Goal: Transaction & Acquisition: Purchase product/service

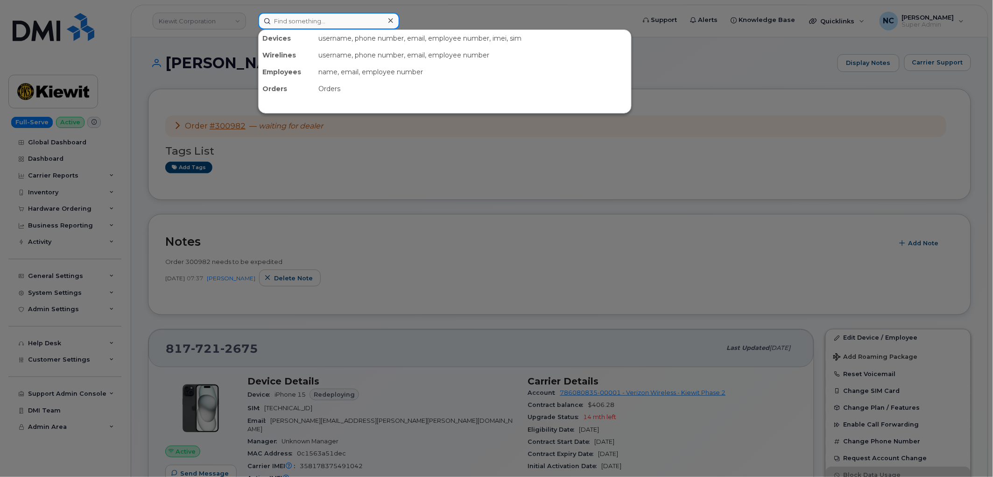
click at [302, 14] on input at bounding box center [328, 21] width 141 height 17
click at [449, 30] on div "username, phone number, email, employee number, imei, sim" at bounding box center [473, 38] width 316 height 17
click at [303, 14] on input at bounding box center [328, 21] width 141 height 17
paste input "4034629702"
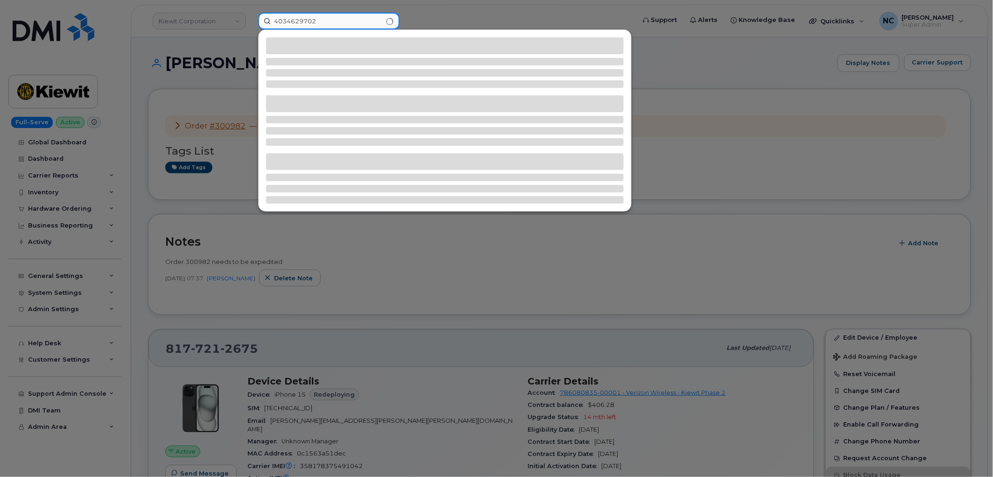
type input "4034629702"
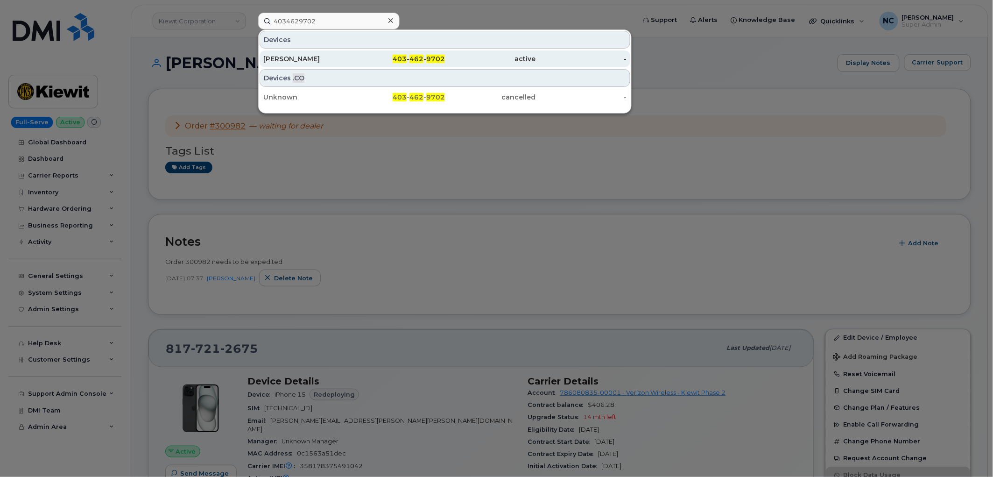
click at [321, 59] on div "Andrew Dueck" at bounding box center [308, 58] width 91 height 9
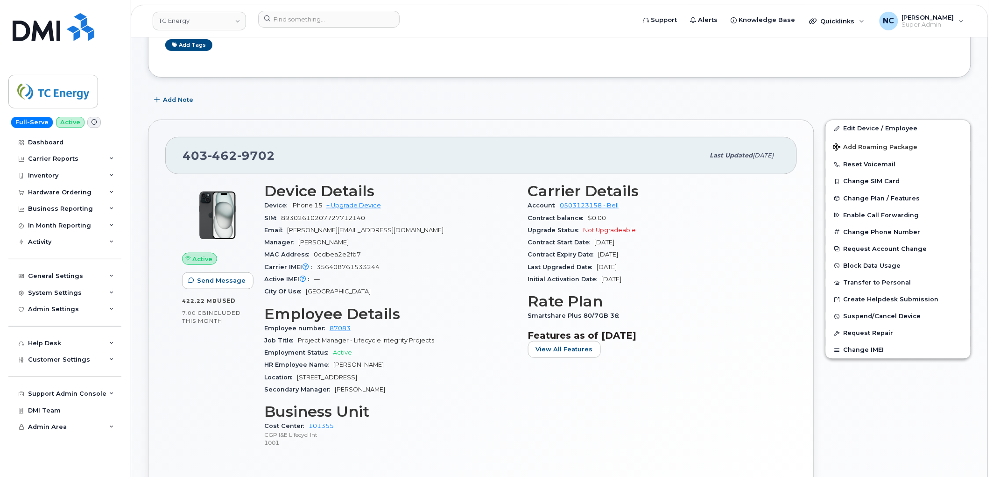
scroll to position [104, 0]
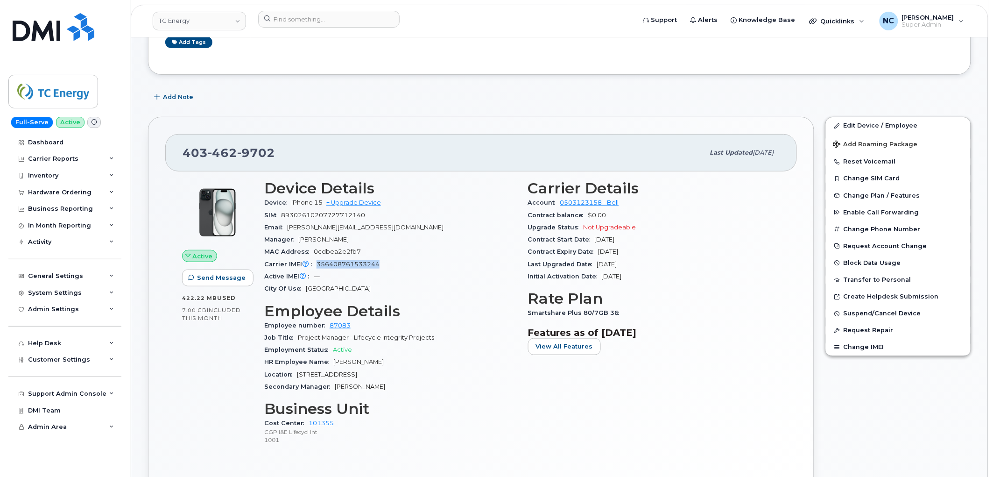
drag, startPoint x: 381, startPoint y: 262, endPoint x: 317, endPoint y: 260, distance: 64.0
click at [317, 260] on div "Carrier IMEI Carrier IMEI is reported during the last billing cycle or change o…" at bounding box center [390, 264] width 253 height 12
copy span "356408761533244"
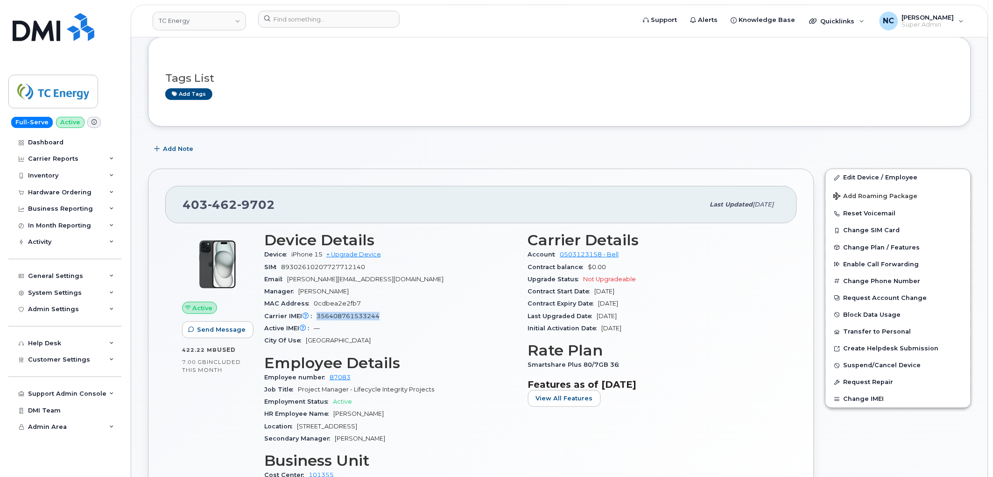
scroll to position [0, 0]
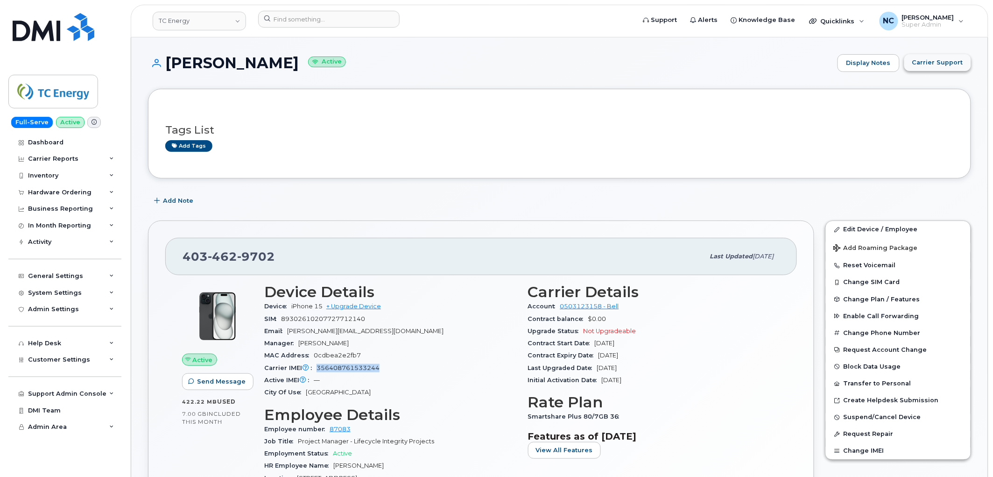
click at [936, 64] on span "Carrier Support" at bounding box center [937, 62] width 51 height 9
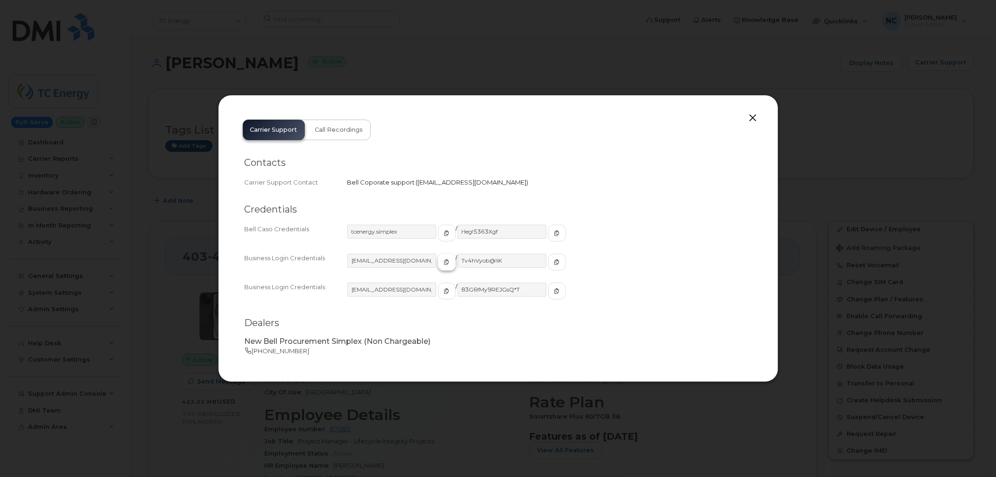
click at [443, 258] on span "button" at bounding box center [447, 262] width 8 height 8
drag, startPoint x: 541, startPoint y: 263, endPoint x: 536, endPoint y: 264, distance: 5.7
click at [548, 263] on button "button" at bounding box center [557, 261] width 18 height 17
drag, startPoint x: 322, startPoint y: 61, endPoint x: 306, endPoint y: 72, distance: 19.8
click at [314, 68] on div at bounding box center [498, 238] width 996 height 477
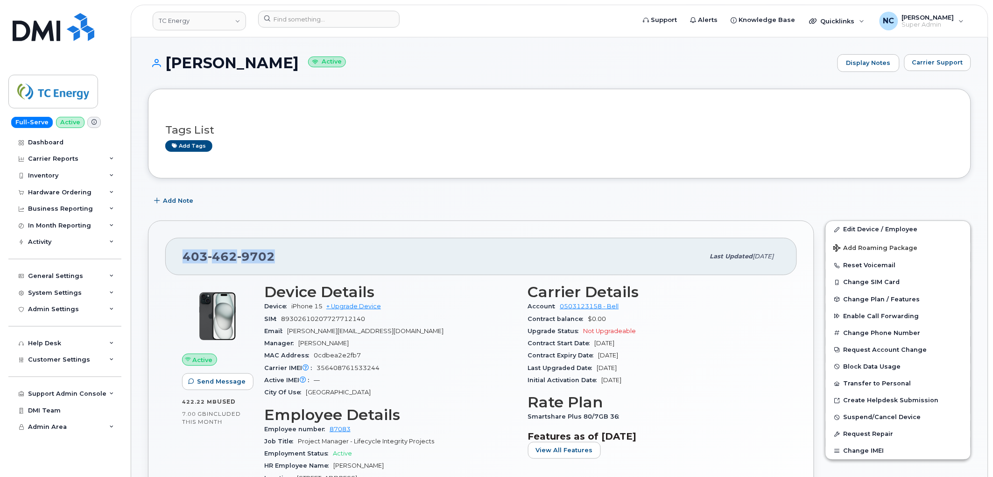
drag, startPoint x: 302, startPoint y: 260, endPoint x: 171, endPoint y: 253, distance: 130.9
click at [171, 253] on div "403 462 9702 Last updated Sep 11, 2025" at bounding box center [481, 256] width 632 height 37
copy span "403 462 9702"
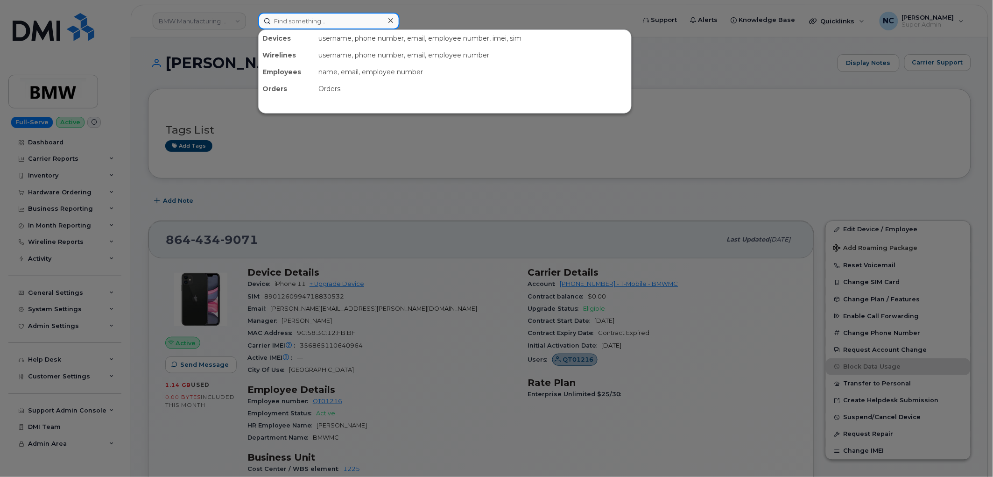
click at [326, 13] on input at bounding box center [328, 21] width 141 height 17
paste input "817-412-8786"
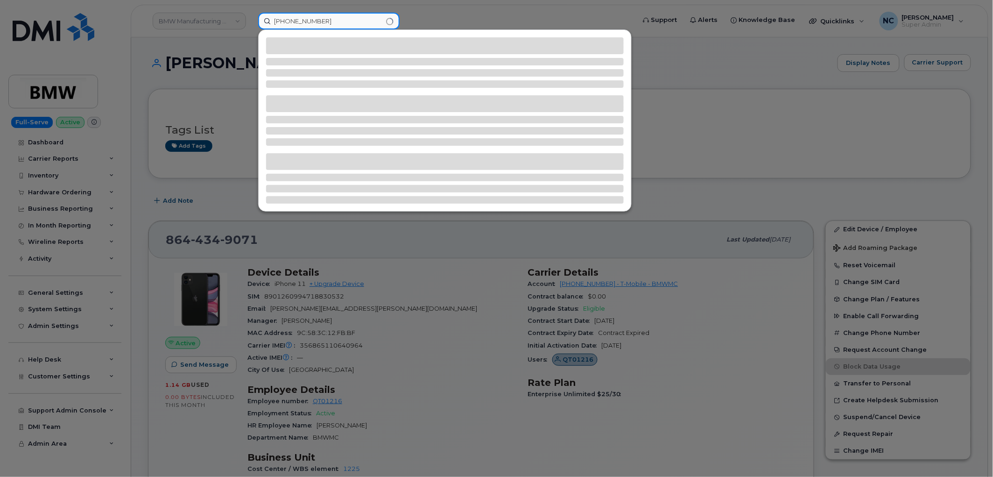
type input "817-412-8786"
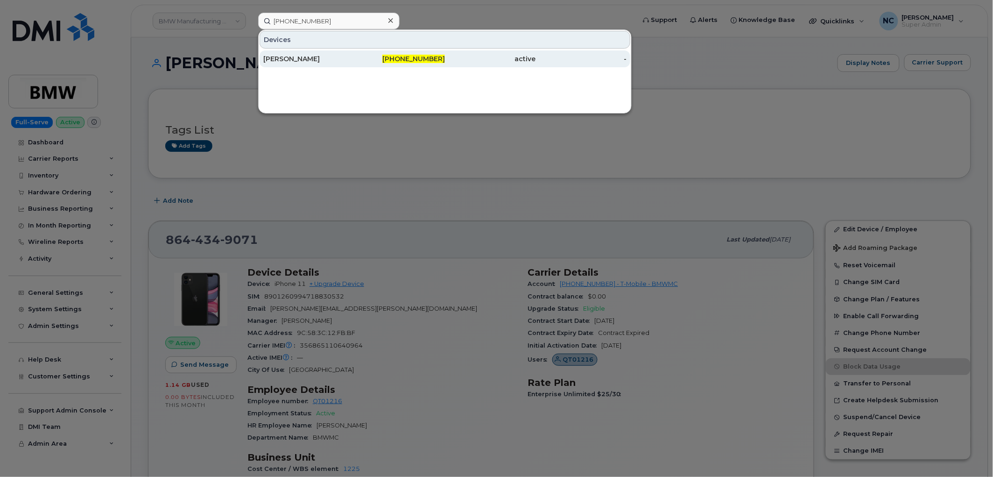
click at [325, 53] on div "[PERSON_NAME]" at bounding box center [308, 58] width 91 height 17
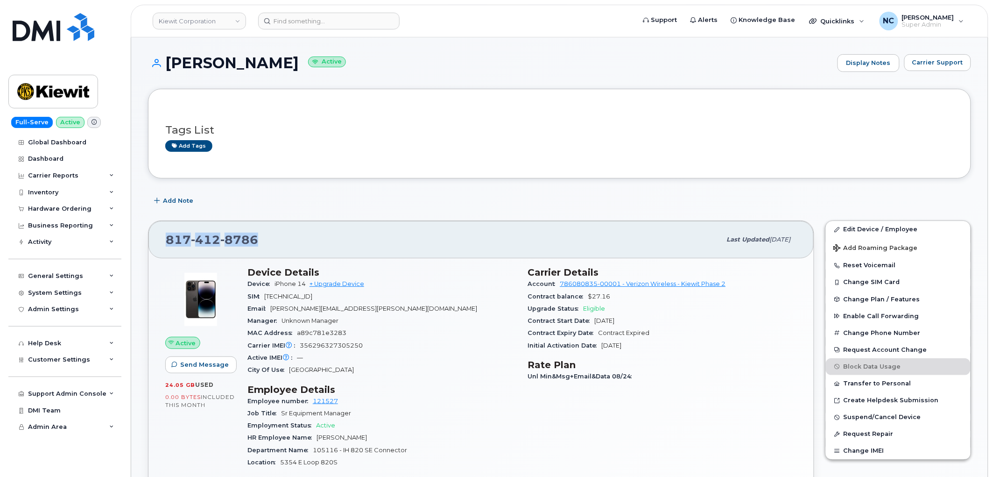
drag, startPoint x: 267, startPoint y: 249, endPoint x: 162, endPoint y: 246, distance: 105.1
click at [162, 246] on div "[PHONE_NUMBER] Last updated [DATE]" at bounding box center [480, 239] width 665 height 37
copy span "[PHONE_NUMBER]"
click at [65, 203] on div "Hardware Ordering" at bounding box center [64, 208] width 113 height 17
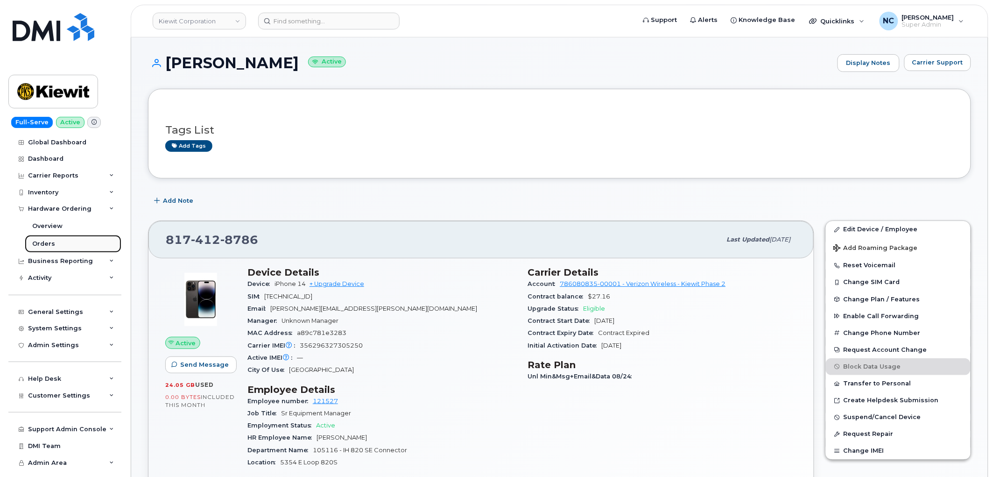
click at [61, 244] on link "Orders" at bounding box center [73, 244] width 97 height 18
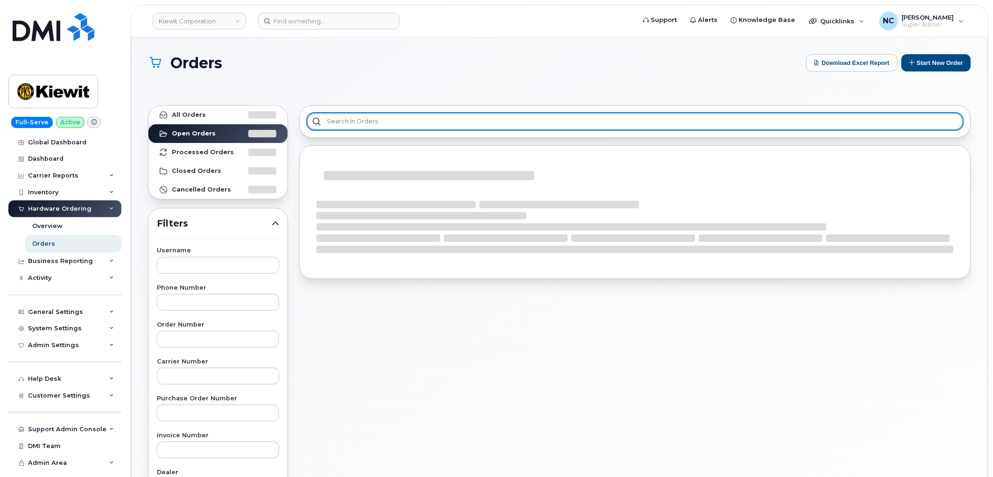
drag, startPoint x: 360, startPoint y: 125, endPoint x: 366, endPoint y: 123, distance: 6.2
click at [361, 124] on input "text" at bounding box center [635, 121] width 656 height 17
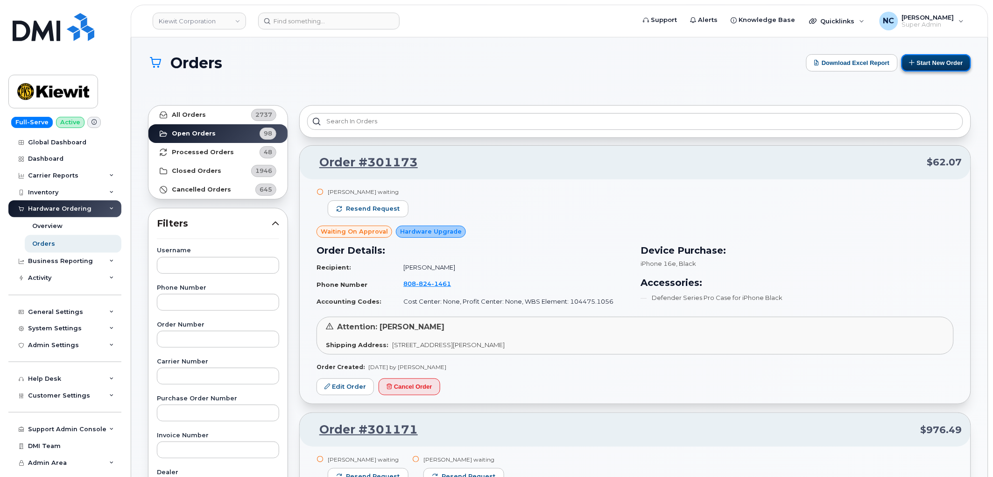
click at [937, 62] on button "Start New Order" at bounding box center [936, 62] width 70 height 17
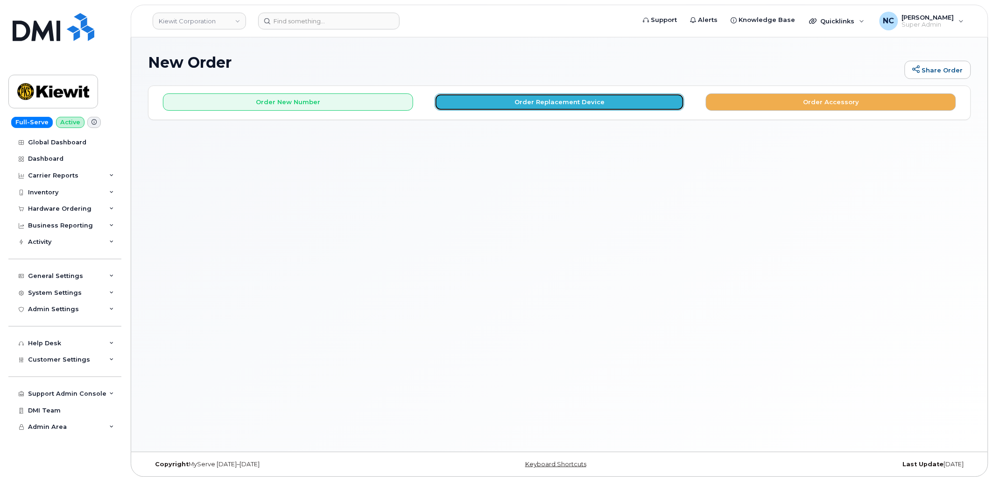
click at [491, 96] on button "Order Replacement Device" at bounding box center [560, 101] width 250 height 17
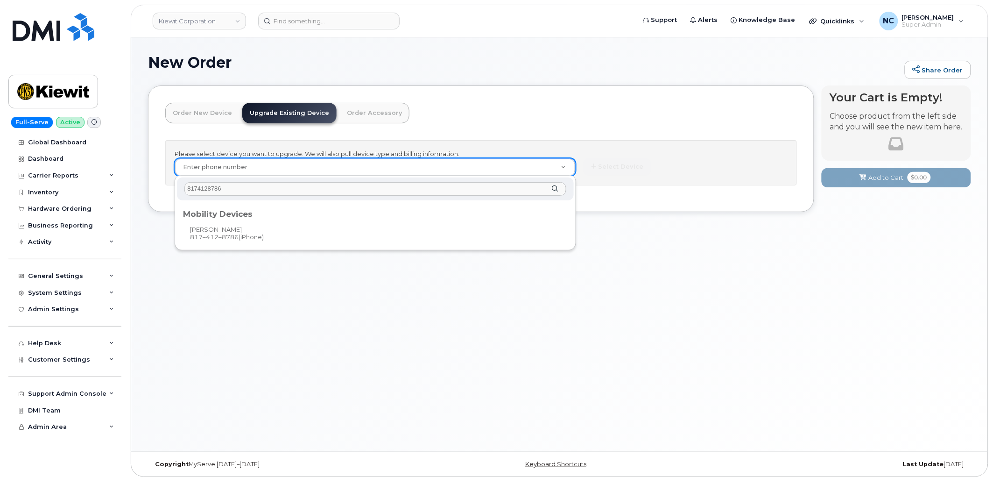
type input "8174128786"
click at [253, 218] on div "Mobility Devices" at bounding box center [375, 212] width 391 height 19
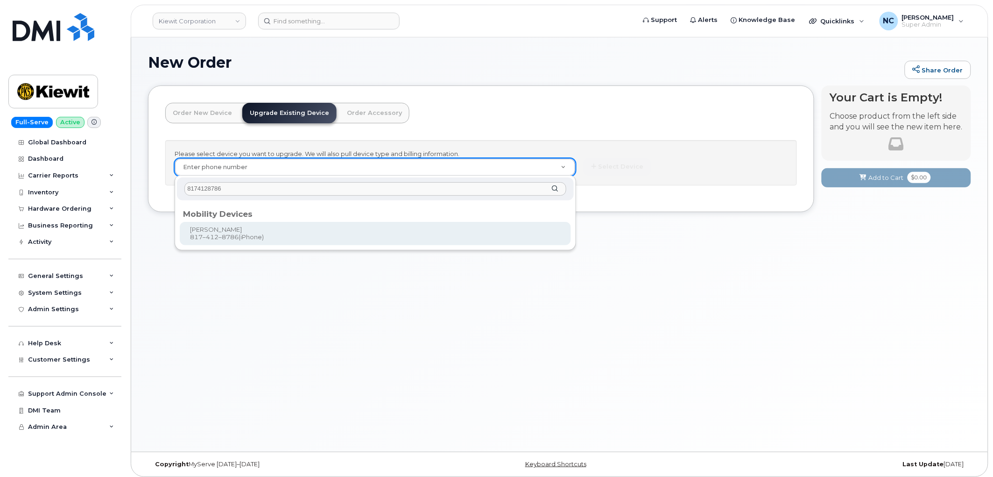
type input "1172658"
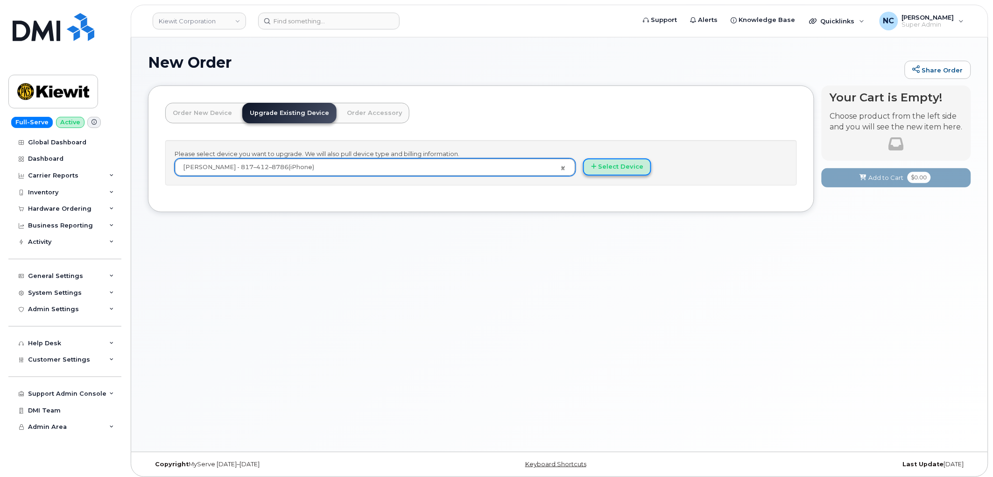
click at [629, 170] on button "Select Device" at bounding box center [617, 166] width 68 height 17
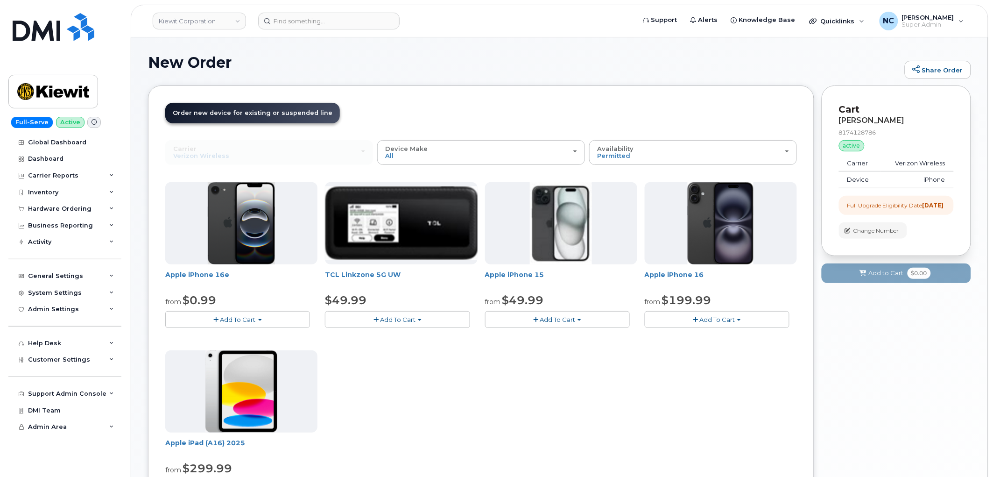
scroll to position [52, 0]
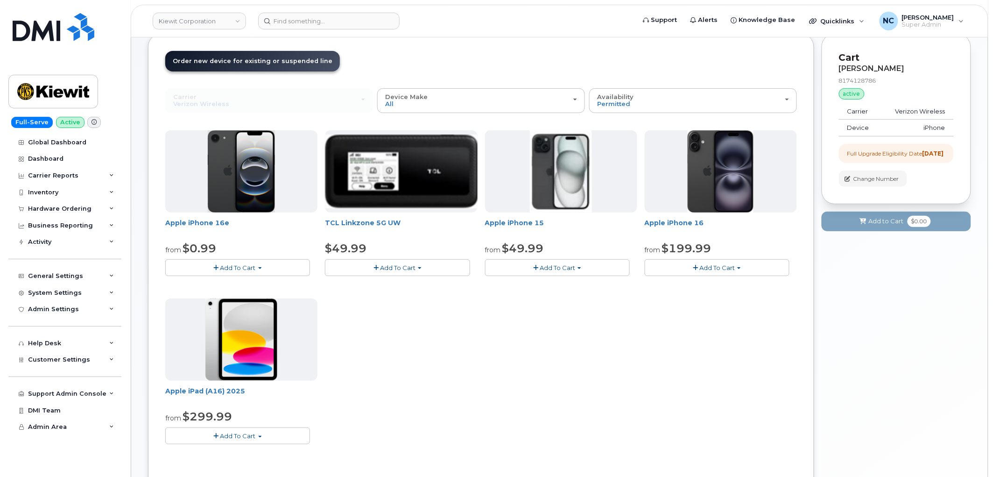
click at [589, 273] on button "Add To Cart" at bounding box center [557, 267] width 145 height 16
click at [701, 321] on div "Apple iPhone 16e from $0.99 Add To Cart $0.99 - 2 Year Upgrade (128GB) $599.99 …" at bounding box center [481, 294] width 632 height 329
click at [274, 272] on button "Add To Cart" at bounding box center [237, 267] width 145 height 16
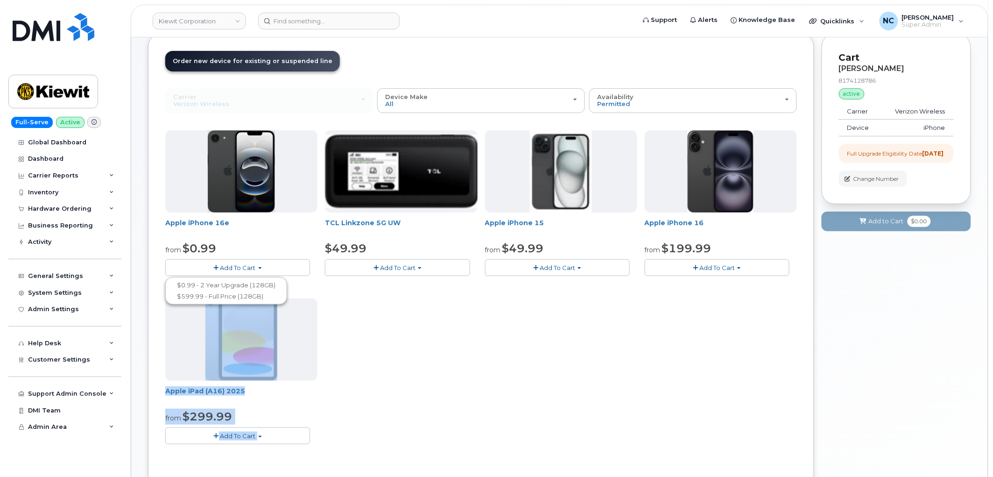
click at [786, 465] on div "Apple iPhone 16e from $0.99 Add To Cart $0.99 - 2 Year Upgrade (128GB) $599.99 …" at bounding box center [481, 338] width 632 height 417
click at [740, 360] on div "Apple iPhone 16e from $0.99 Add To Cart $0.99 - 2 Year Upgrade (128GB) $599.99 …" at bounding box center [481, 294] width 632 height 329
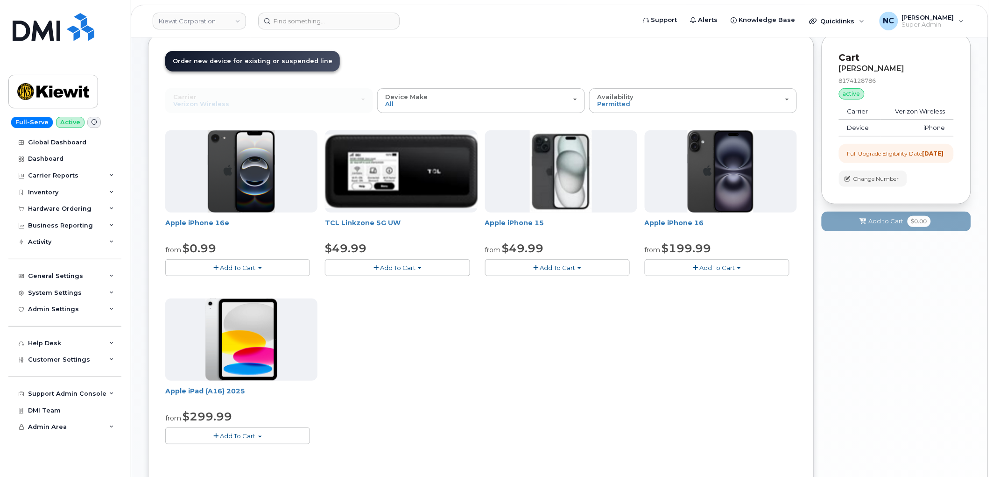
click at [732, 266] on span "Add To Cart" at bounding box center [716, 267] width 35 height 7
click at [543, 387] on div "Apple iPhone 16e from $0.99 Add To Cart $0.99 - 2 Year Upgrade (128GB) $599.99 …" at bounding box center [481, 294] width 632 height 329
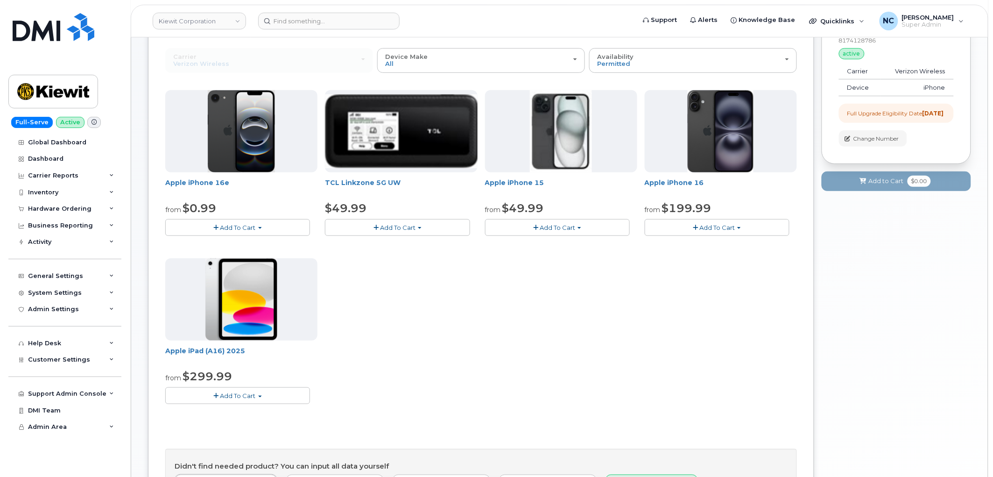
scroll to position [0, 0]
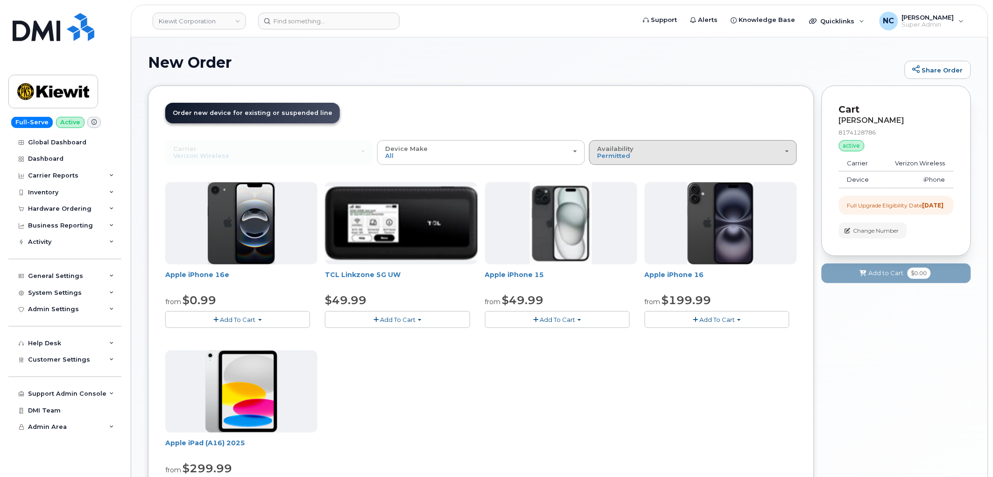
click at [654, 151] on div "Availability Permitted All" at bounding box center [693, 152] width 192 height 14
click at [612, 190] on div "All" at bounding box center [692, 189] width 203 height 11
click at [619, 152] on span "Permitted" at bounding box center [613, 155] width 33 height 7
click at [611, 190] on label "All" at bounding box center [601, 189] width 20 height 11
click at [0, 0] on input "All" at bounding box center [0, 0] width 0 height 0
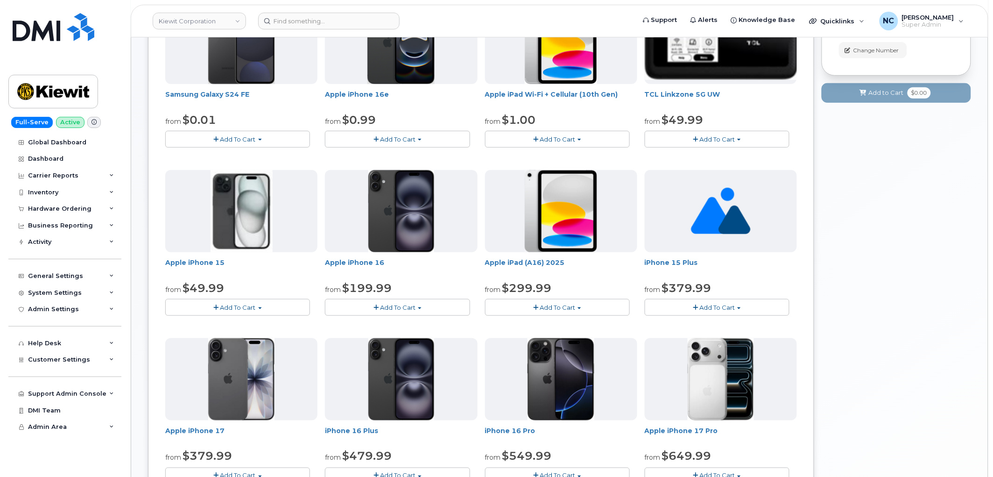
scroll to position [155, 0]
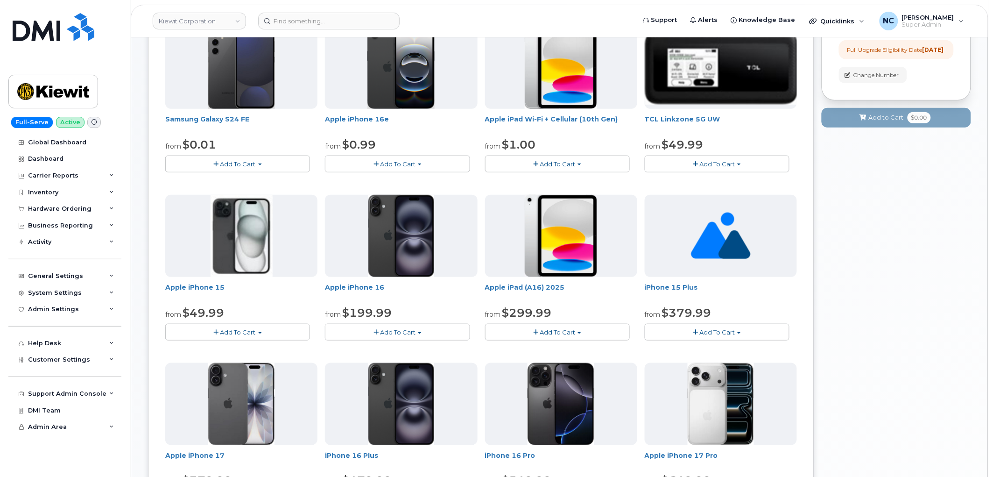
click at [447, 338] on button "Add To Cart" at bounding box center [397, 331] width 145 height 16
click at [280, 323] on div "Apple iPhone 15 from $49.99 Add To Cart $829.99 - 2 year term(256GB) $830.00 - …" at bounding box center [241, 268] width 152 height 146
click at [277, 330] on button "Add To Cart" at bounding box center [237, 331] width 145 height 16
click at [420, 171] on button "Add To Cart" at bounding box center [397, 163] width 145 height 16
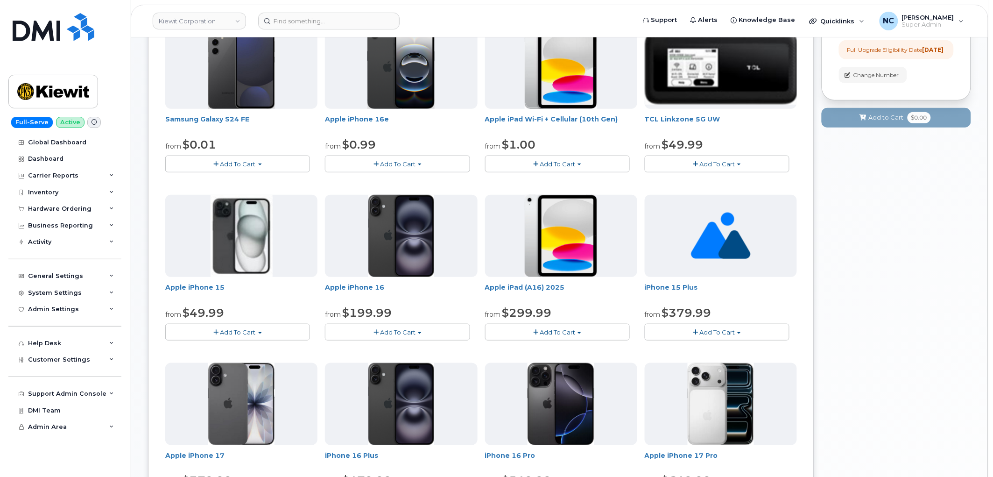
click at [420, 171] on button "Add To Cart" at bounding box center [397, 163] width 145 height 16
click at [417, 169] on button "Add To Cart" at bounding box center [397, 163] width 145 height 16
click at [260, 333] on span "button" at bounding box center [260, 333] width 4 height 2
click at [383, 165] on span "Add To Cart" at bounding box center [397, 163] width 35 height 7
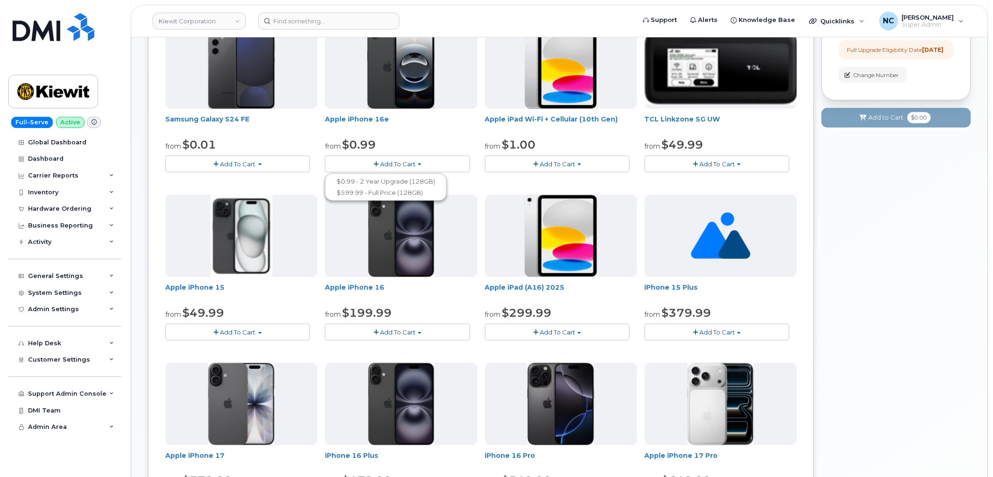
click at [404, 161] on span "Add To Cart" at bounding box center [397, 163] width 35 height 7
click at [394, 334] on span "Add To Cart" at bounding box center [397, 331] width 35 height 7
click at [386, 158] on button "Add To Cart" at bounding box center [397, 163] width 145 height 16
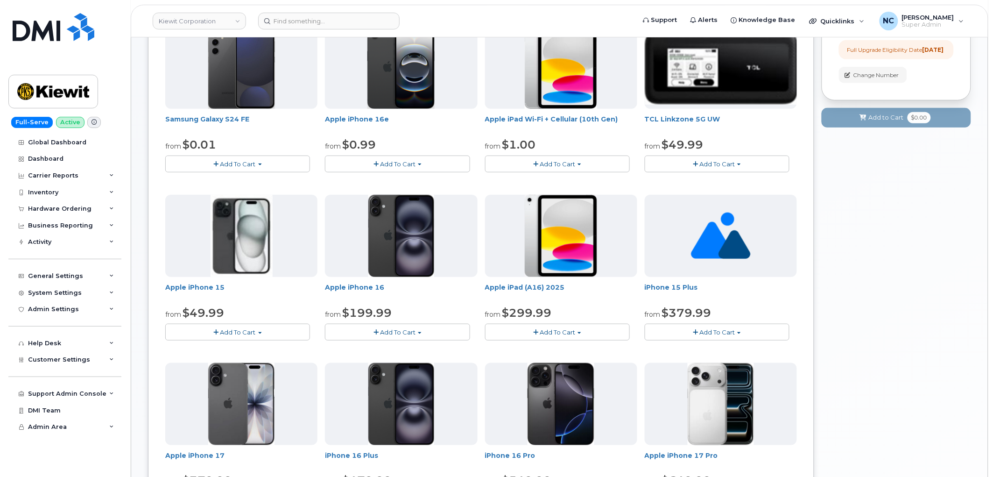
click at [679, 329] on button "Add To Cart" at bounding box center [717, 331] width 145 height 16
click at [394, 332] on span "Add To Cart" at bounding box center [397, 331] width 35 height 7
click at [283, 329] on button "Add To Cart" at bounding box center [237, 331] width 145 height 16
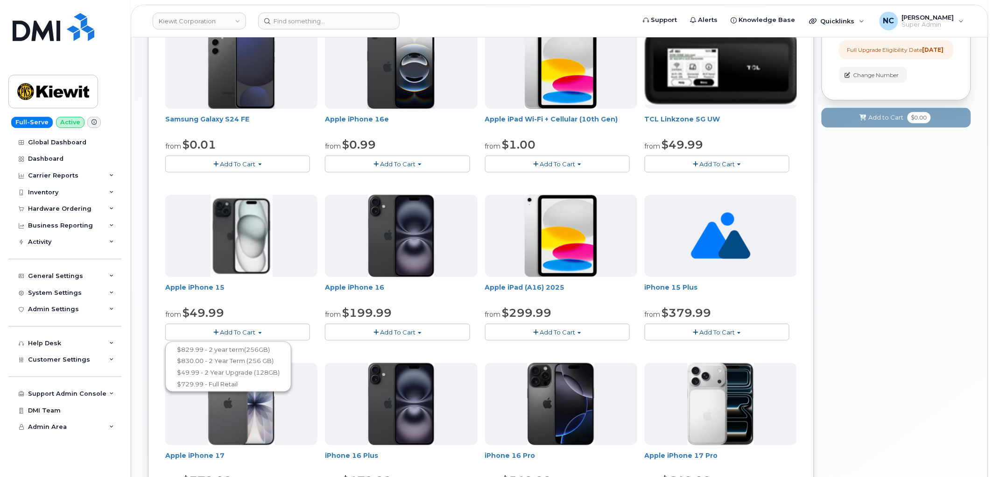
click at [283, 329] on button "Add To Cart" at bounding box center [237, 331] width 145 height 16
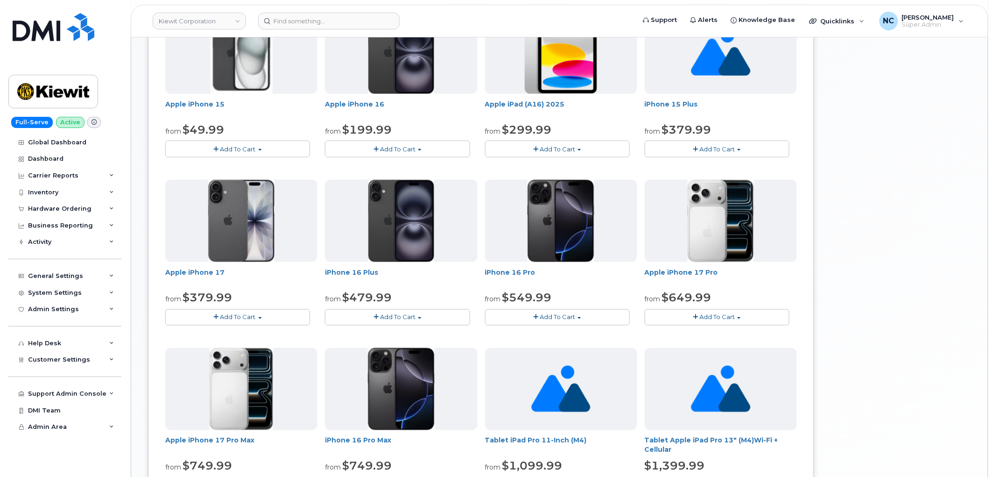
scroll to position [363, 0]
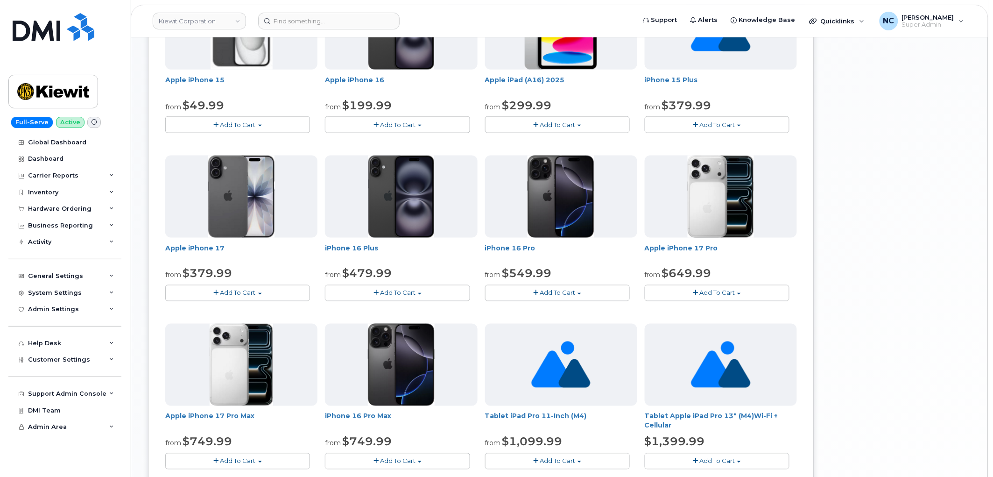
click at [429, 293] on button "Add To Cart" at bounding box center [397, 293] width 145 height 16
click at [430, 292] on button "Add To Cart" at bounding box center [397, 293] width 145 height 16
click at [615, 297] on button "Add To Cart" at bounding box center [557, 293] width 145 height 16
click at [808, 288] on div "Order New Device Upgrade Existing Device Order Accessory Order new device and n…" at bounding box center [481, 161] width 666 height 876
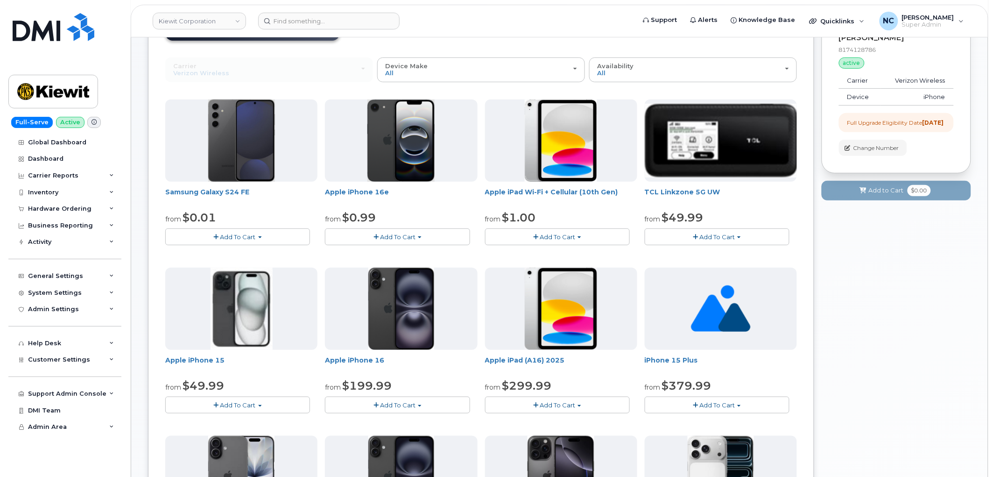
scroll to position [104, 0]
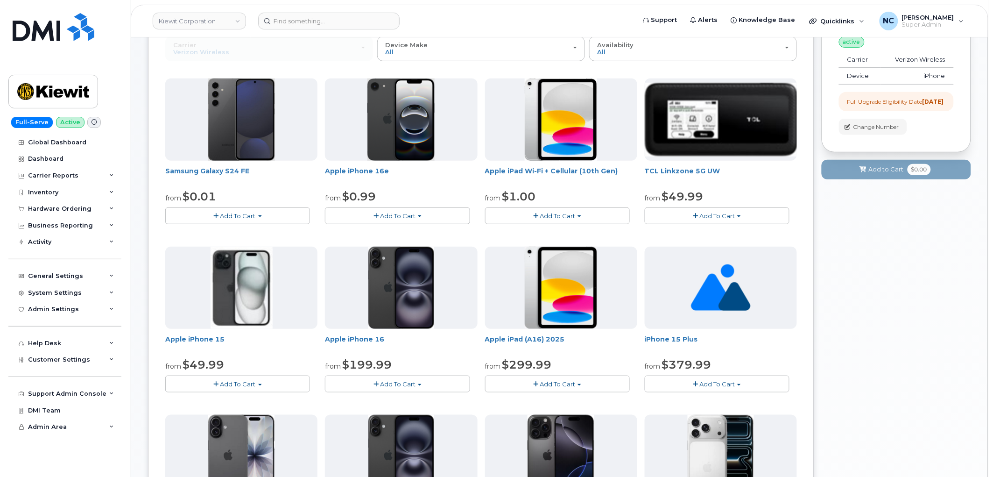
click at [268, 380] on button "Add To Cart" at bounding box center [237, 383] width 145 height 16
click at [905, 393] on div "Your Cart is Empty! Choose product from the left side and you will see the new …" at bounding box center [896, 427] width 149 height 890
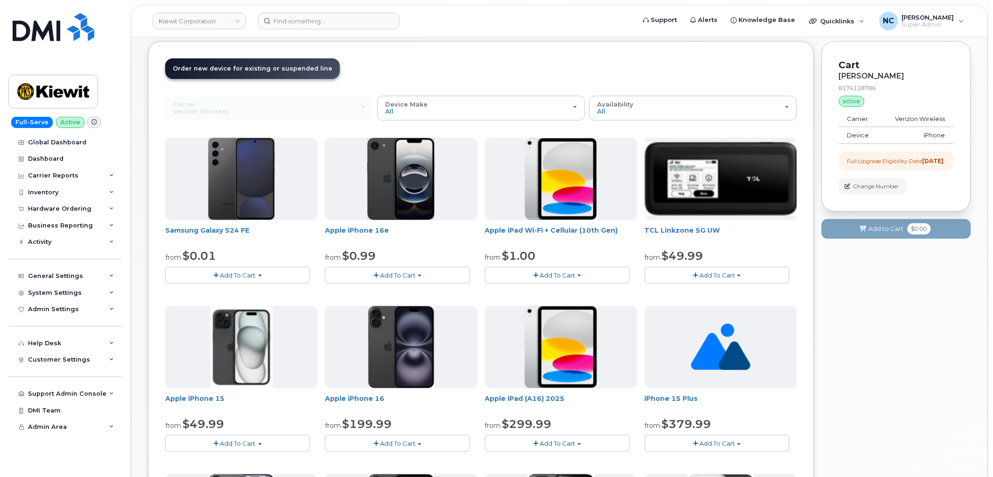
scroll to position [0, 0]
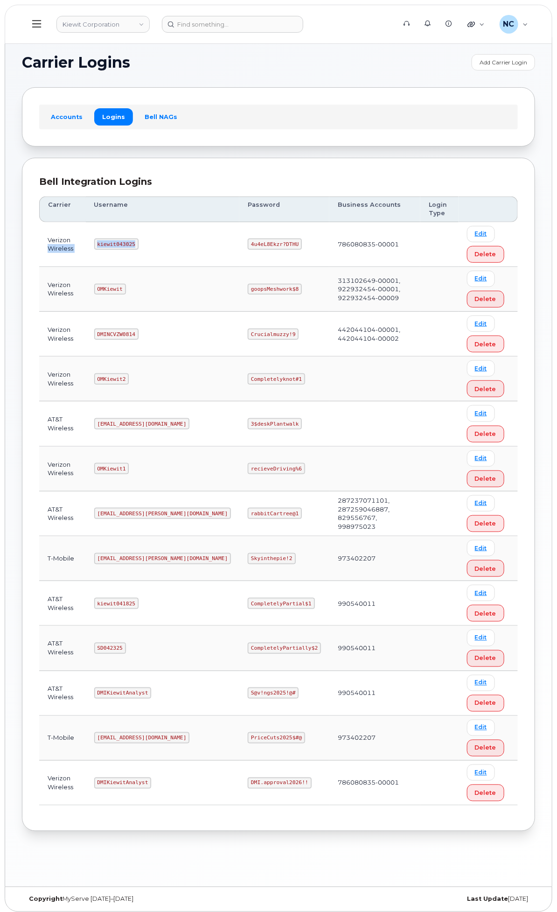
drag, startPoint x: 245, startPoint y: 245, endPoint x: 202, endPoint y: 244, distance: 42.5
click at [202, 244] on tr "Verizon Wireless kiewit043025 4u4eL8Ekzr?DTHU 786080835-00001 Edit Delete" at bounding box center [278, 244] width 479 height 45
click at [318, 229] on td "4u4eL8Ekzr?DTHU" at bounding box center [284, 244] width 90 height 45
drag, startPoint x: 281, startPoint y: 240, endPoint x: 215, endPoint y: 239, distance: 66.3
click at [215, 239] on td "kiewit043025" at bounding box center [163, 244] width 154 height 45
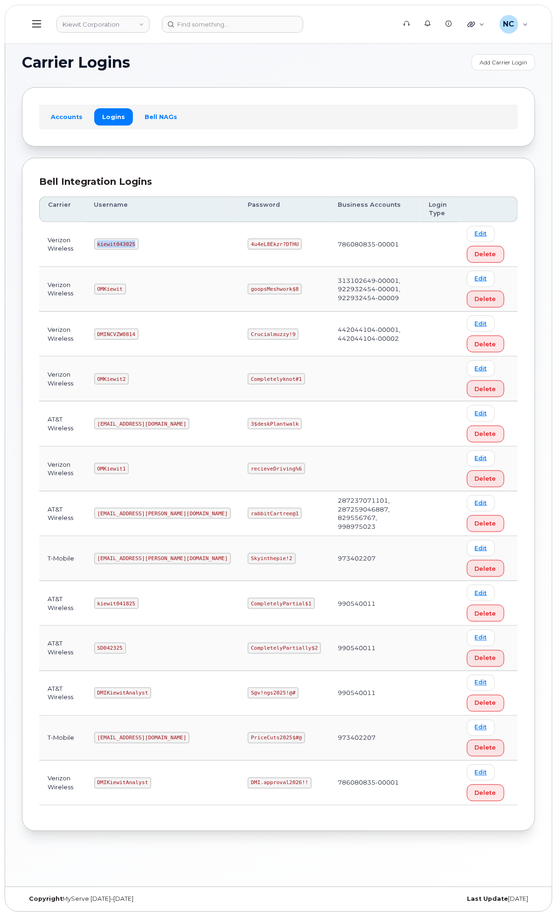
copy code "kiewit043025"
drag, startPoint x: 380, startPoint y: 240, endPoint x: 328, endPoint y: 241, distance: 52.3
click at [328, 241] on td "4u4eL8Ekzr?DTHU" at bounding box center [284, 244] width 90 height 45
copy code "4u4eL8Ekzr?DTHU"
drag, startPoint x: 258, startPoint y: 621, endPoint x: 208, endPoint y: 621, distance: 50.4
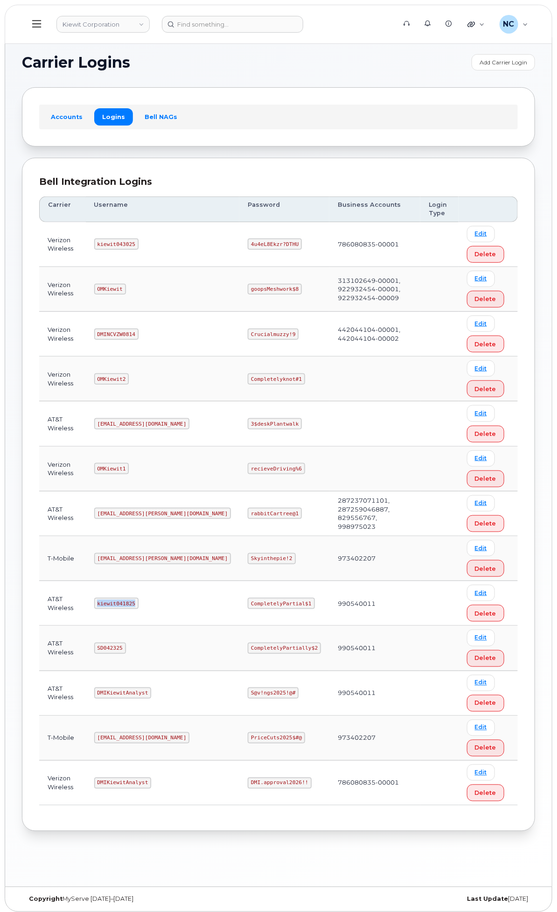
click at [208, 621] on td "kiewit041825" at bounding box center [163, 603] width 154 height 45
copy code "kiewit041825"
drag, startPoint x: 389, startPoint y: 619, endPoint x: 330, endPoint y: 623, distance: 58.9
click at [330, 623] on td "CompletelyPartial$1" at bounding box center [284, 603] width 90 height 45
copy code "CompletelyPartial$1"
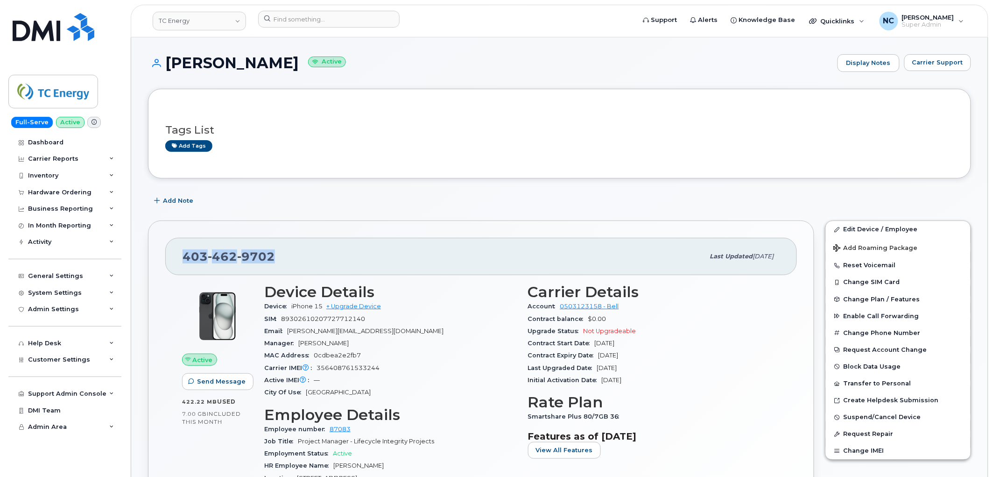
click at [421, 258] on div "[PHONE_NUMBER]" at bounding box center [444, 256] width 522 height 20
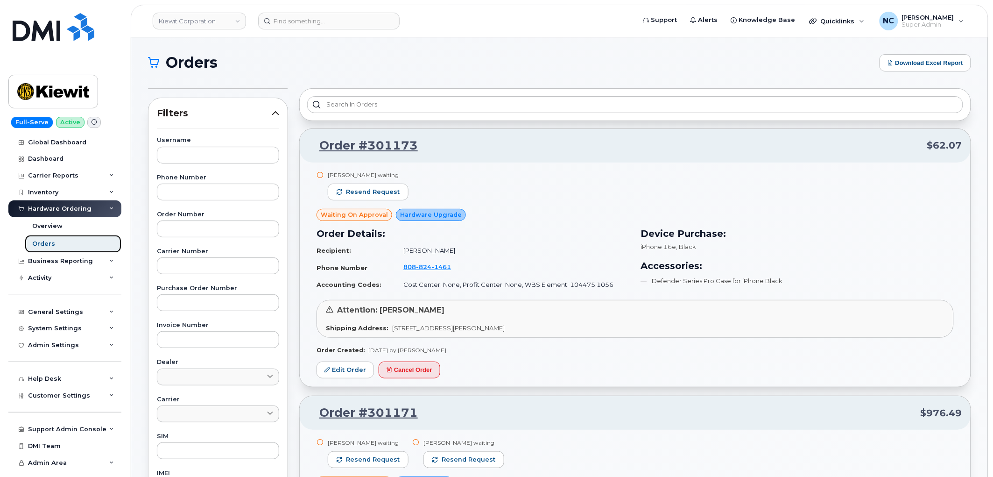
click at [47, 248] on div "Orders" at bounding box center [43, 243] width 23 height 8
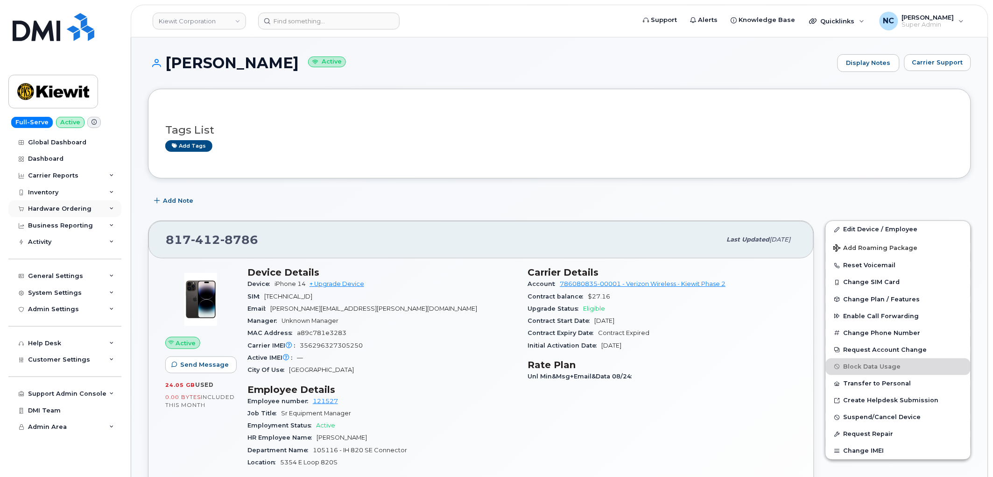
click at [70, 208] on div "Hardware Ordering" at bounding box center [59, 208] width 63 height 7
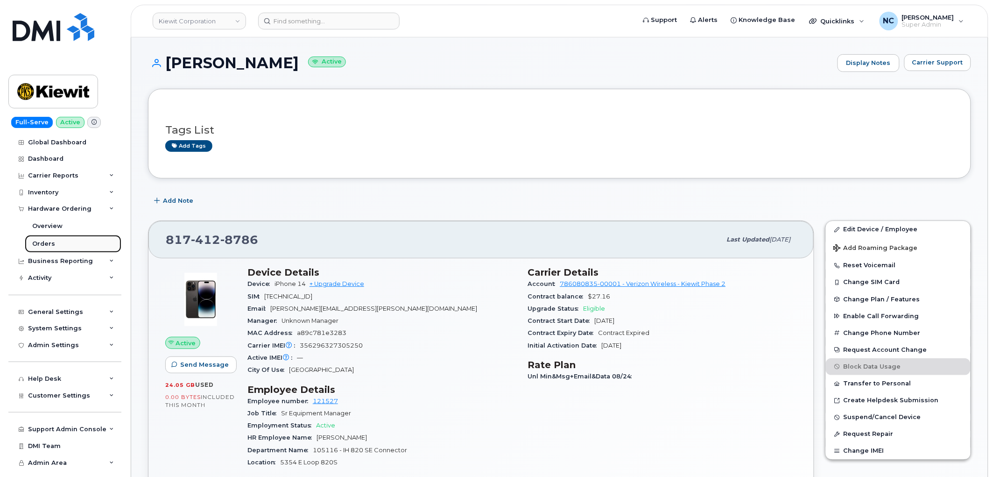
click at [45, 242] on div "Orders" at bounding box center [43, 243] width 23 height 8
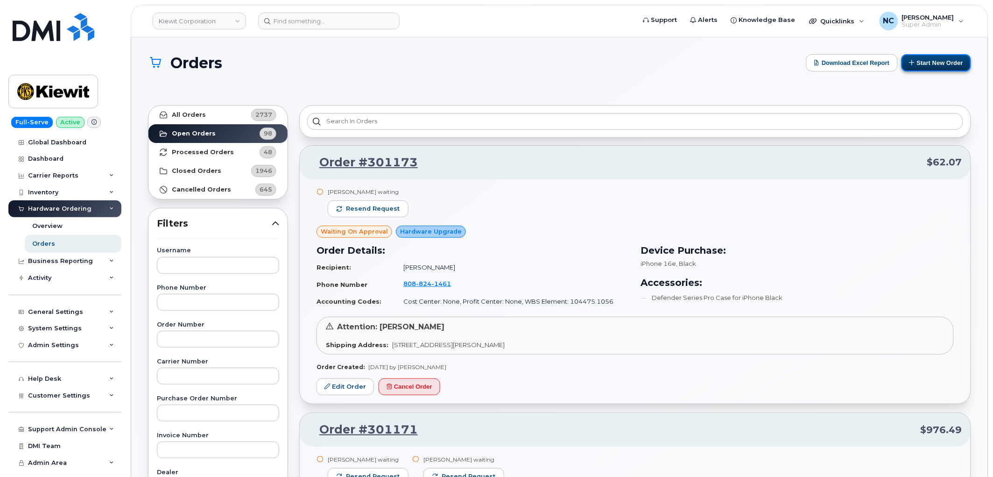
click at [939, 57] on button "Start New Order" at bounding box center [936, 62] width 70 height 17
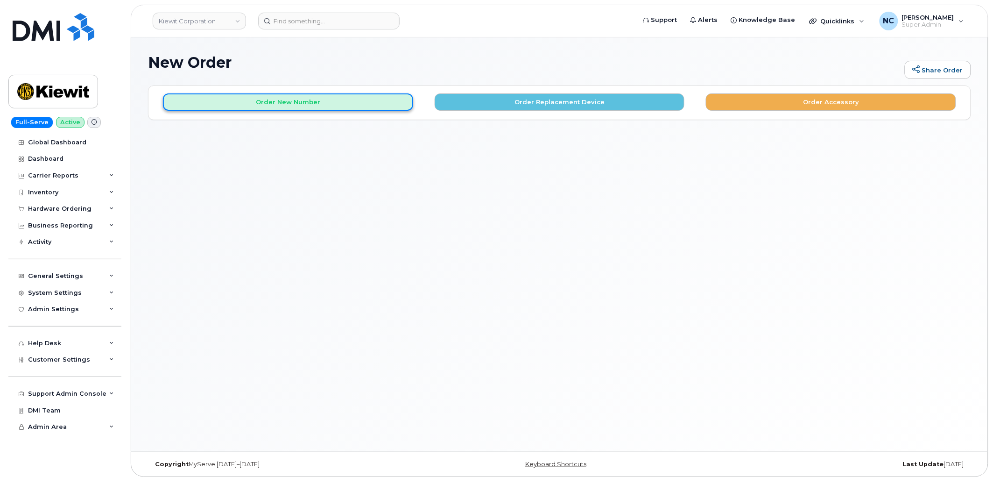
click at [340, 102] on button "Order New Number" at bounding box center [288, 101] width 250 height 17
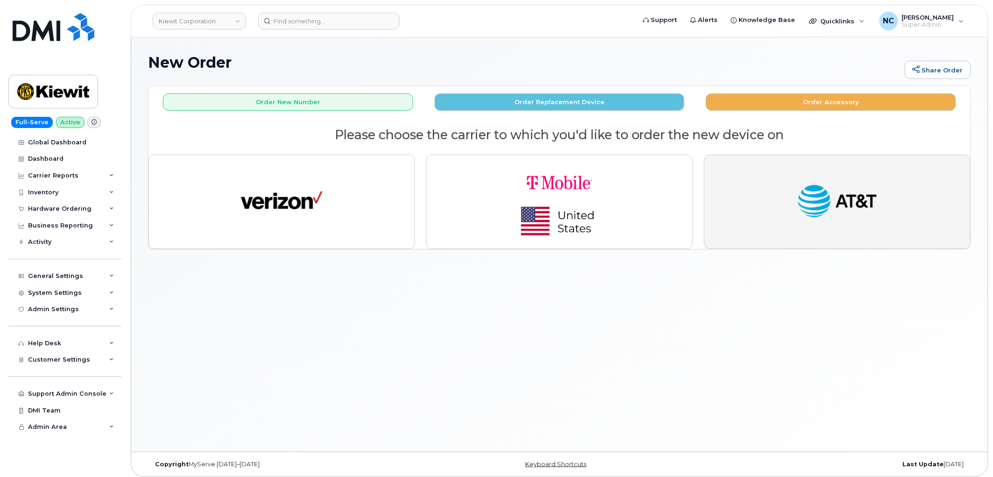
click at [836, 189] on img "button" at bounding box center [837, 202] width 82 height 42
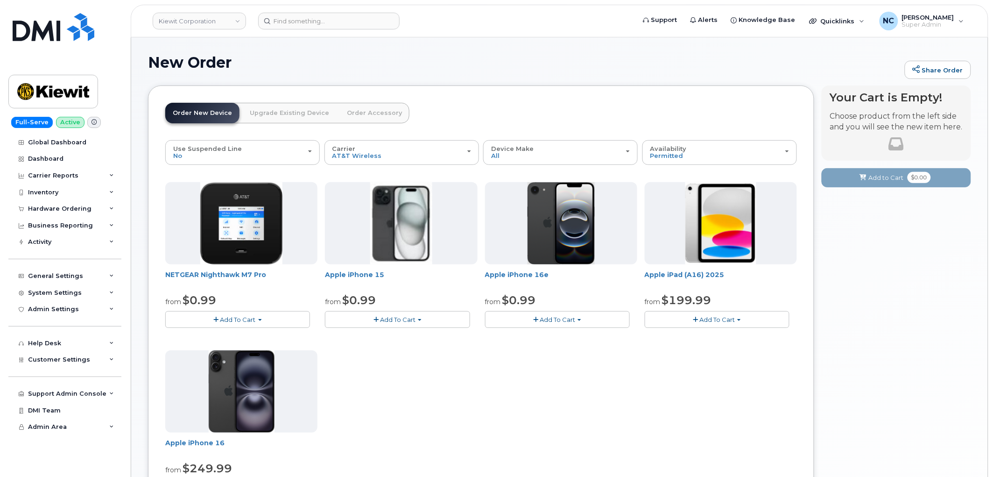
click at [412, 325] on button "Add To Cart" at bounding box center [397, 319] width 145 height 16
click at [482, 376] on div "NETGEAR Nighthawk M7 Pro from $0.99 Add To Cart $0.99 - 2 Year Activation $449.…" at bounding box center [481, 346] width 632 height 329
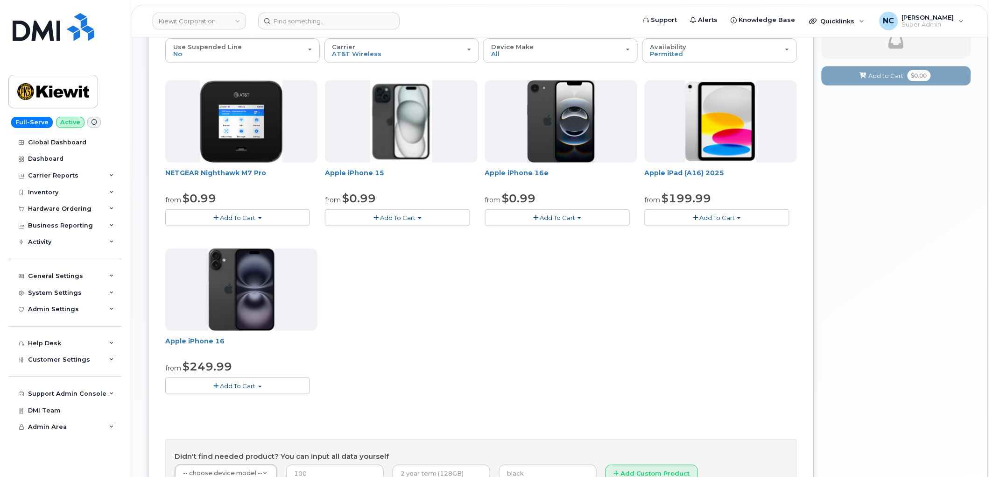
scroll to position [104, 0]
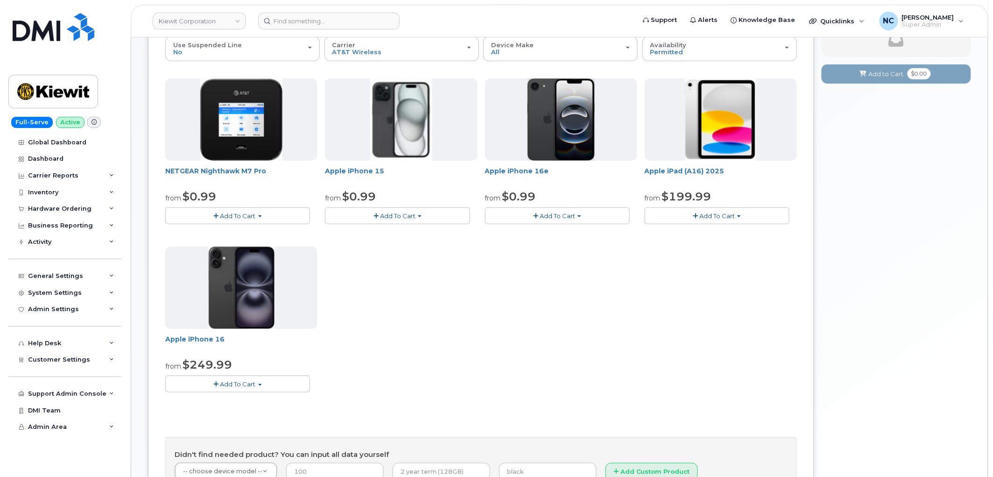
click at [283, 388] on button "Add To Cart" at bounding box center [237, 383] width 145 height 16
click at [405, 386] on div "NETGEAR Nighthawk M7 Pro from $0.99 Add To Cart $0.99 - 2 Year Activation $449.…" at bounding box center [481, 242] width 632 height 329
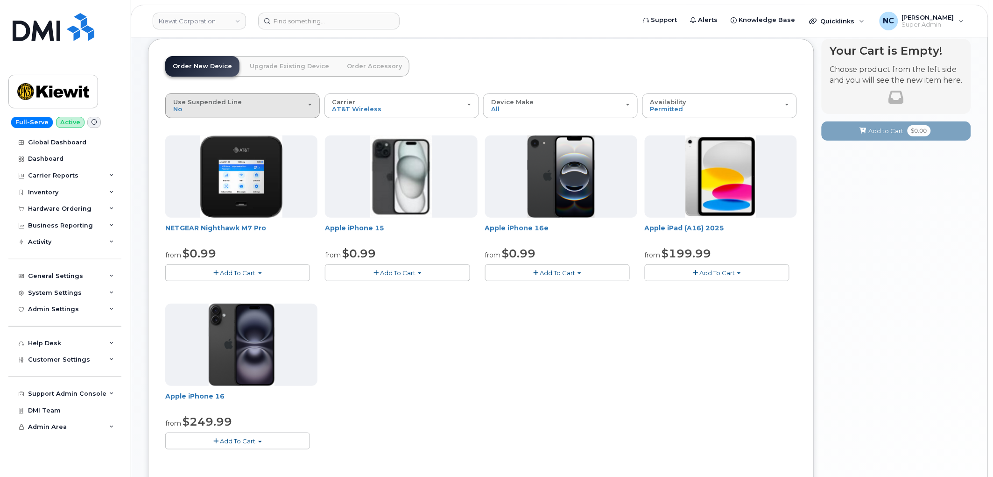
scroll to position [0, 0]
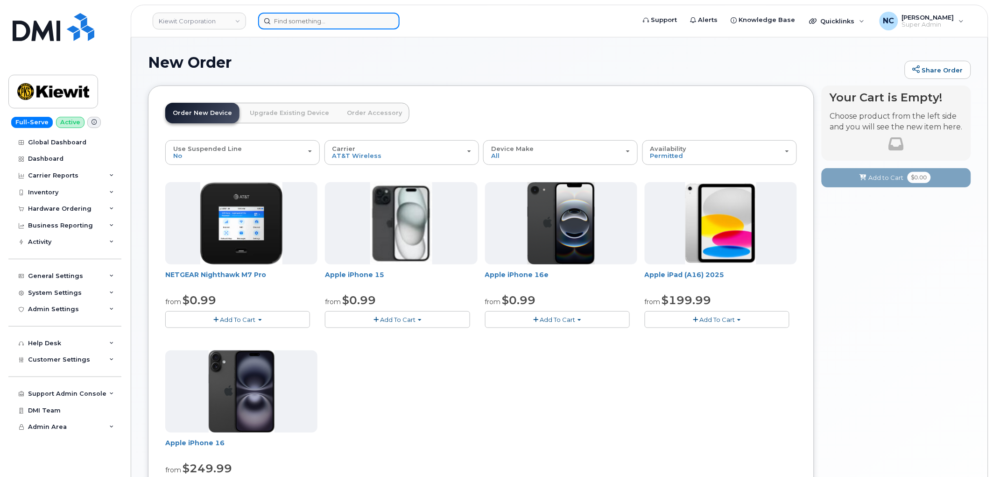
click at [354, 24] on input at bounding box center [328, 21] width 141 height 17
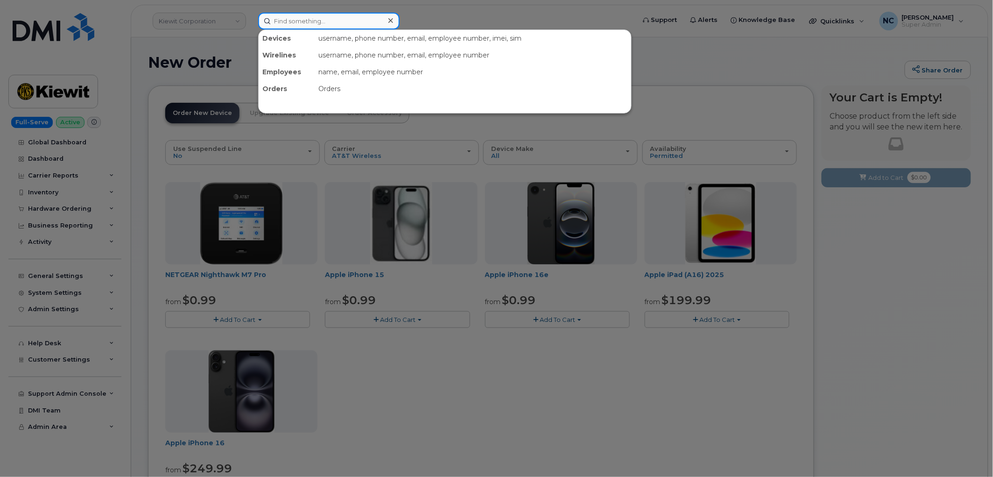
paste input "8174128786"
type input "8174128786"
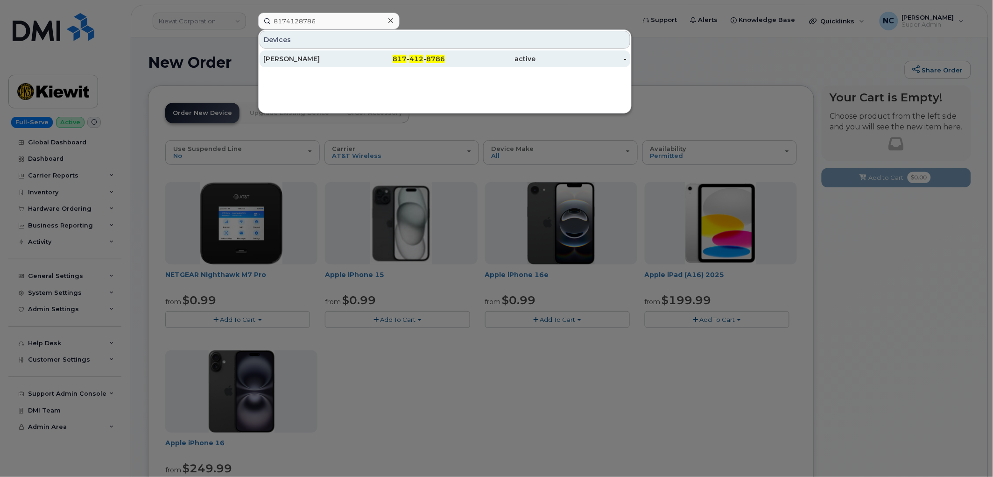
click at [339, 53] on div "[PERSON_NAME]" at bounding box center [308, 58] width 91 height 17
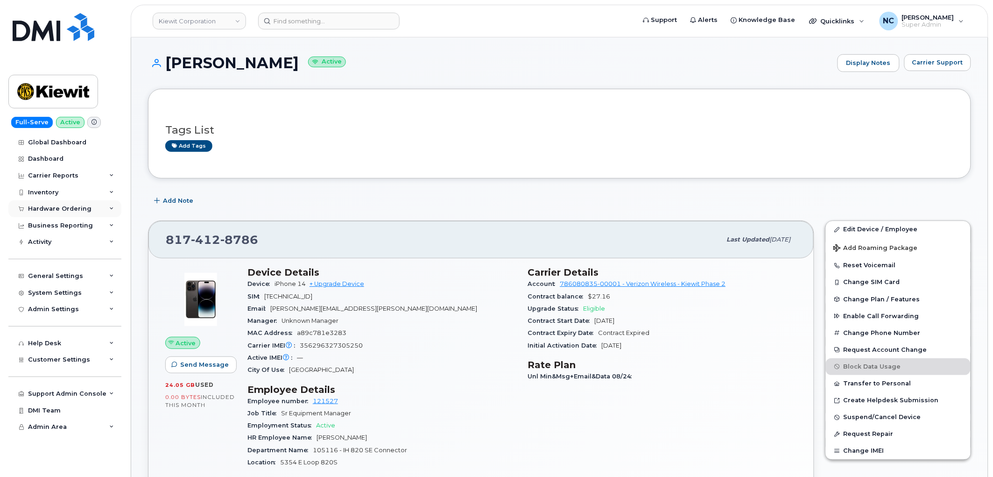
click at [74, 212] on div "Hardware Ordering" at bounding box center [59, 208] width 63 height 7
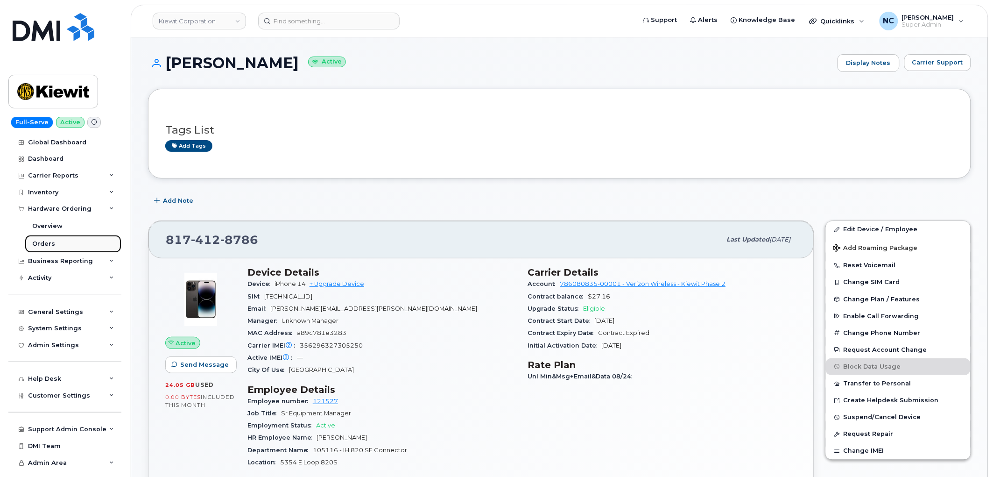
click at [58, 240] on link "Orders" at bounding box center [73, 244] width 97 height 18
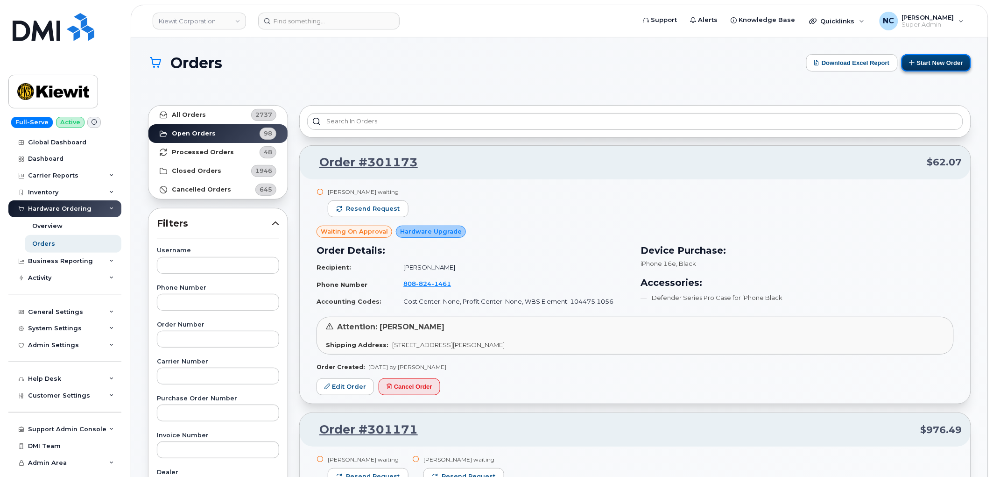
click at [944, 67] on button "Start New Order" at bounding box center [936, 62] width 70 height 17
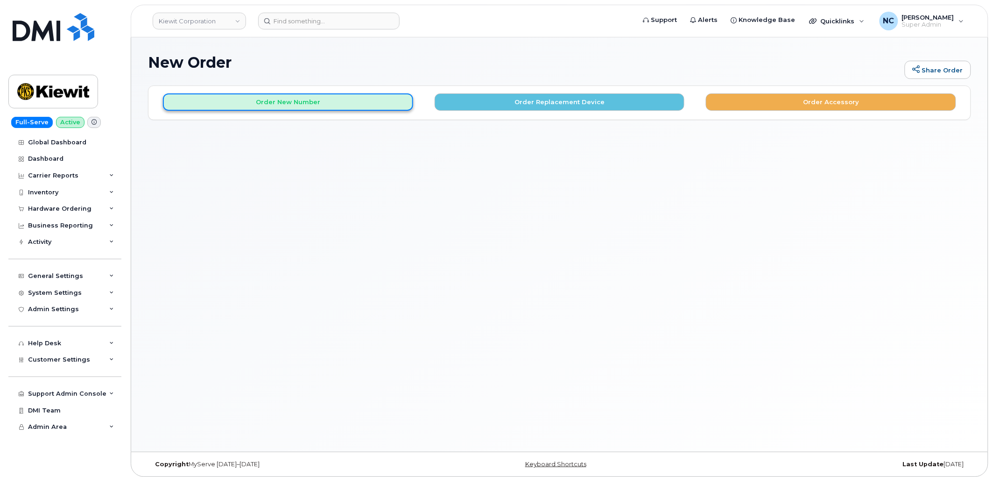
click at [339, 106] on button "Order New Number" at bounding box center [288, 101] width 250 height 17
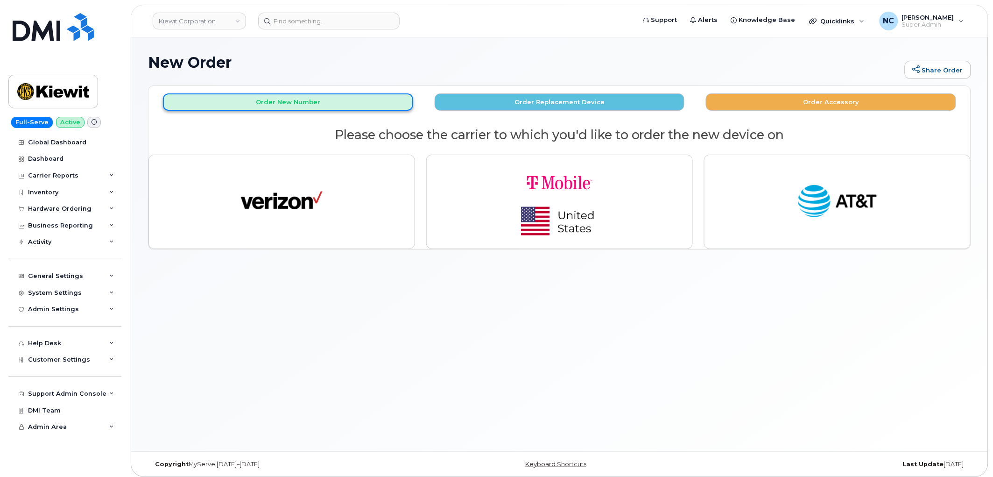
click at [330, 99] on button "Order New Number" at bounding box center [288, 101] width 250 height 17
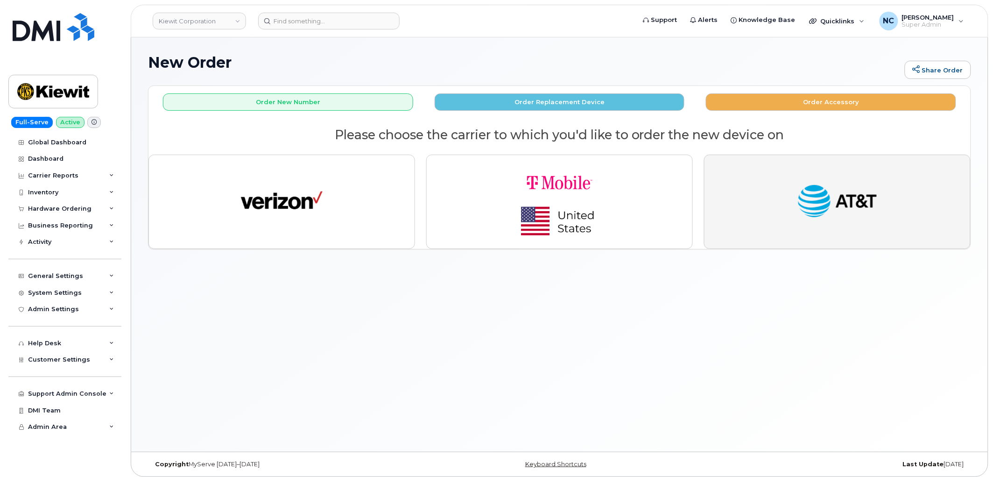
click at [887, 198] on button "button" at bounding box center [837, 202] width 267 height 94
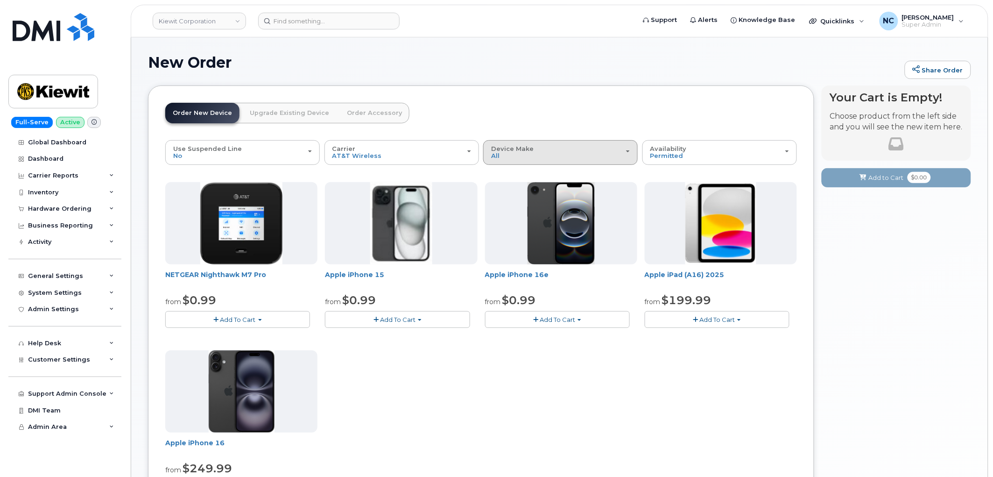
click at [551, 153] on div "Device Make All iPhone Modem Tablet" at bounding box center [560, 152] width 139 height 14
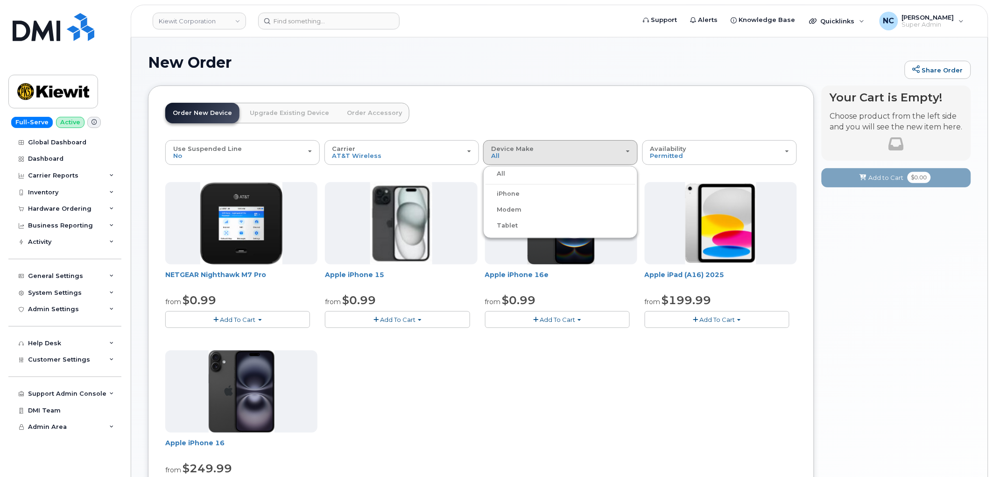
click at [724, 167] on div "Use Suspended Line No No change Yes Carrier Verizon Wireless T-Mobile AT&T Wire…" at bounding box center [481, 369] width 632 height 459
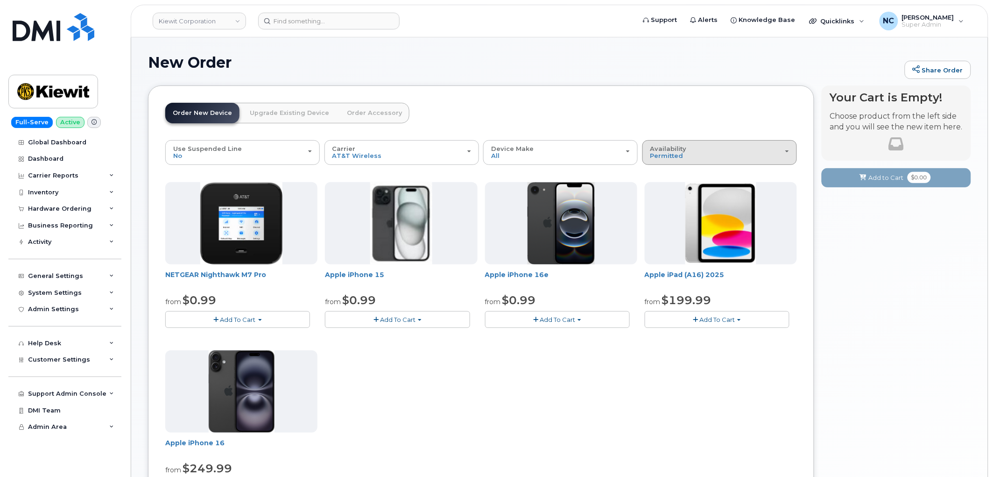
click at [712, 157] on div "Availability Permitted All" at bounding box center [719, 152] width 139 height 14
click at [571, 321] on span "Add To Cart" at bounding box center [557, 319] width 35 height 7
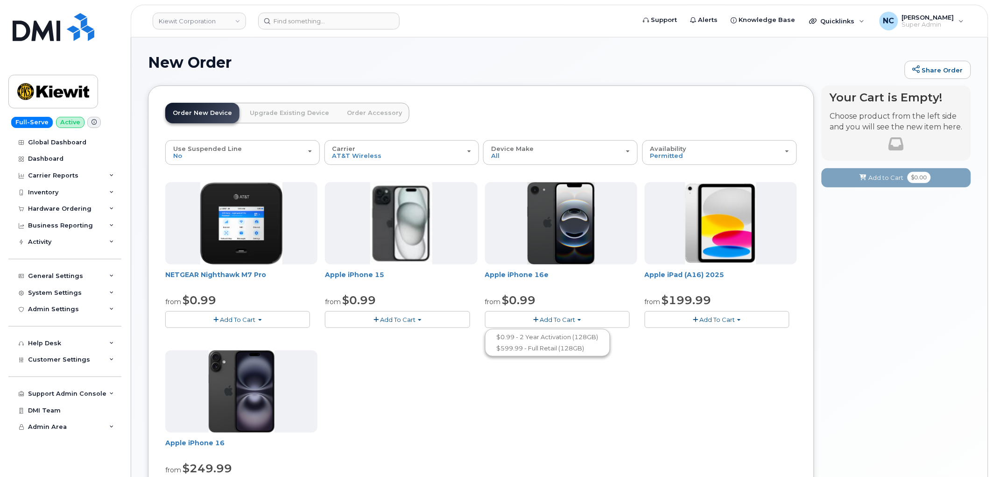
click at [597, 444] on div "NETGEAR Nighthawk M7 Pro from $0.99 Add To Cart $0.99 - 2 Year Activation $449.…" at bounding box center [481, 346] width 632 height 329
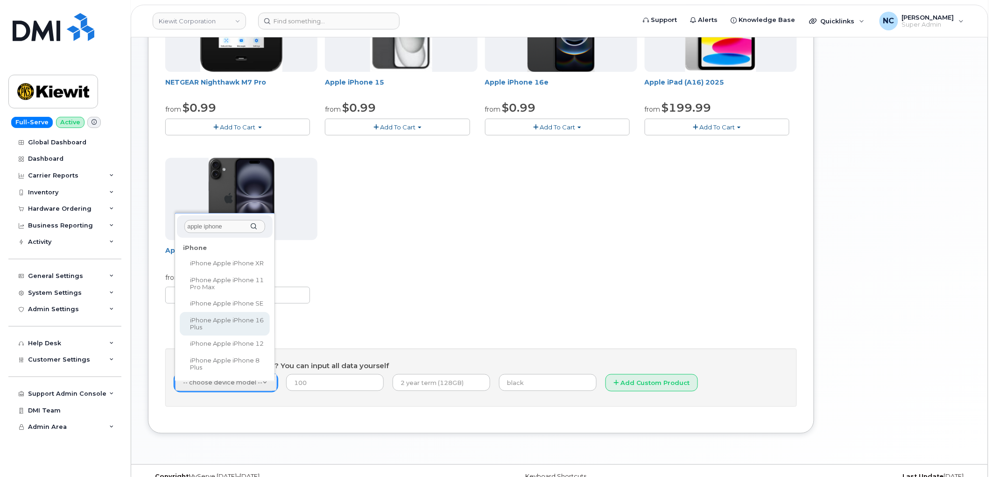
scroll to position [211, 0]
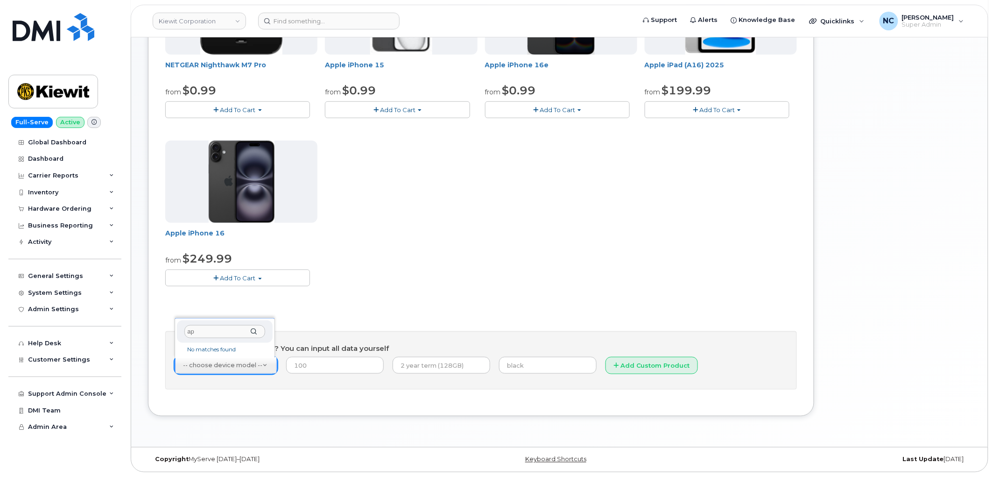
type input "a"
type input "16 Pro"
select select "3226"
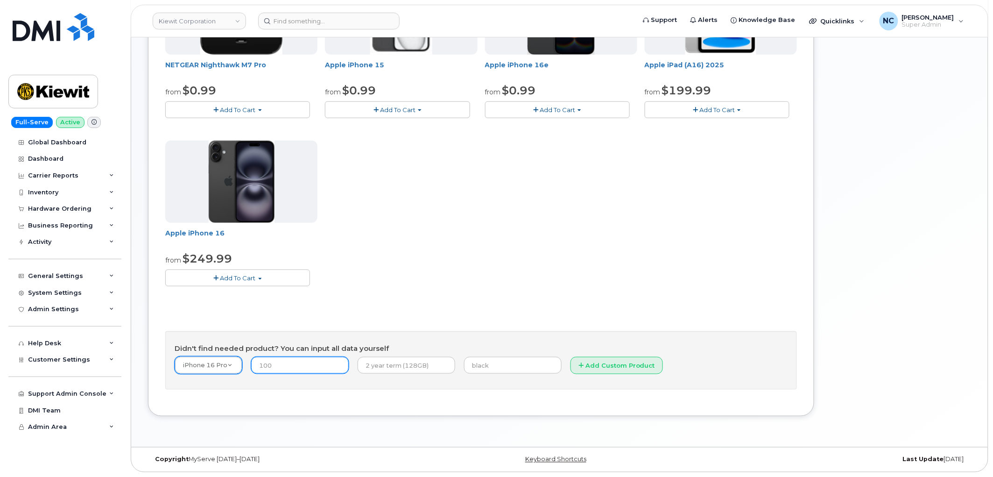
click at [307, 362] on input "number" at bounding box center [300, 365] width 98 height 17
type input "1"
click at [403, 365] on input "text" at bounding box center [407, 365] width 98 height 17
type input "2 year"
click at [468, 359] on input "text" at bounding box center [513, 365] width 98 height 17
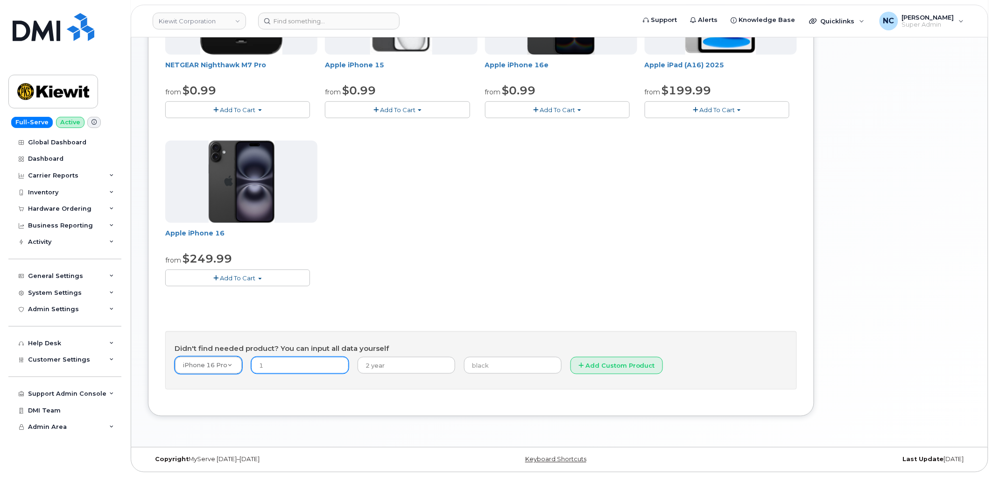
click at [277, 361] on input "1" at bounding box center [300, 365] width 98 height 17
type input "30.99"
click at [465, 356] on form "iPhone 16 Pro -- choose device model -- Aircard Huawei E303c Aircard Huawei E52…" at bounding box center [481, 368] width 613 height 24
click at [465, 362] on input "text" at bounding box center [513, 365] width 98 height 17
drag, startPoint x: 507, startPoint y: 180, endPoint x: 500, endPoint y: 197, distance: 19.2
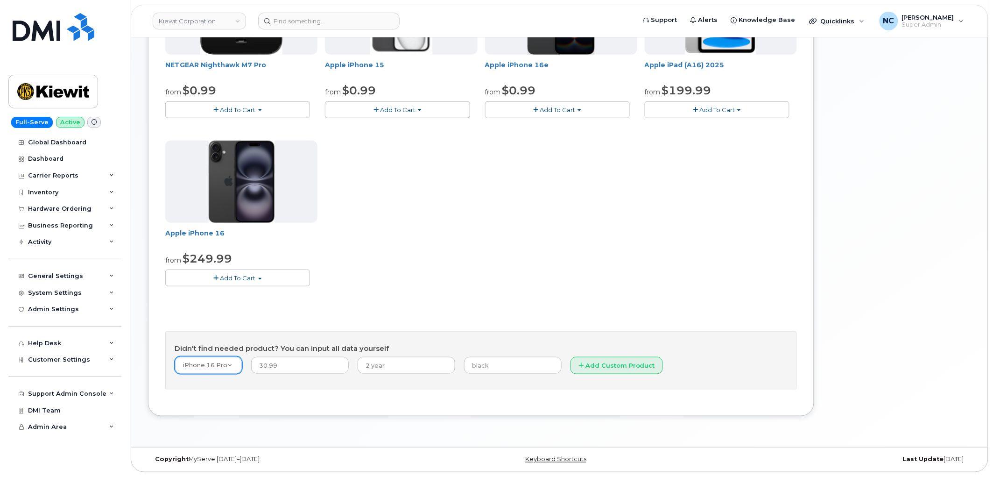
click at [507, 180] on div "NETGEAR Nighthawk M7 Pro from $0.99 Add To Cart $0.99 - 2 Year Activation $449.…" at bounding box center [481, 136] width 632 height 329
click at [482, 365] on input "text" at bounding box center [513, 365] width 98 height 17
type input "black"
click at [598, 365] on button "Add Custom Product" at bounding box center [616, 365] width 92 height 17
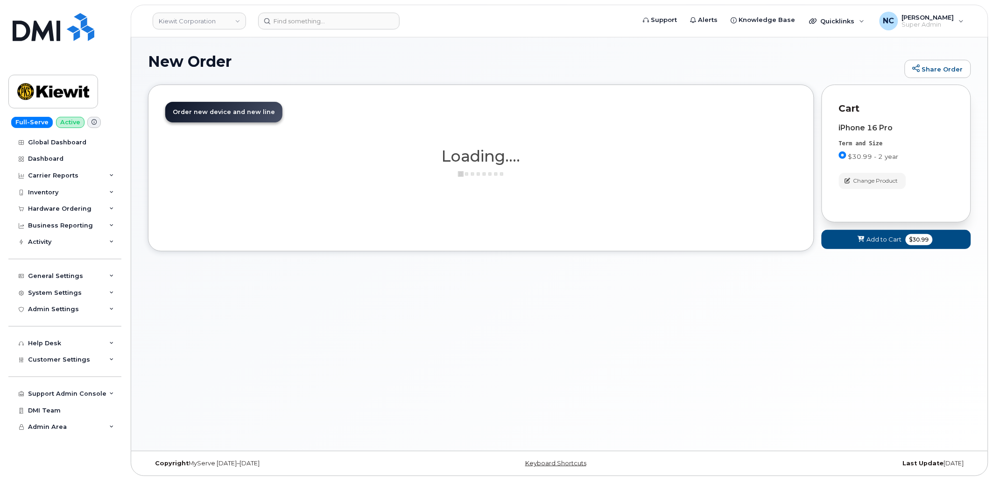
scroll to position [0, 0]
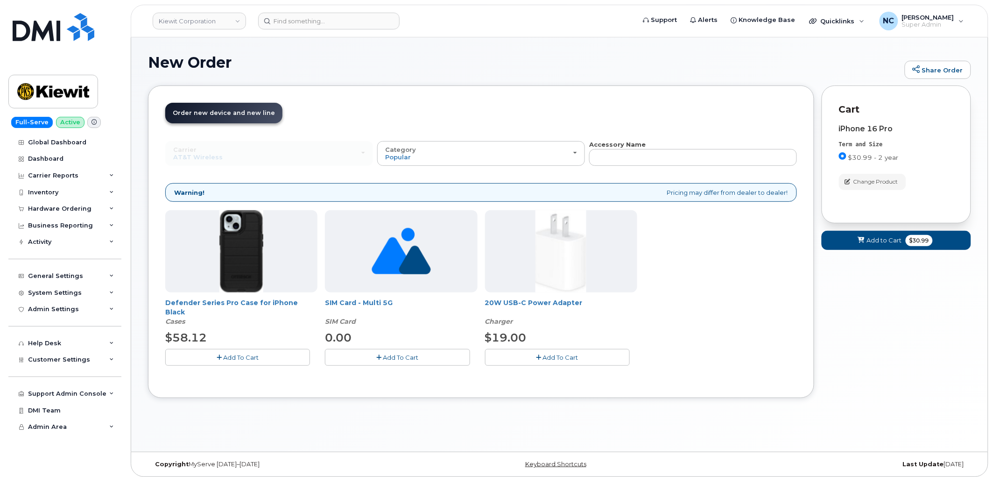
click at [586, 361] on button "Add To Cart" at bounding box center [557, 357] width 145 height 16
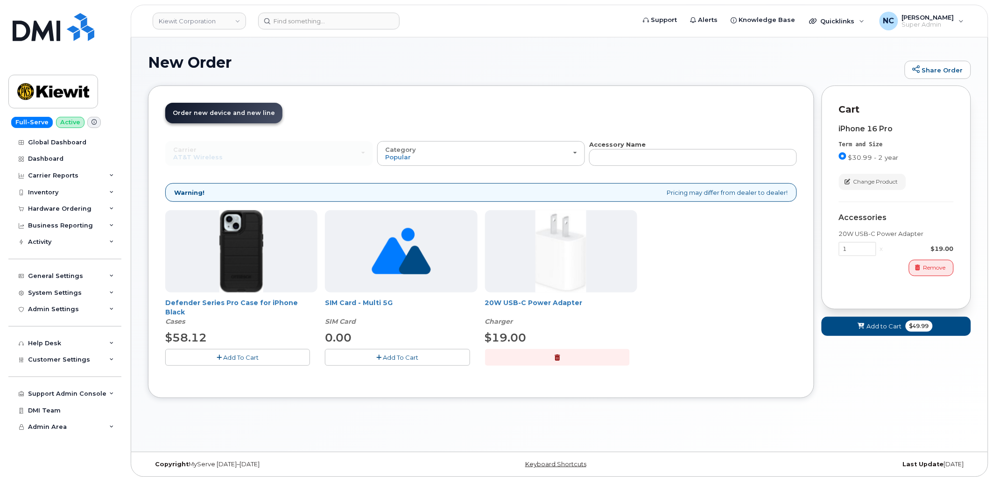
click at [232, 363] on button "Add To Cart" at bounding box center [237, 357] width 145 height 16
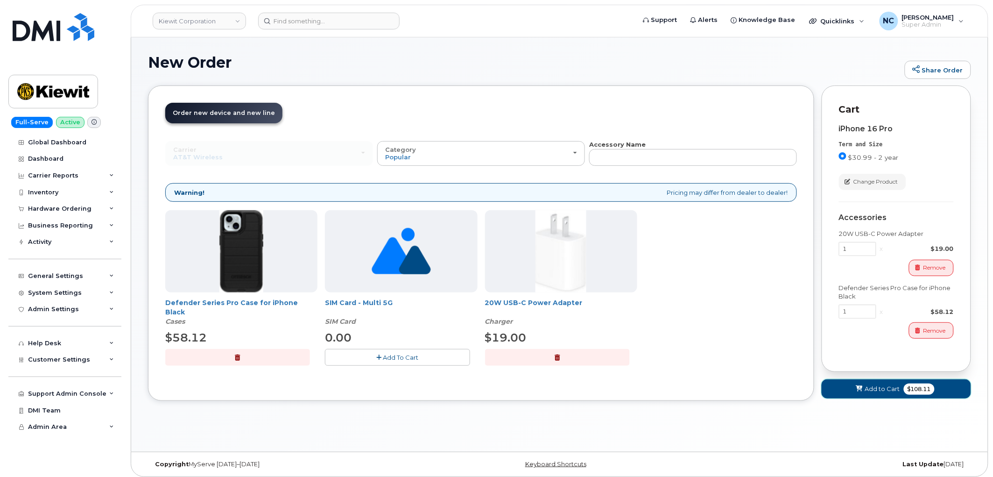
click at [889, 390] on span "Add to Cart" at bounding box center [882, 388] width 35 height 9
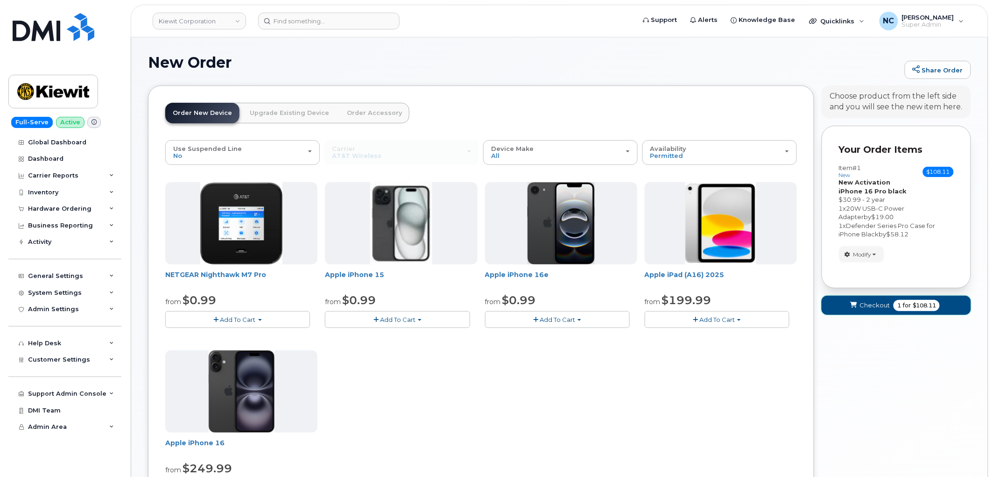
click at [921, 313] on button "Checkout 1 for $108.11" at bounding box center [896, 304] width 149 height 19
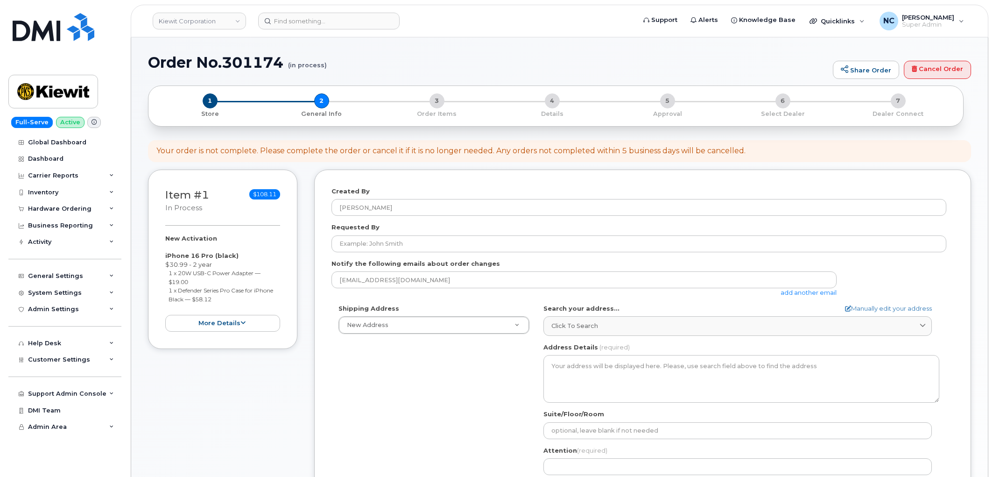
select select
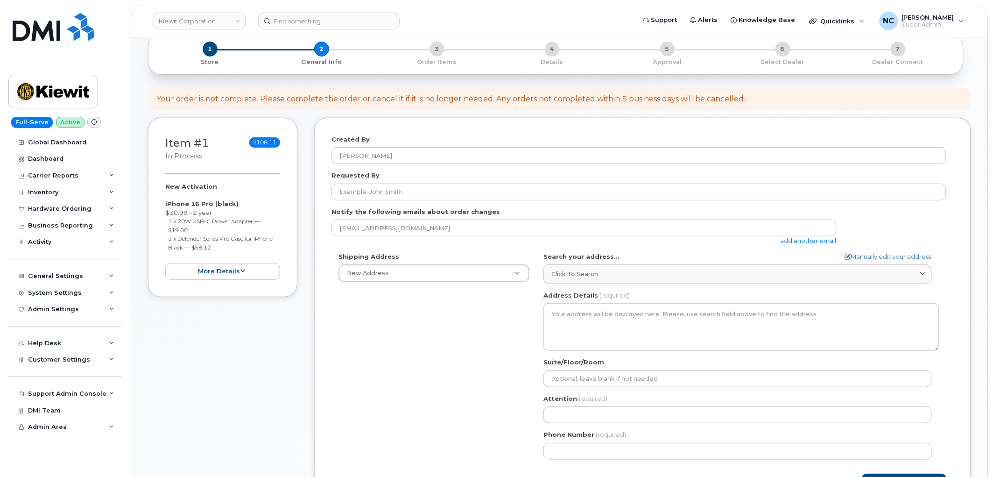
scroll to position [52, 0]
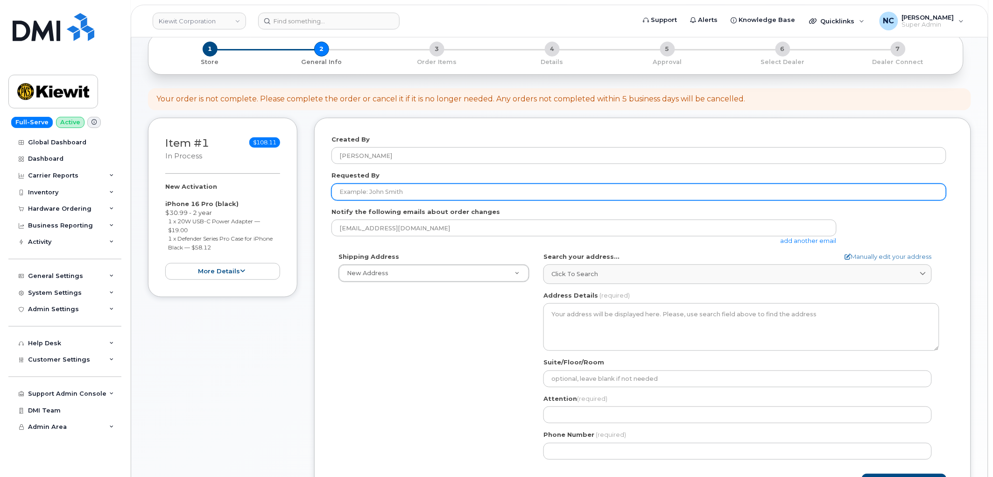
drag, startPoint x: 377, startPoint y: 188, endPoint x: 225, endPoint y: 4, distance: 239.0
click at [378, 188] on input "Requested By" at bounding box center [638, 191] width 615 height 17
paste input "[PERSON_NAME]"
type input "[PERSON_NAME]"
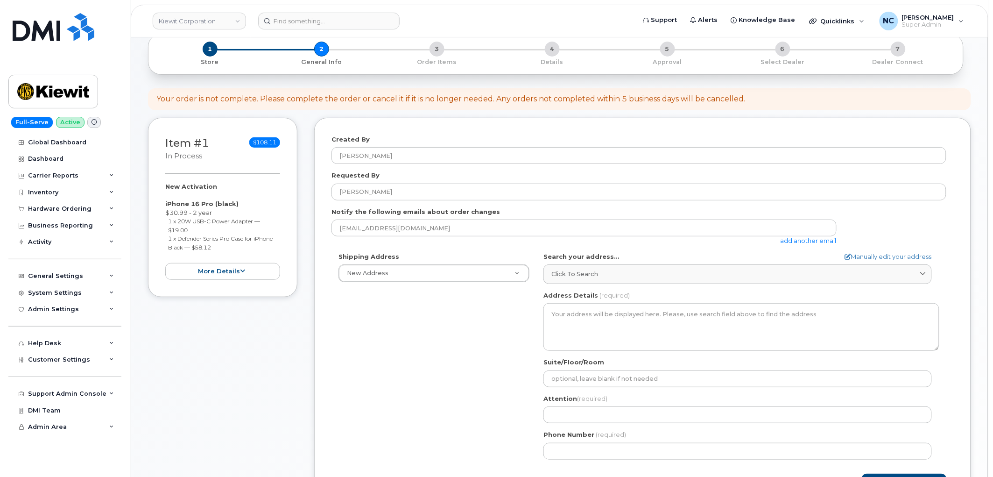
click at [794, 244] on div "[EMAIL_ADDRESS][DOMAIN_NAME] add another email" at bounding box center [587, 232] width 513 height 26
click at [797, 240] on link "add another email" at bounding box center [808, 240] width 56 height 7
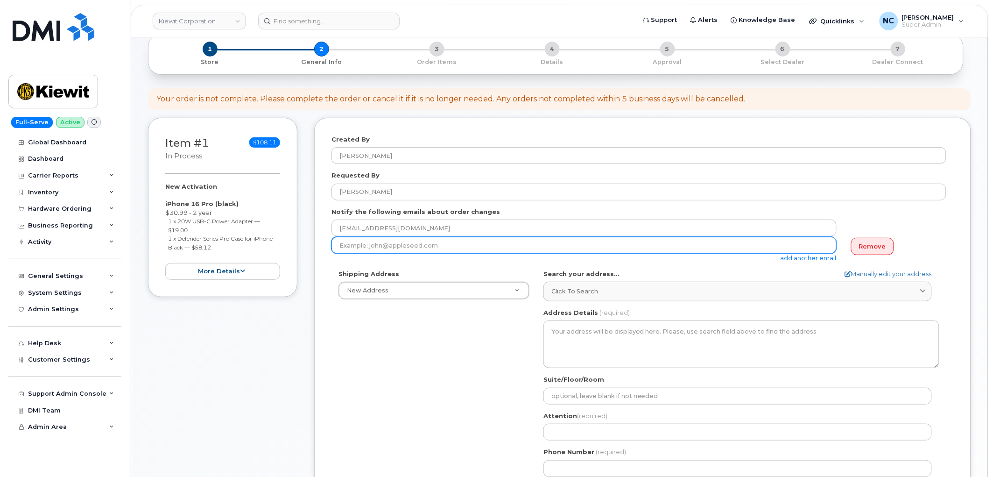
click at [393, 250] on input "email" at bounding box center [583, 245] width 505 height 17
paste input "[PERSON_NAME][EMAIL_ADDRESS][PERSON_NAME][DOMAIN_NAME]"
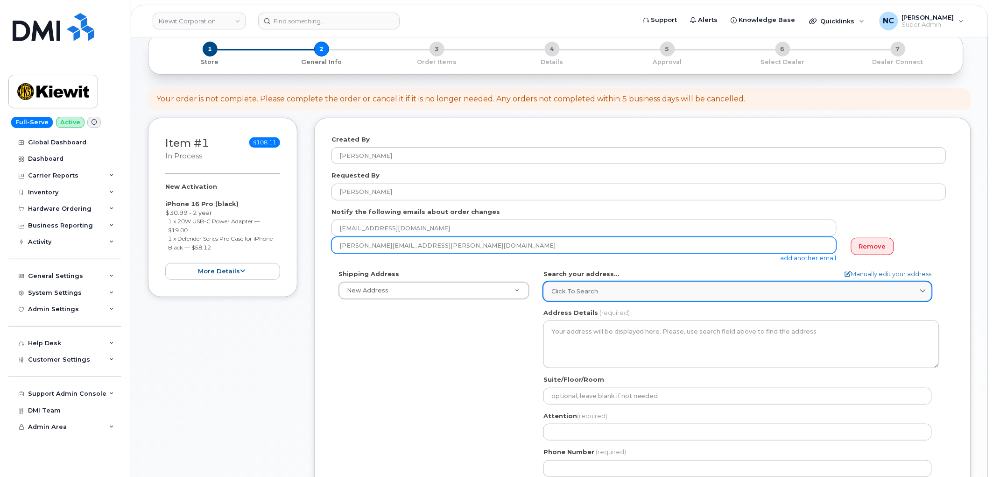
type input "[PERSON_NAME][EMAIL_ADDRESS][PERSON_NAME][DOMAIN_NAME]"
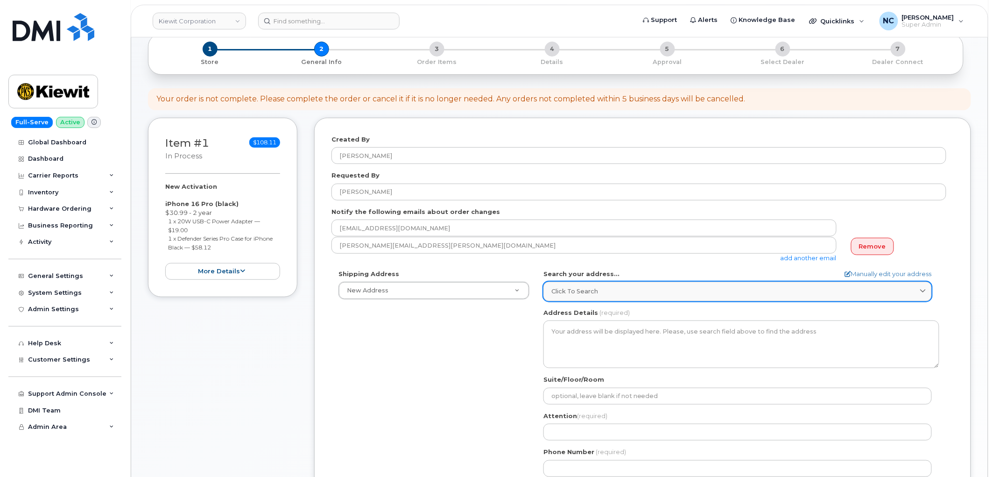
click at [613, 287] on div "Click to search" at bounding box center [737, 291] width 372 height 9
paste input "[STREET_ADDRESS]"
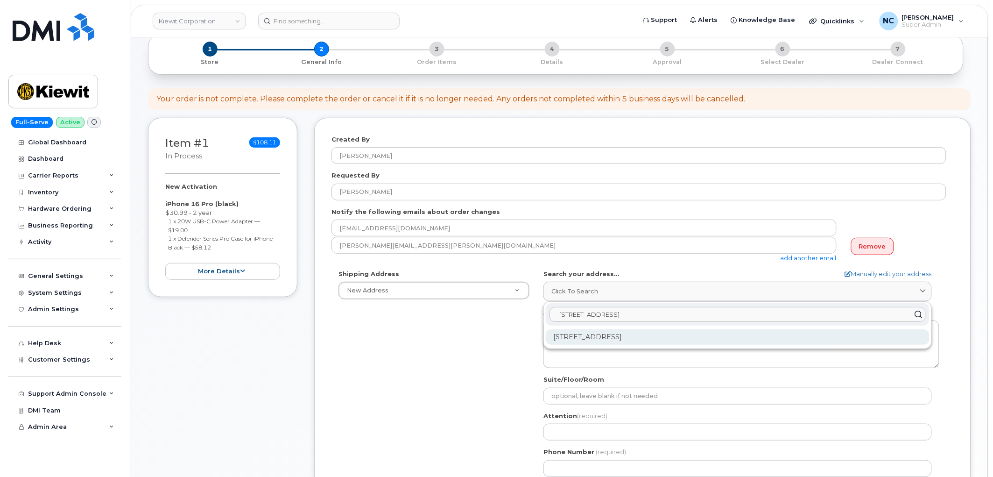
type input "[STREET_ADDRESS]"
click at [677, 339] on div "[STREET_ADDRESS]" at bounding box center [738, 336] width 384 height 15
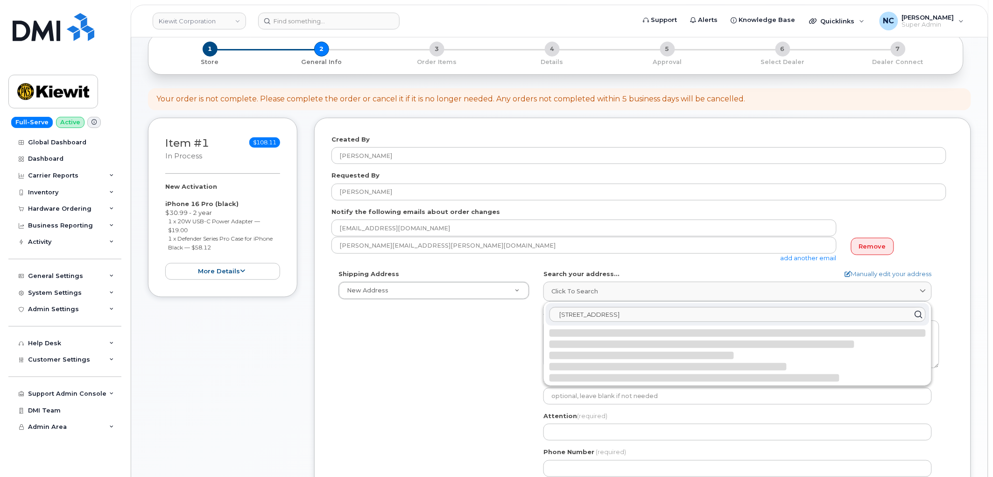
select select
type textarea "[STREET_ADDRESS]"
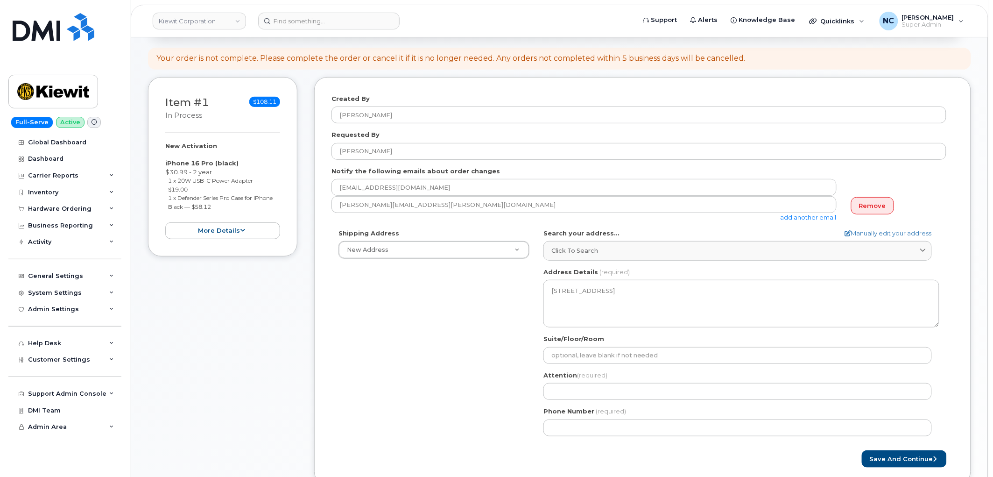
scroll to position [155, 0]
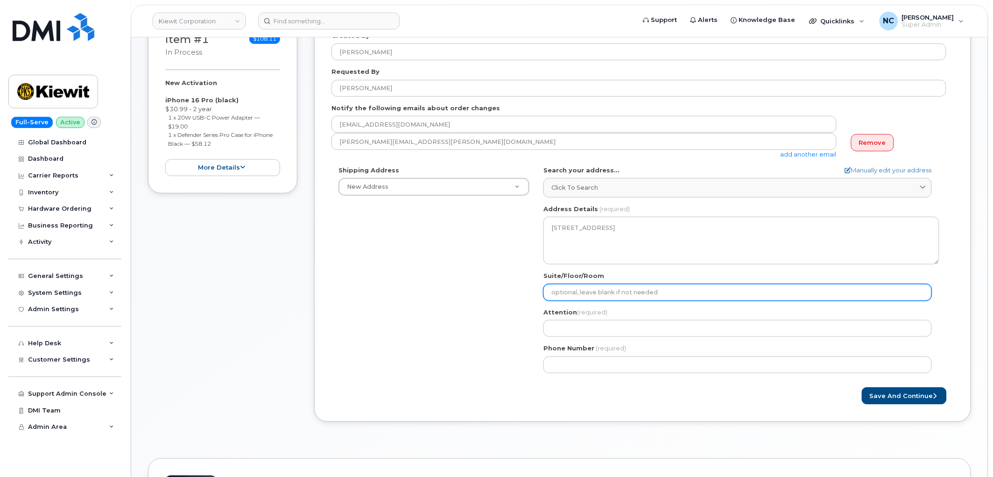
drag, startPoint x: 635, startPoint y: 296, endPoint x: 635, endPoint y: 291, distance: 5.1
click at [635, 293] on input "Suite/Floor/Room" at bounding box center [737, 292] width 388 height 17
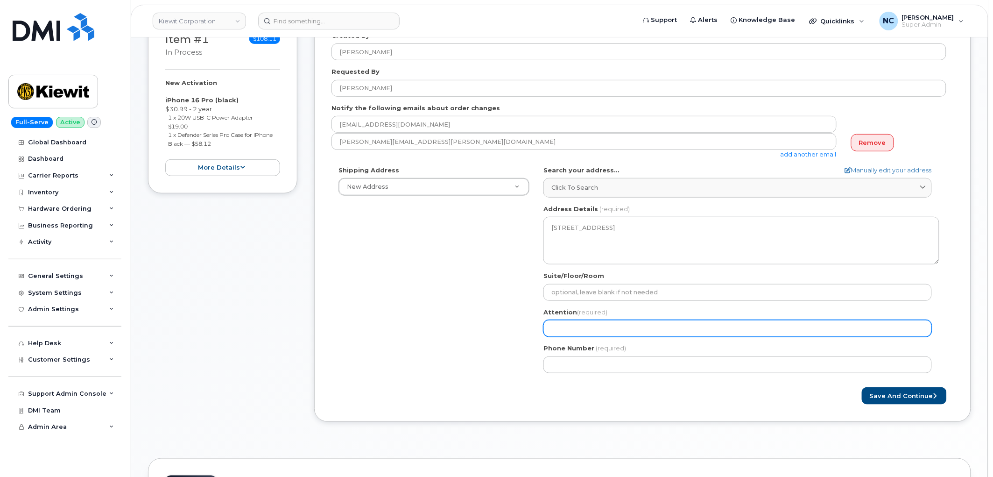
click at [563, 327] on input "Attention (required)" at bounding box center [737, 328] width 388 height 17
select select
type input "M"
select select
type input "Ma"
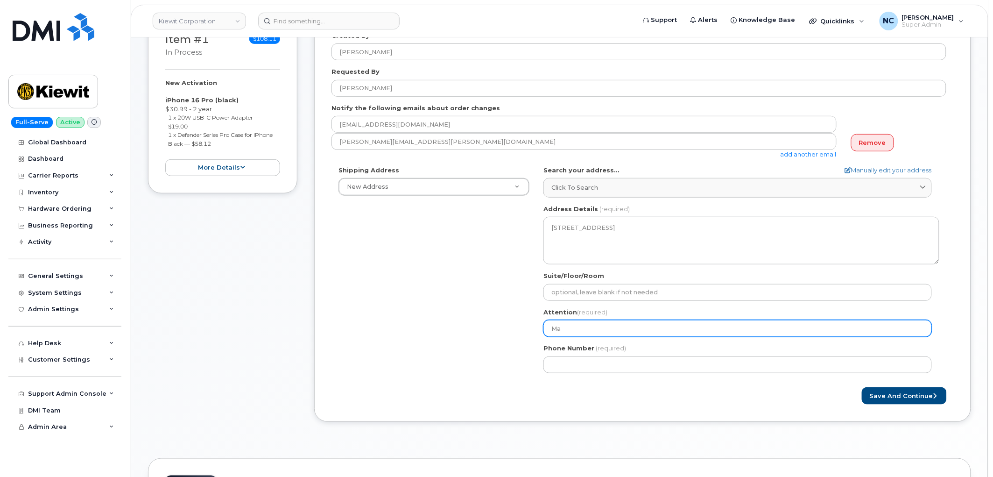
select select
type input "Mar"
select select
type input "Marl"
select select
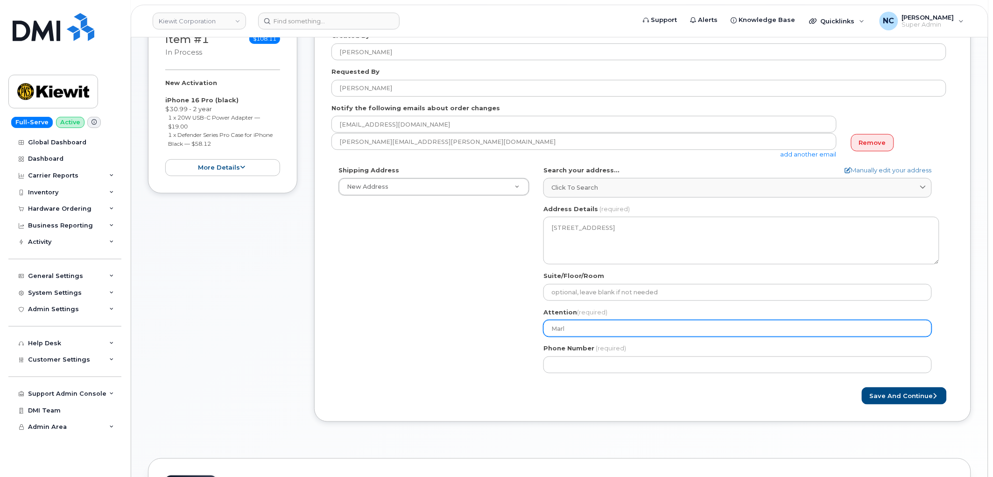
type input "Marli"
select select
type input "Marlin"
select select
type input "[PERSON_NAME]"
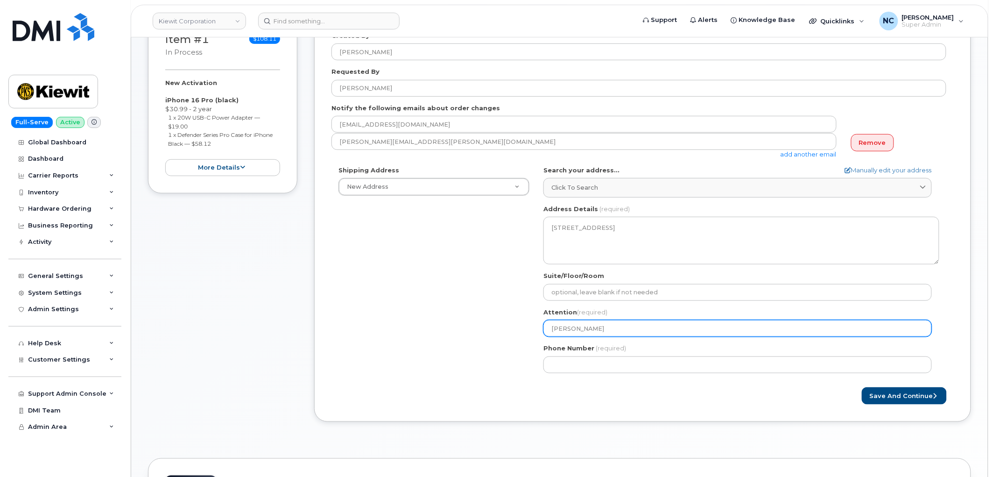
select select
type input "[PERSON_NAME]"
select select
type input "[PERSON_NAME]"
select select
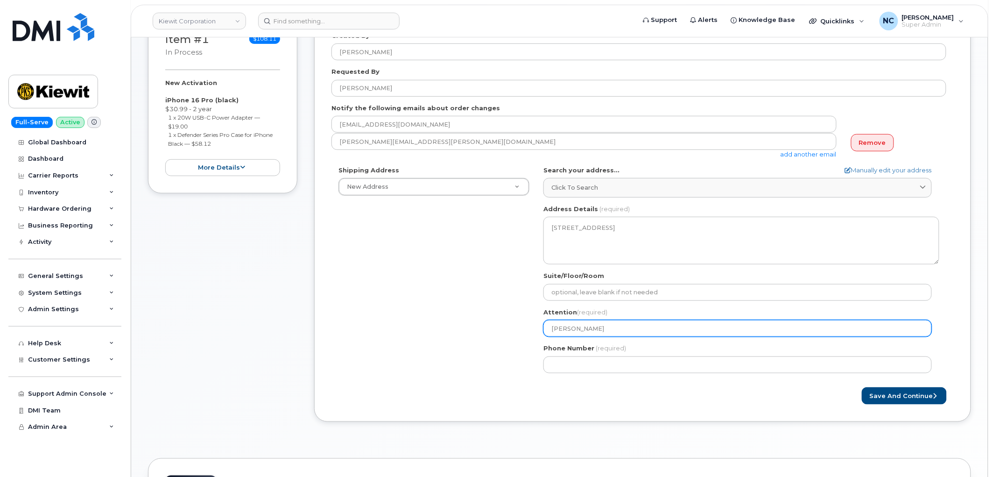
type input "[PERSON_NAME]"
select select
type input "[PERSON_NAME]"
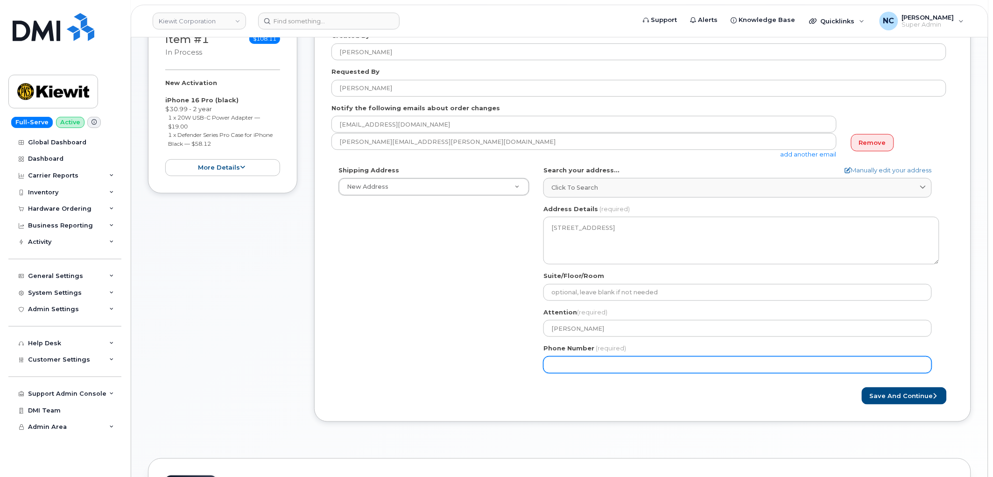
click at [576, 366] on input "Phone Number" at bounding box center [737, 364] width 388 height 17
click at [569, 362] on input "Phone Number" at bounding box center [737, 364] width 388 height 17
click at [579, 365] on input "Phone Number" at bounding box center [737, 364] width 388 height 17
select select
type input "8174128786"
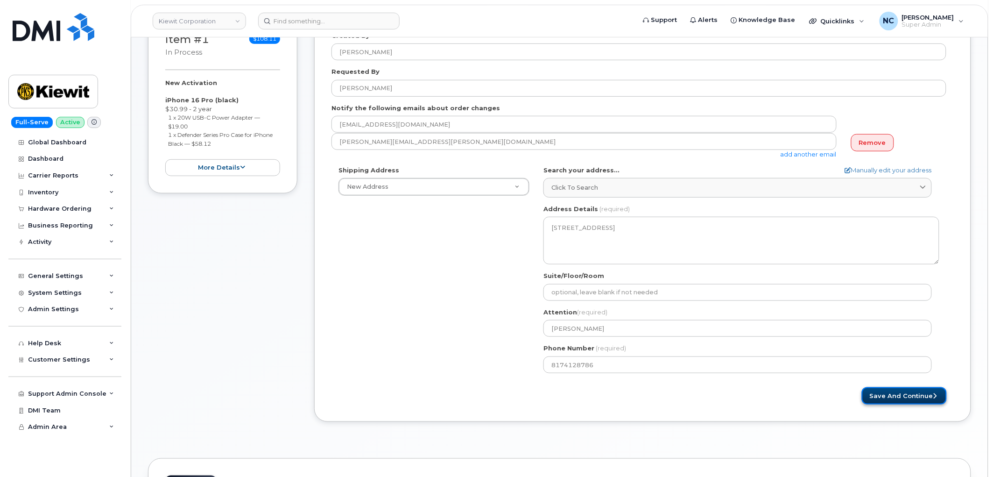
click at [884, 393] on button "Save and Continue" at bounding box center [904, 395] width 85 height 17
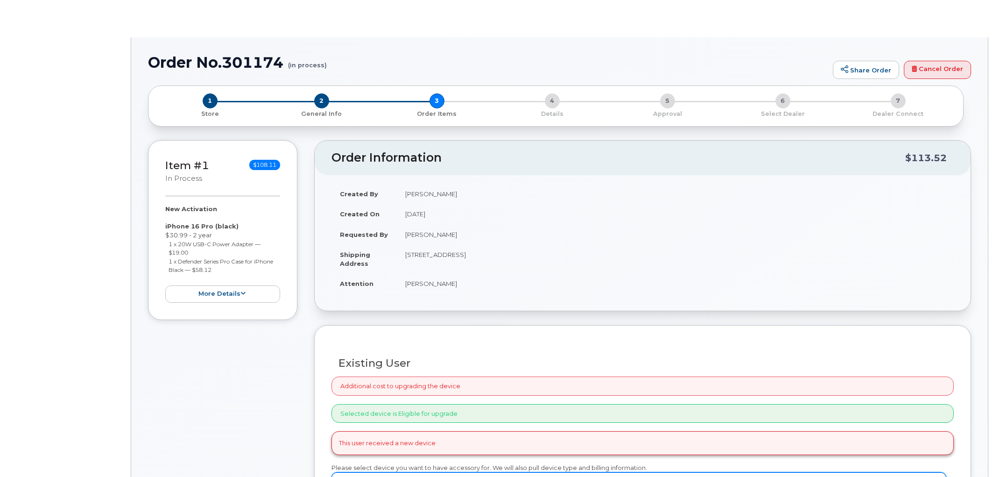
scroll to position [116, 0]
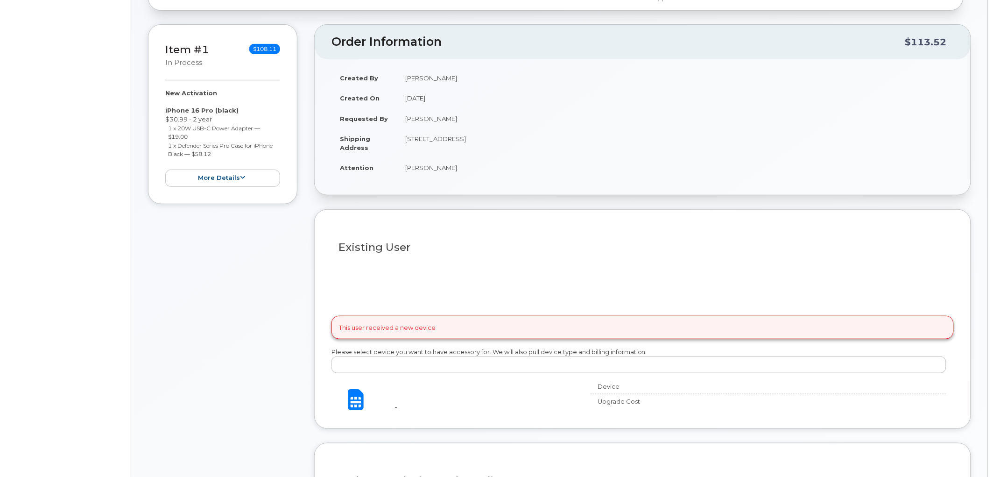
radio input "true"
select select
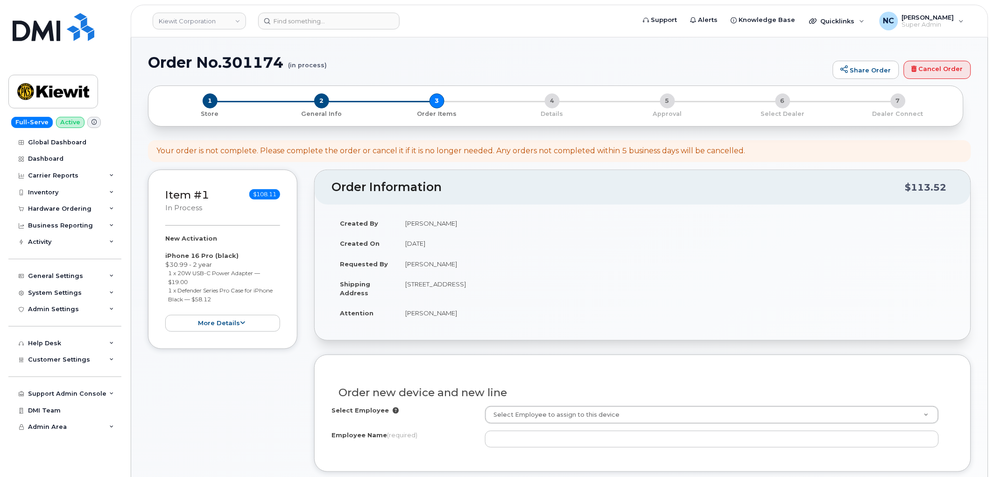
scroll to position [155, 0]
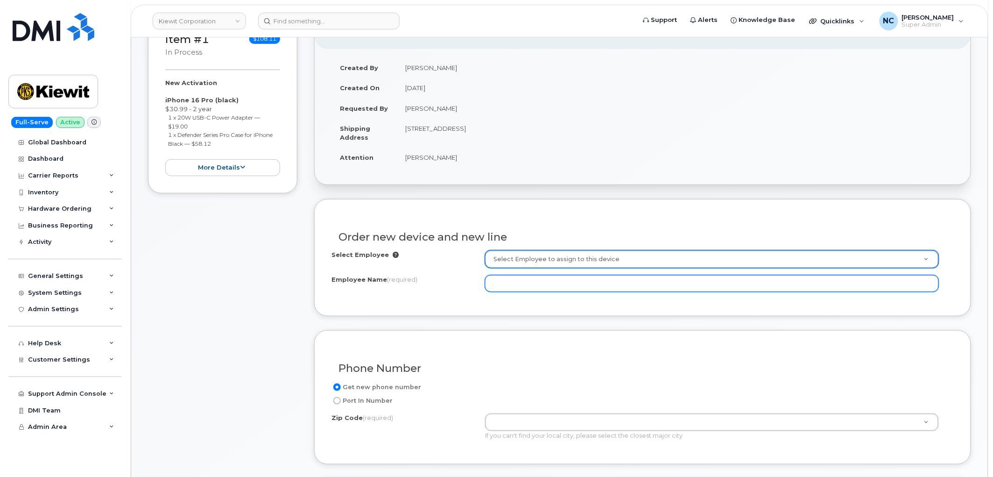
click at [535, 286] on input "Employee Name (required)" at bounding box center [712, 283] width 454 height 17
type input "Z"
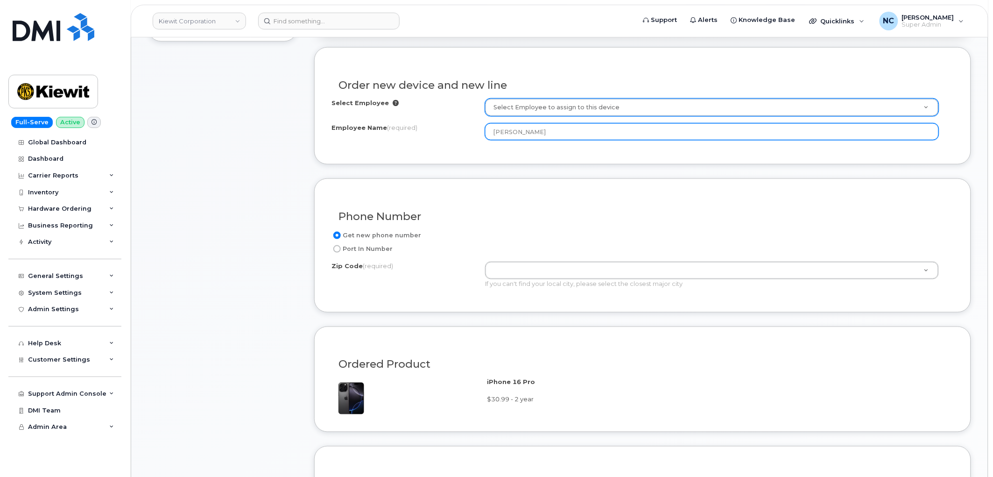
scroll to position [311, 0]
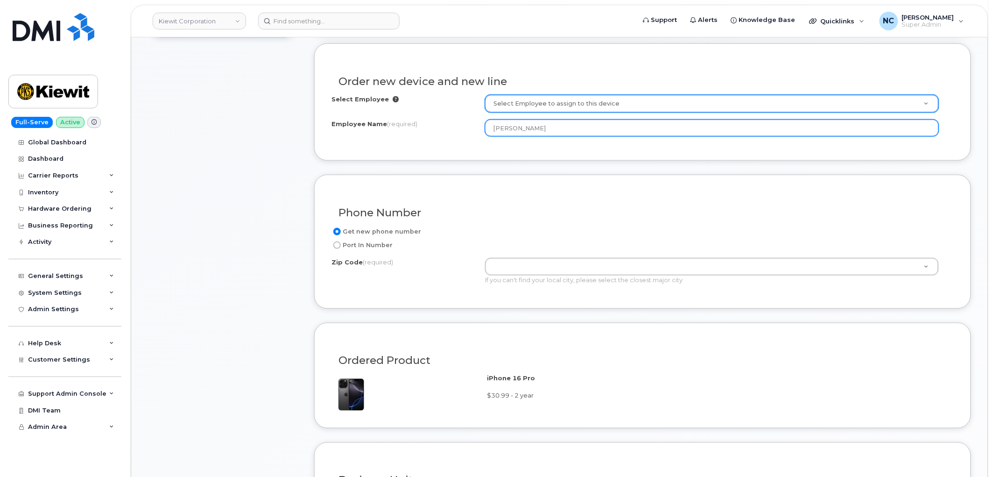
type input "[PERSON_NAME]"
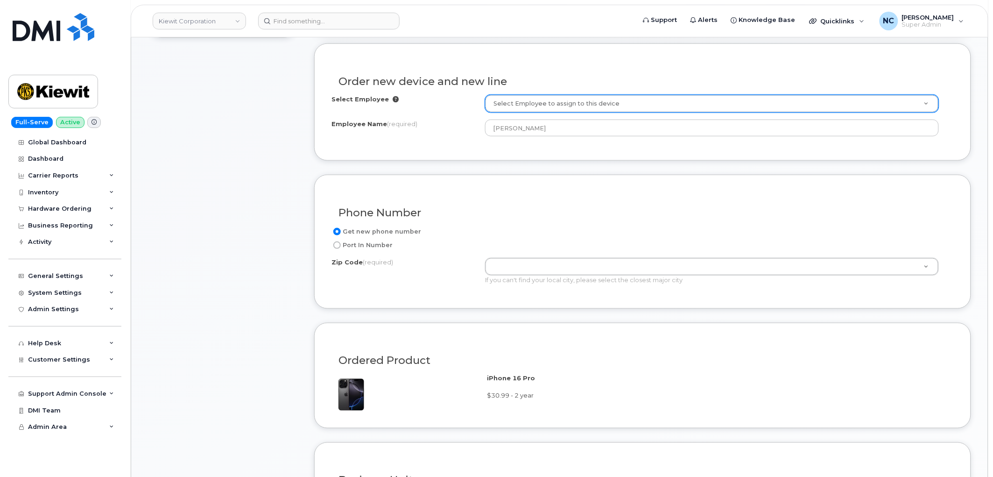
click at [381, 248] on label "Port In Number" at bounding box center [361, 244] width 61 height 11
click at [341, 248] on input "Port In Number" at bounding box center [336, 244] width 7 height 7
radio input "true"
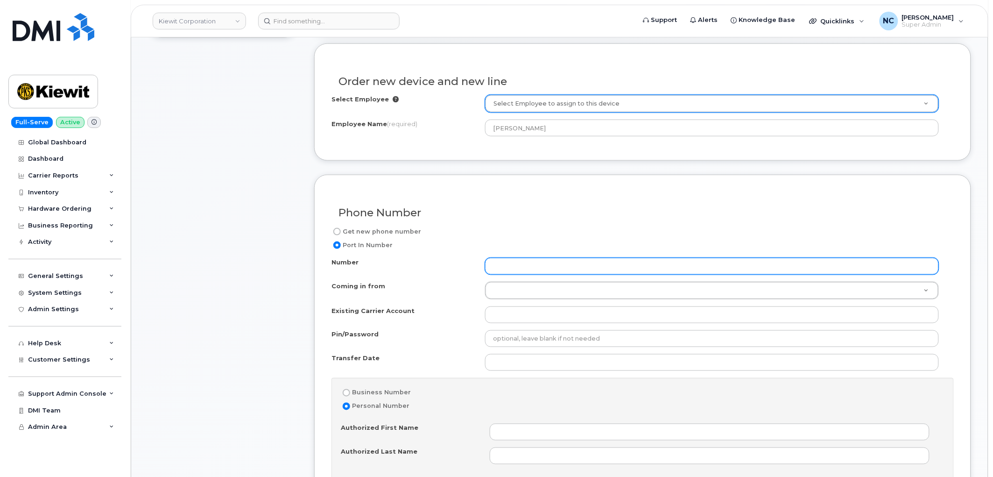
click at [520, 268] on input "Number" at bounding box center [712, 266] width 454 height 17
paste input "817-412-8786"
click at [507, 267] on input "817-412-8786" at bounding box center [712, 266] width 454 height 17
click at [521, 266] on input "817412-8786" at bounding box center [712, 266] width 454 height 17
type input "8174128786"
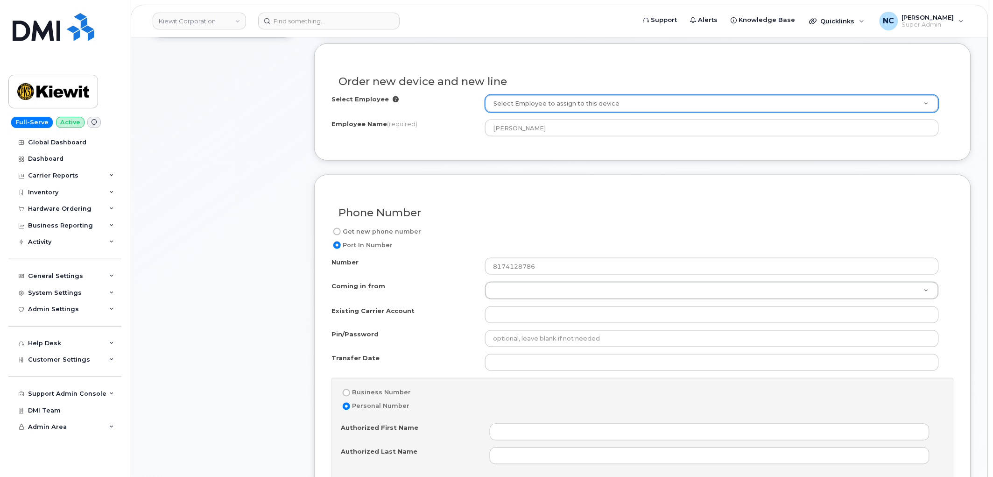
click at [520, 277] on div "Number 8174128786 Coming in from Coming in from Coming in from AT&T Wireline No…" at bounding box center [642, 450] width 622 height 384
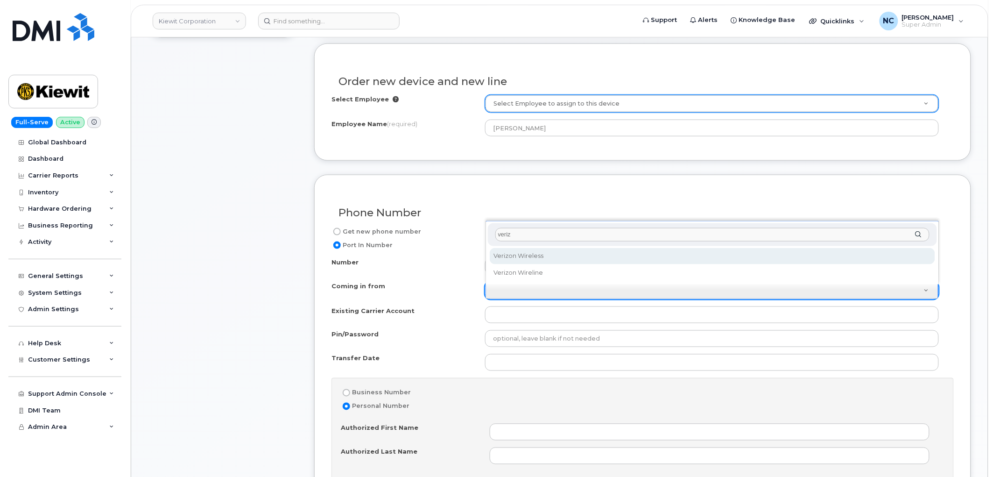
type input "veriz"
select select "Verizon Wireless"
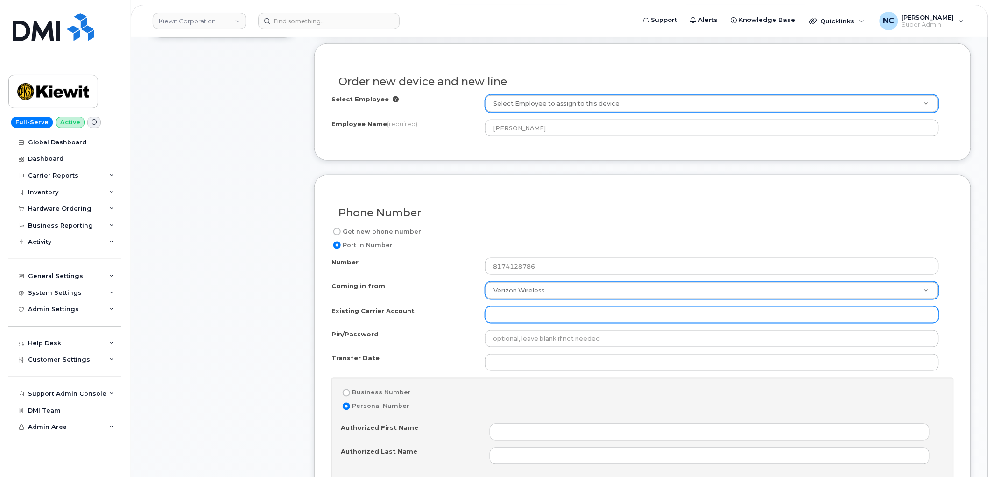
click at [513, 319] on input "Existing Carrier Account" at bounding box center [712, 314] width 454 height 17
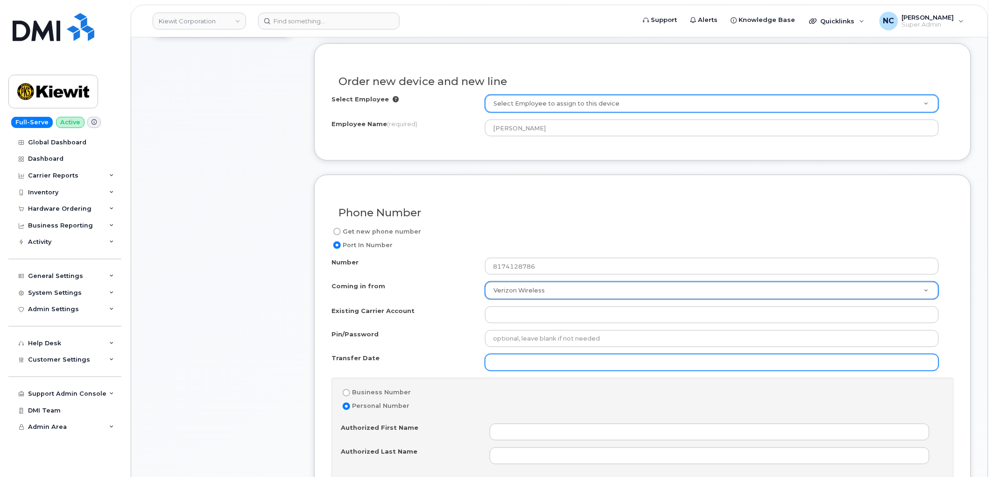
click at [512, 358] on input "Transfer Date" at bounding box center [712, 362] width 454 height 17
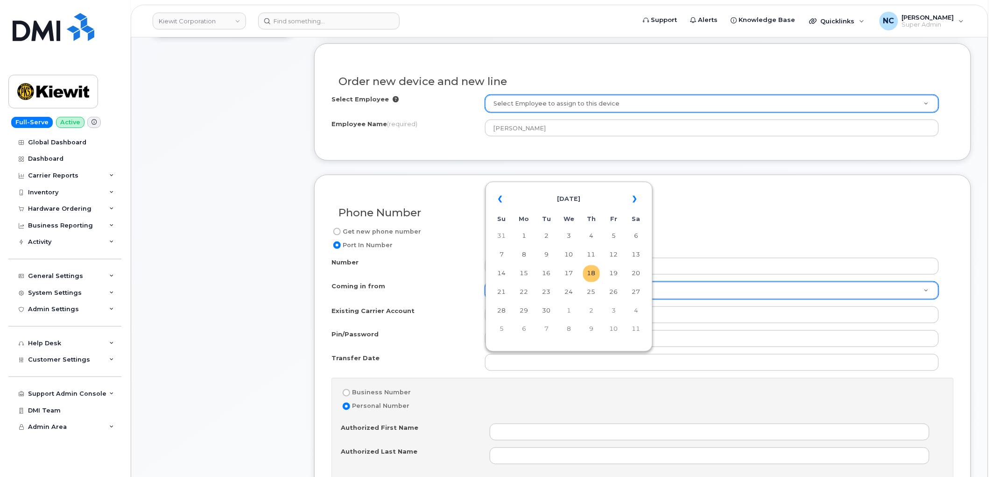
click at [597, 271] on td "18" at bounding box center [591, 273] width 17 height 17
type input "2025-09-18"
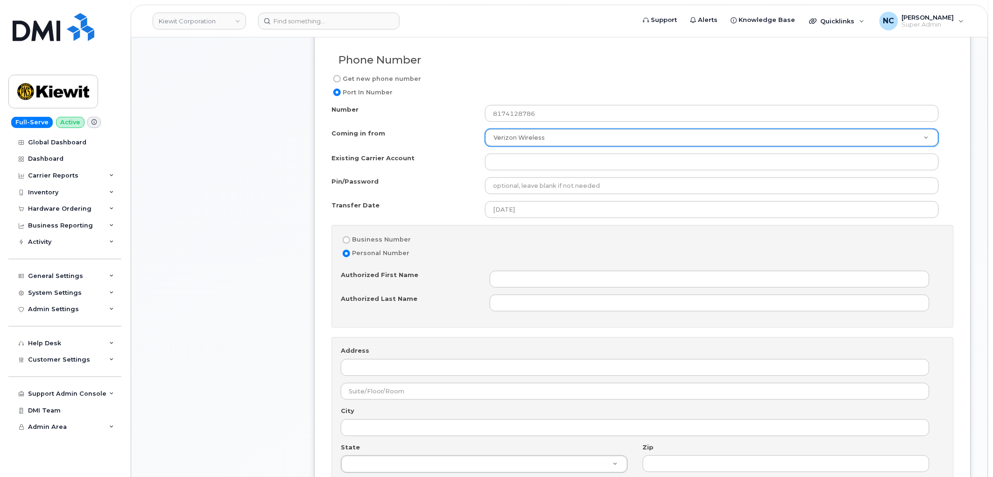
scroll to position [467, 0]
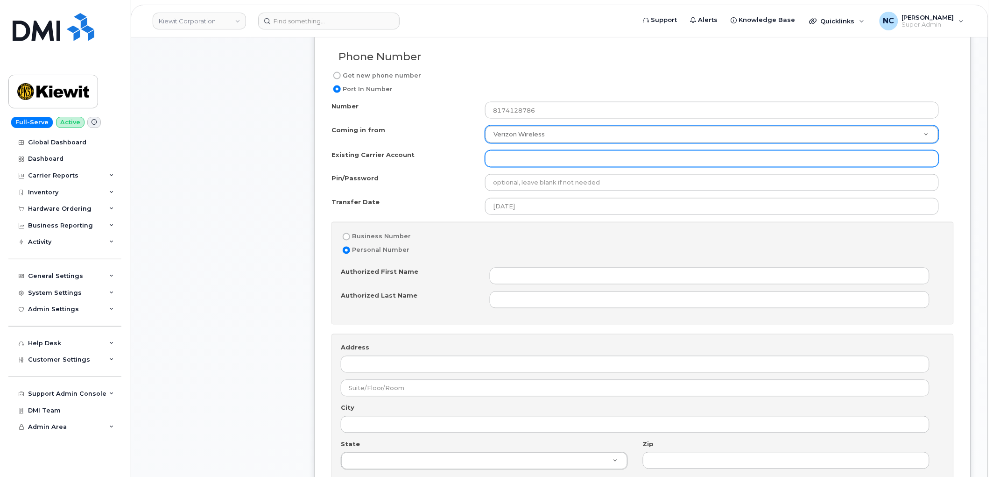
click at [529, 161] on input "Existing Carrier Account" at bounding box center [712, 158] width 454 height 17
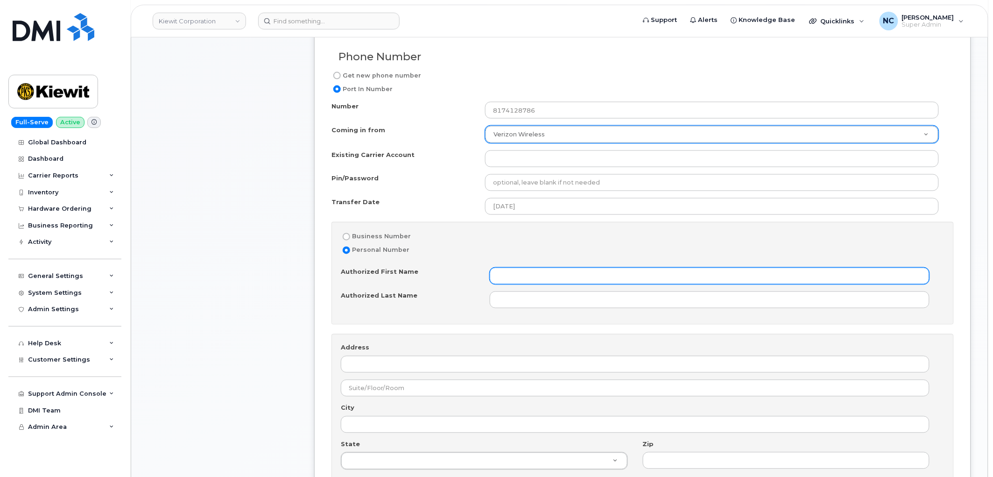
click at [531, 278] on input "Authorized First Name" at bounding box center [710, 275] width 440 height 17
type input "Nicholas"
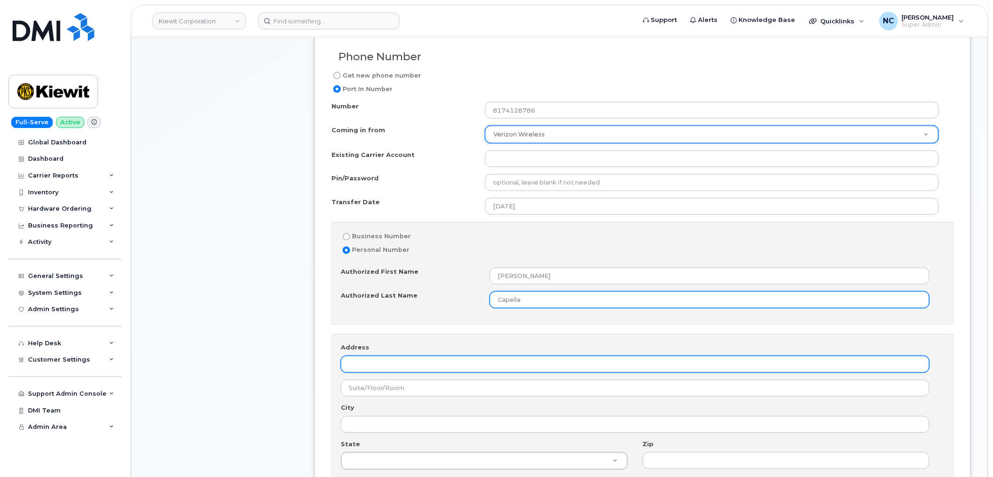
type input "Capella"
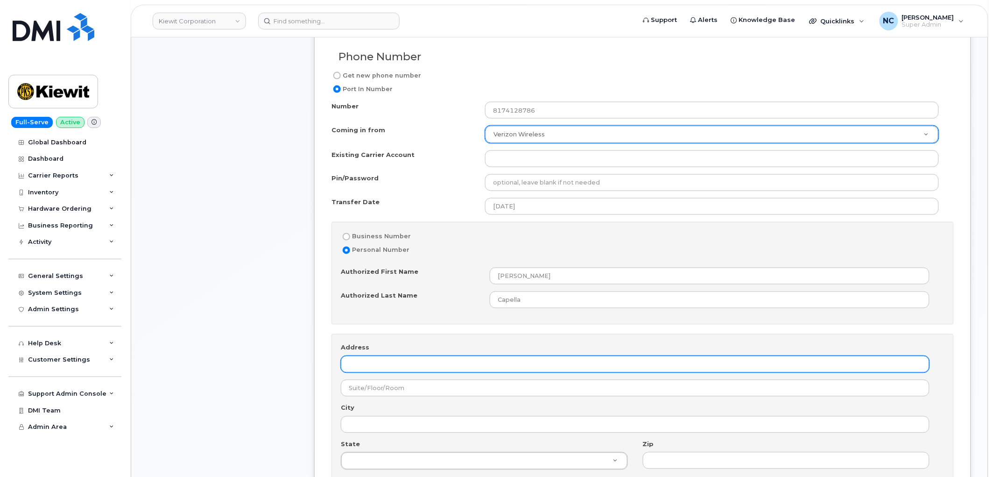
click at [415, 357] on input "Address" at bounding box center [635, 364] width 589 height 17
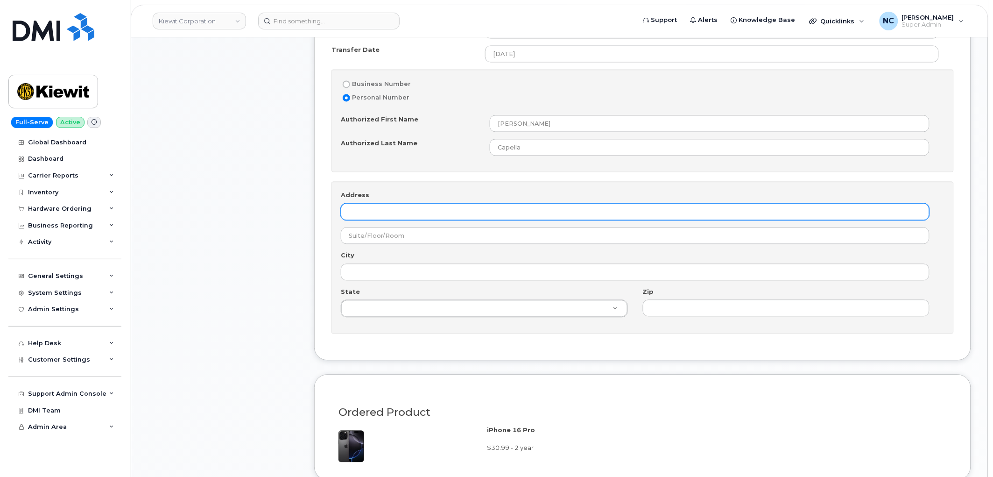
scroll to position [622, 0]
paste input "4 E Loop 820 S Fort Worth, TX 76119"
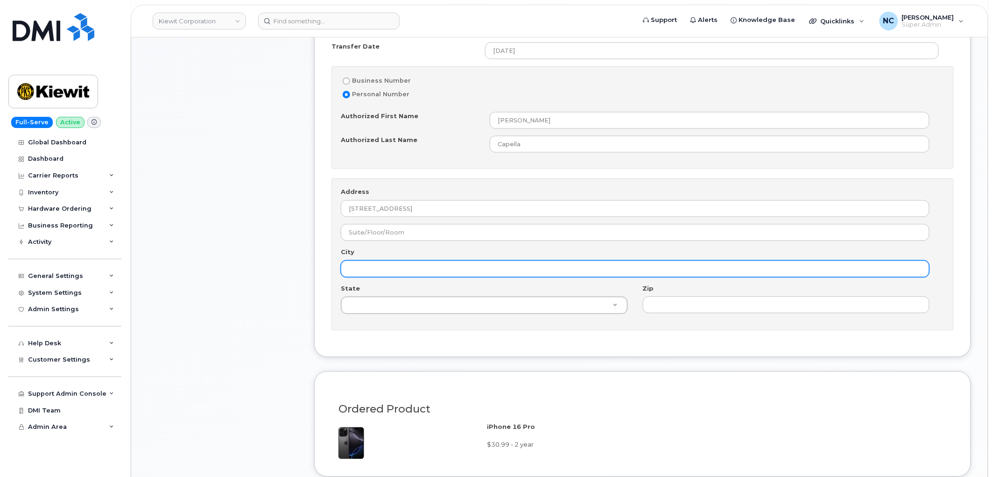
click at [402, 269] on input "City" at bounding box center [635, 268] width 589 height 17
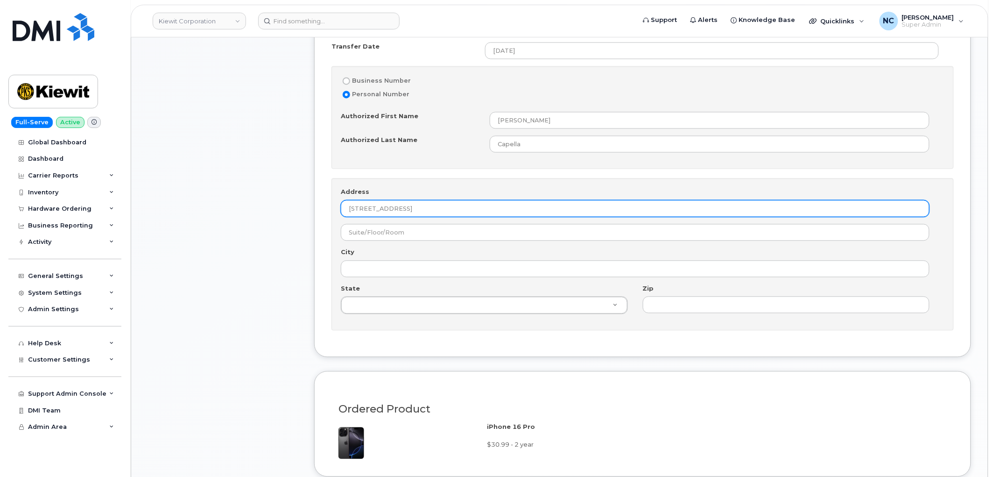
drag, startPoint x: 430, startPoint y: 209, endPoint x: 397, endPoint y: 217, distance: 33.7
click at [397, 217] on input "4 E Loop 820 S Fort Worth, TX 76119" at bounding box center [635, 208] width 589 height 17
type input "4 E Loop 820 S , TX 76119"
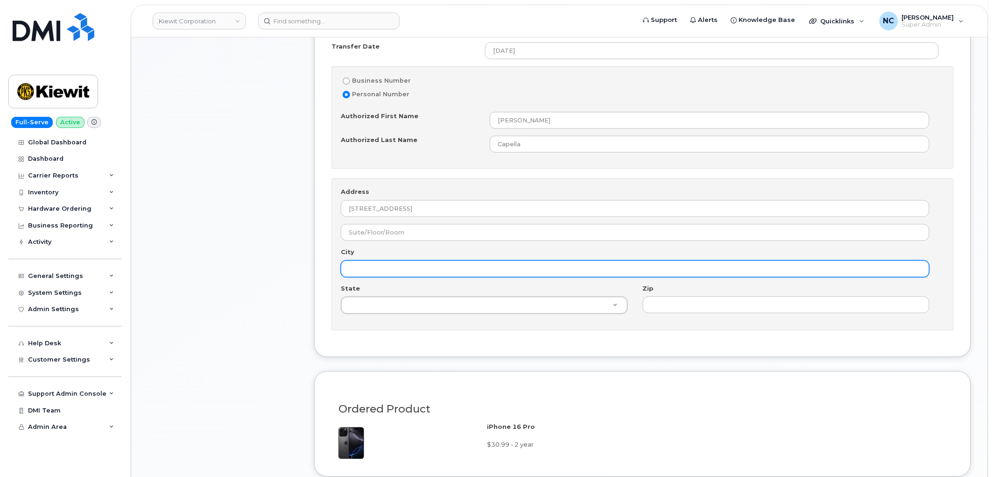
paste input "Fort Worth"
click at [404, 269] on input "City" at bounding box center [635, 268] width 589 height 17
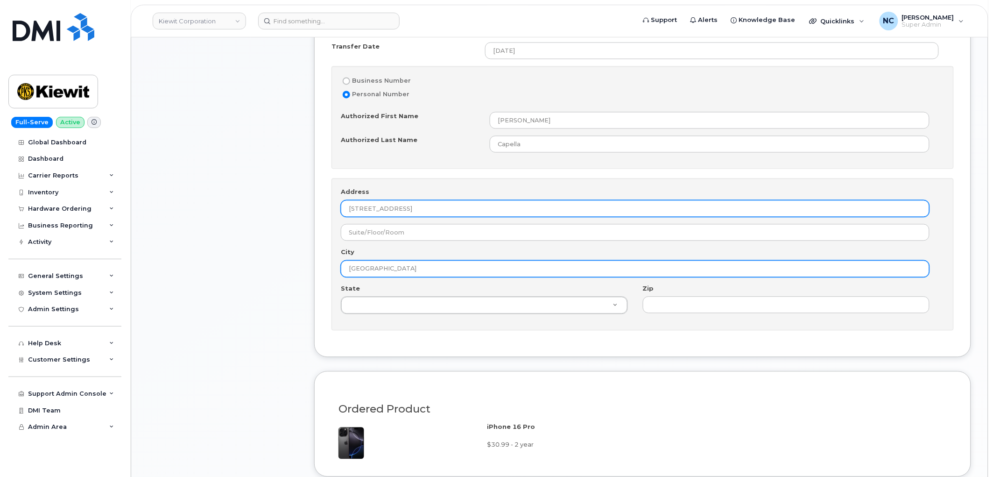
type input "Fort Worth"
drag, startPoint x: 410, startPoint y: 211, endPoint x: 490, endPoint y: 207, distance: 80.4
click at [490, 207] on input "4 E Loop 820 S , TX 76119" at bounding box center [635, 208] width 589 height 17
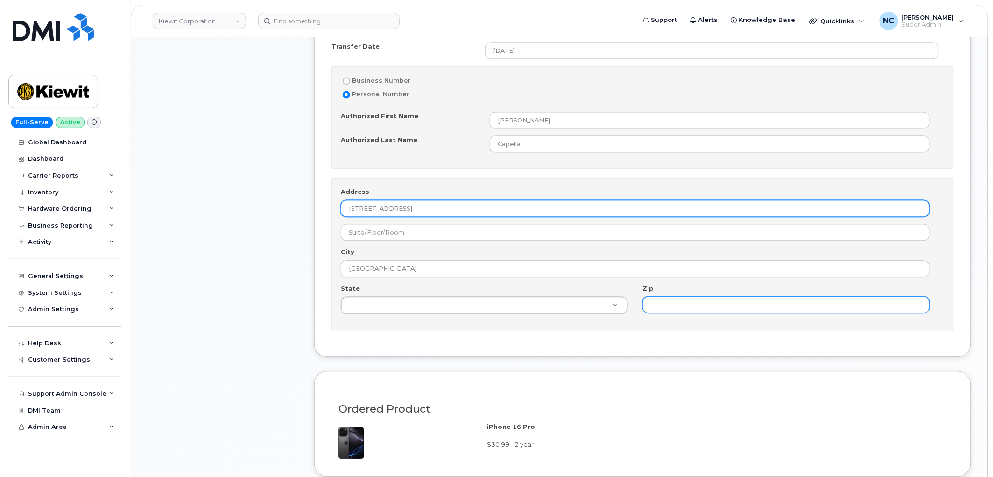
type input "4 E Loop 820 S , TX"
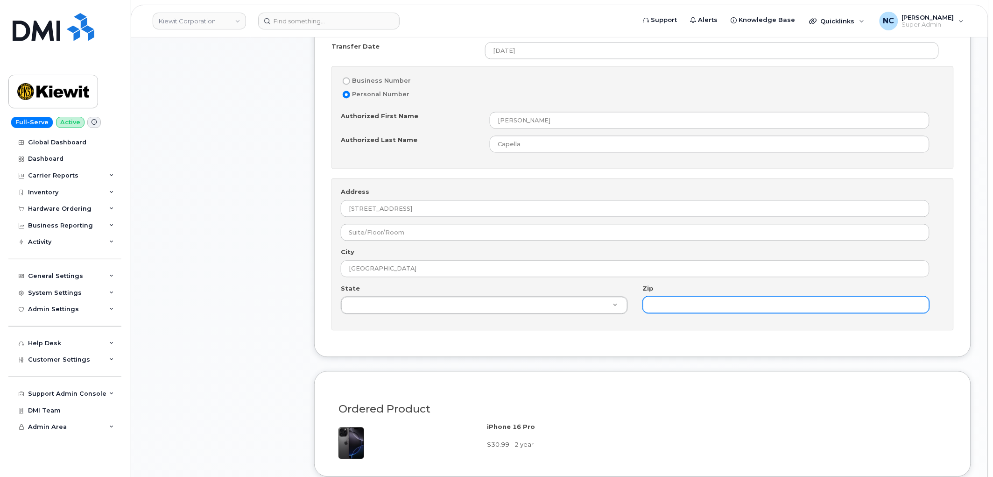
click at [674, 301] on input "Zip" at bounding box center [786, 304] width 287 height 17
paste input "76119"
type input "76119"
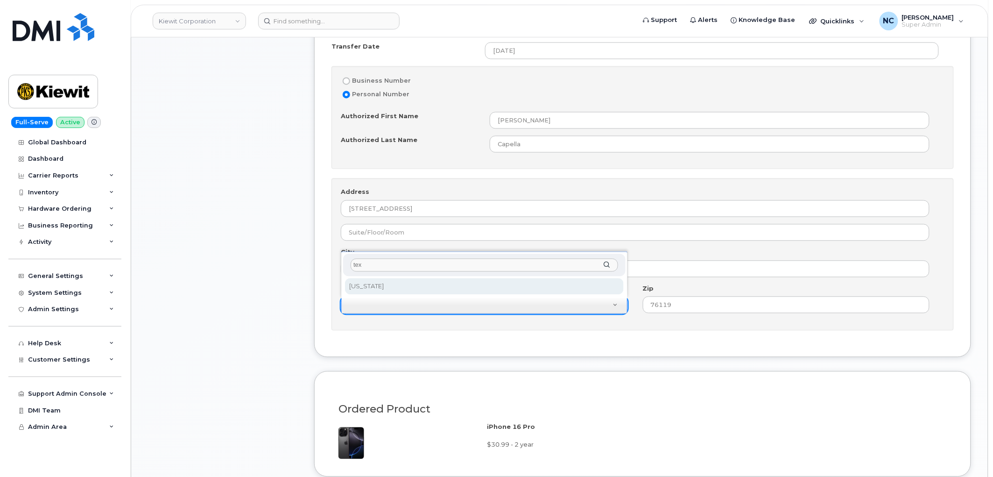
type input "tex"
select select "Texas"
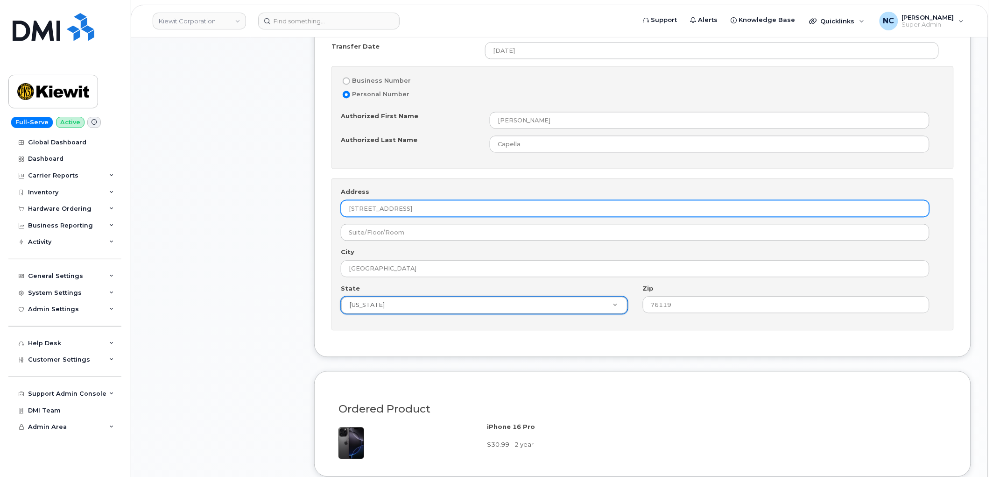
click at [447, 210] on input "4 E Loop 820 S , TX" at bounding box center [635, 208] width 589 height 17
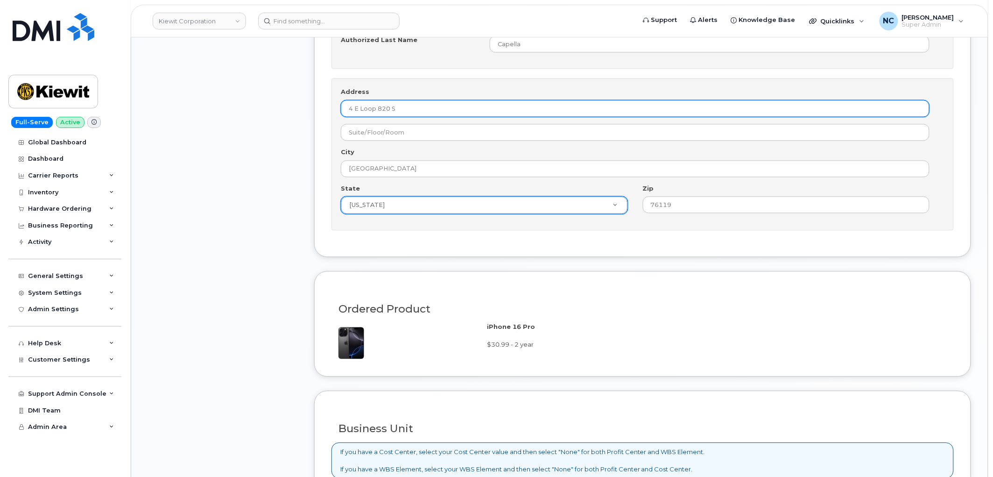
type input "4 E Loop 820 S"
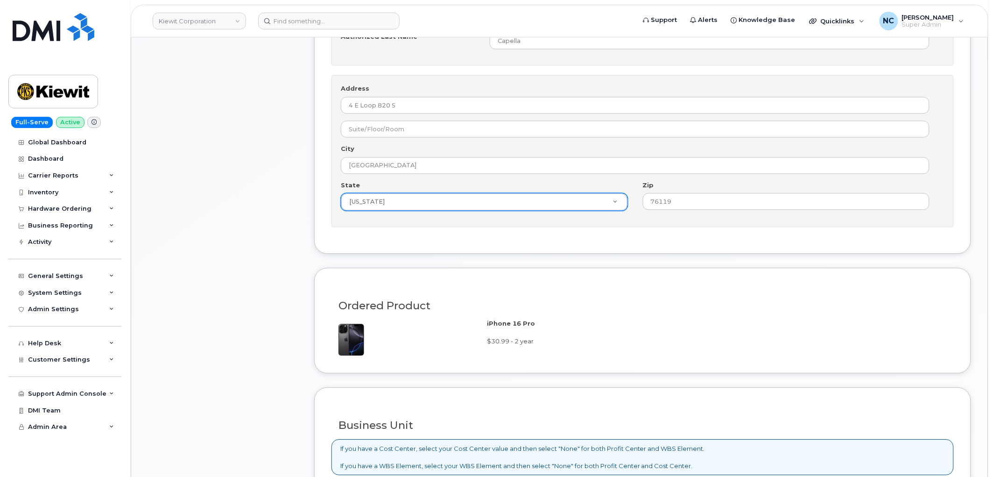
click at [245, 277] on div "Item #1 in process $108.11 New Activation iPhone 16 Pro (black) $30.99 - 2 year…" at bounding box center [222, 48] width 149 height 1208
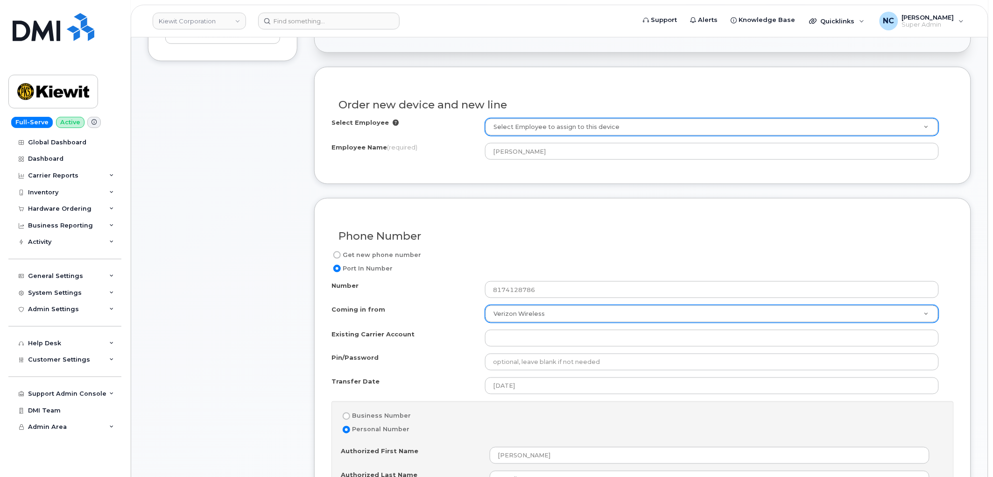
scroll to position [311, 0]
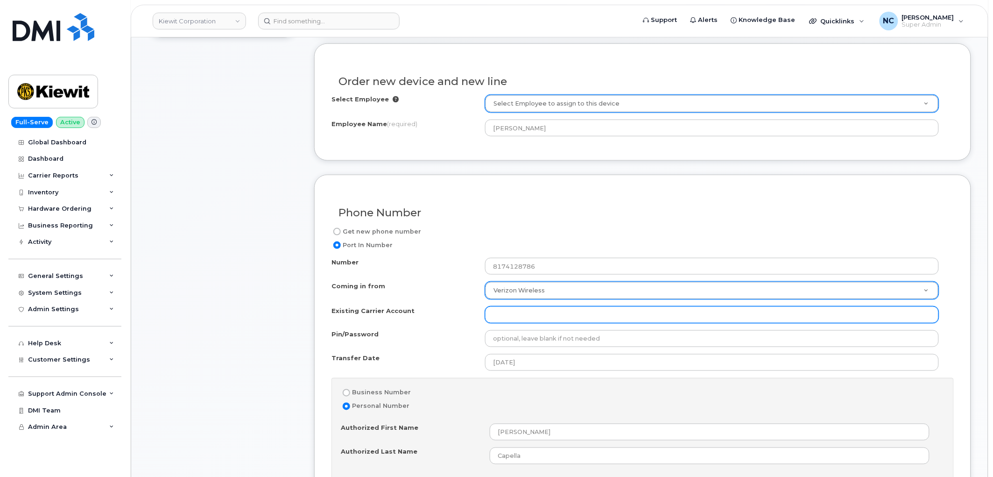
click at [504, 323] on div "Number 8174128786 Coming in from Verizon Wireless Coming in from AT&T Wireline …" at bounding box center [642, 450] width 622 height 384
click at [510, 318] on input "Existing Carrier Account" at bounding box center [712, 314] width 454 height 17
type input "-"
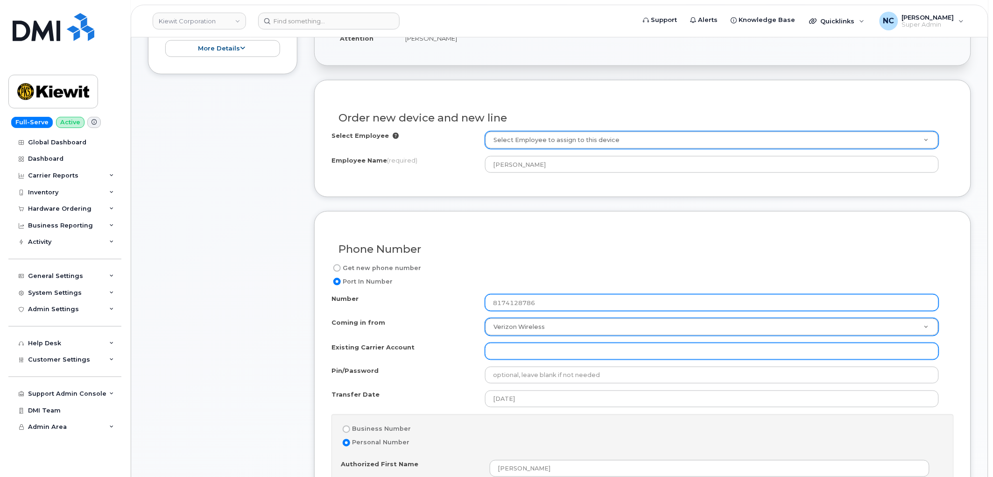
scroll to position [259, 0]
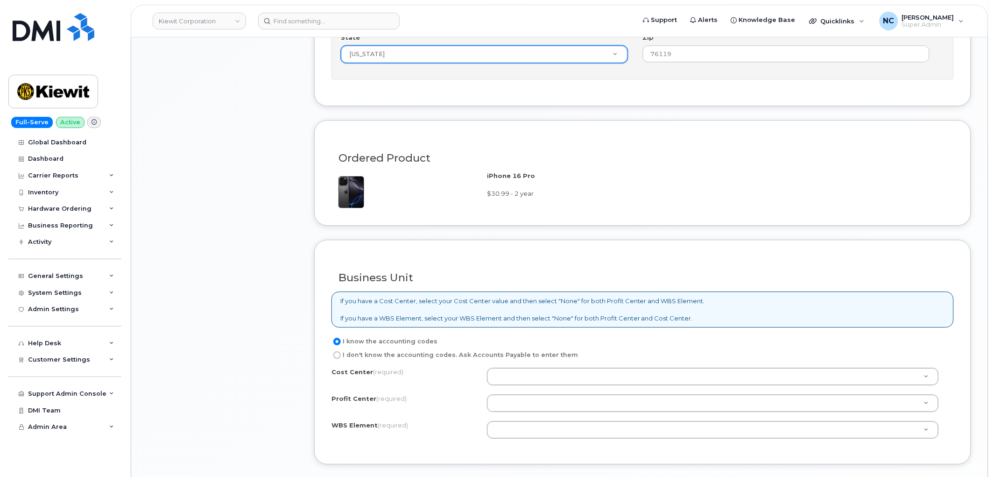
scroll to position [934, 0]
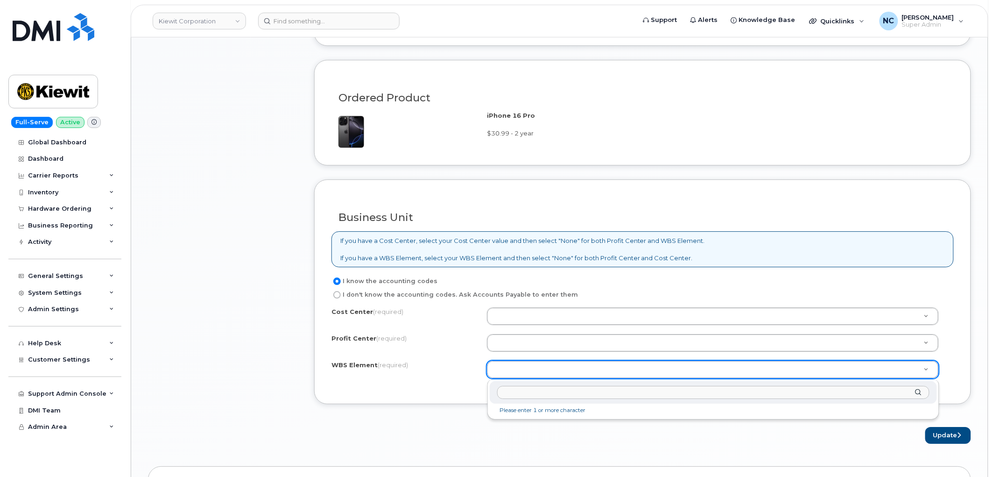
paste input "105116.1109"
type input "105116.1109"
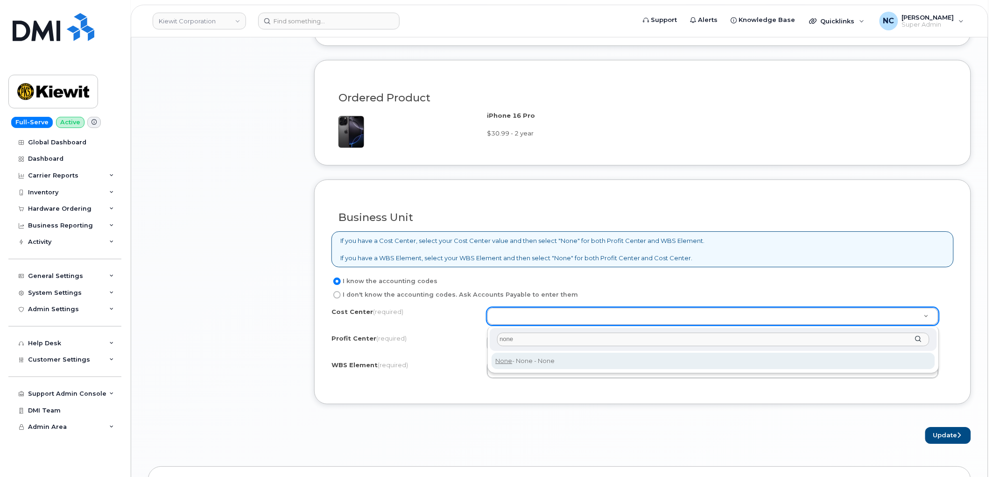
type input "none"
type input "None"
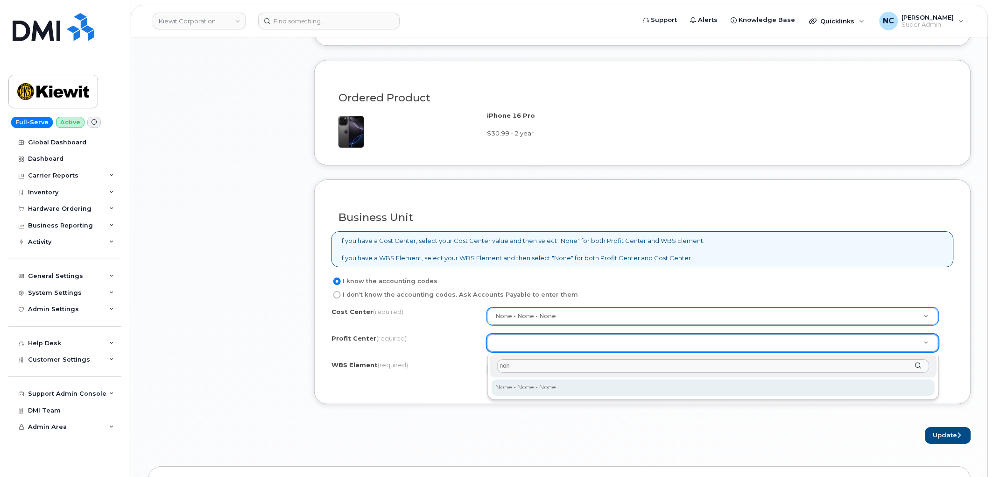
type input "none"
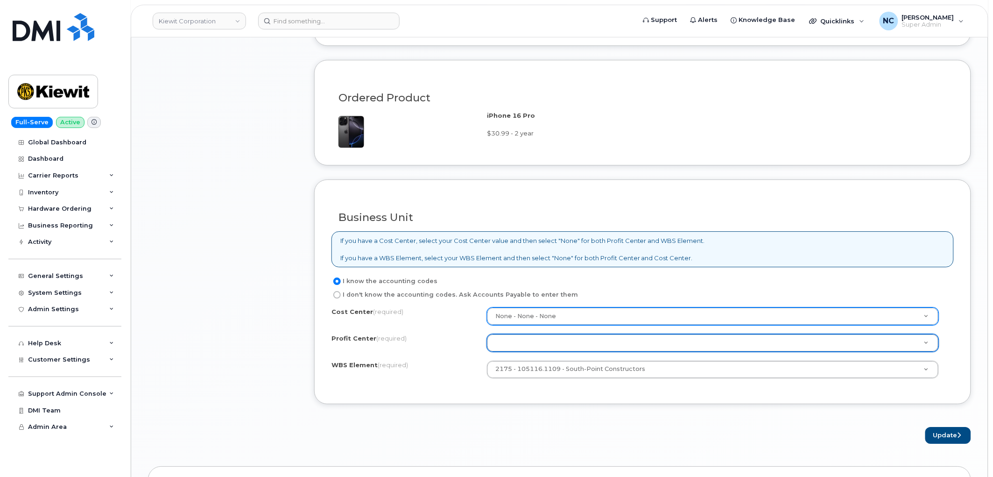
drag, startPoint x: 561, startPoint y: 333, endPoint x: 557, endPoint y: 339, distance: 7.1
click at [561, 334] on div "Cost Center (required) None - None - None None Profit Center (required) None - …" at bounding box center [642, 346] width 622 height 79
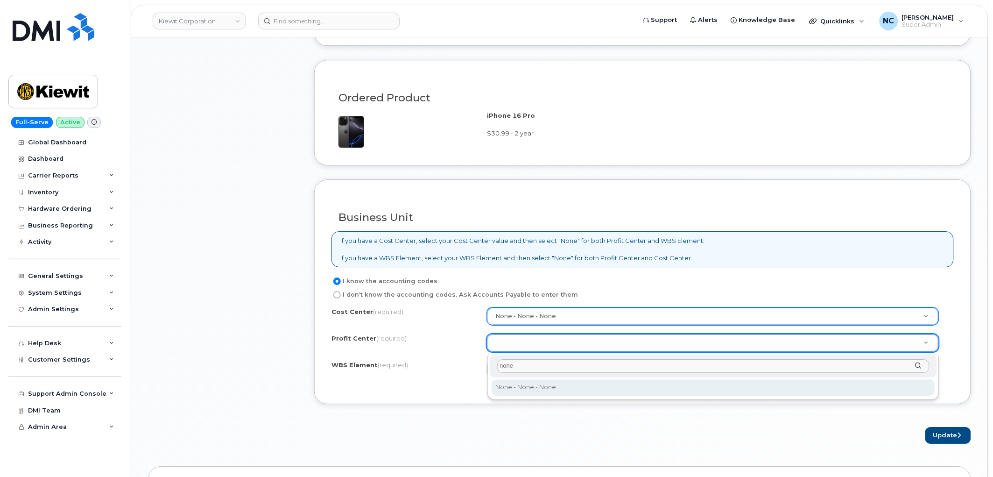
type input "none"
select select "None"
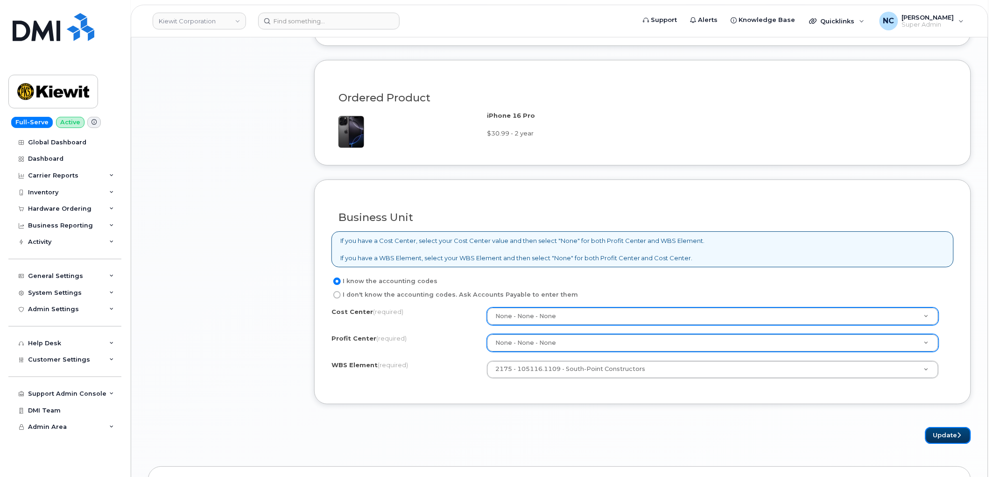
click at [940, 429] on button "Update" at bounding box center [948, 435] width 46 height 17
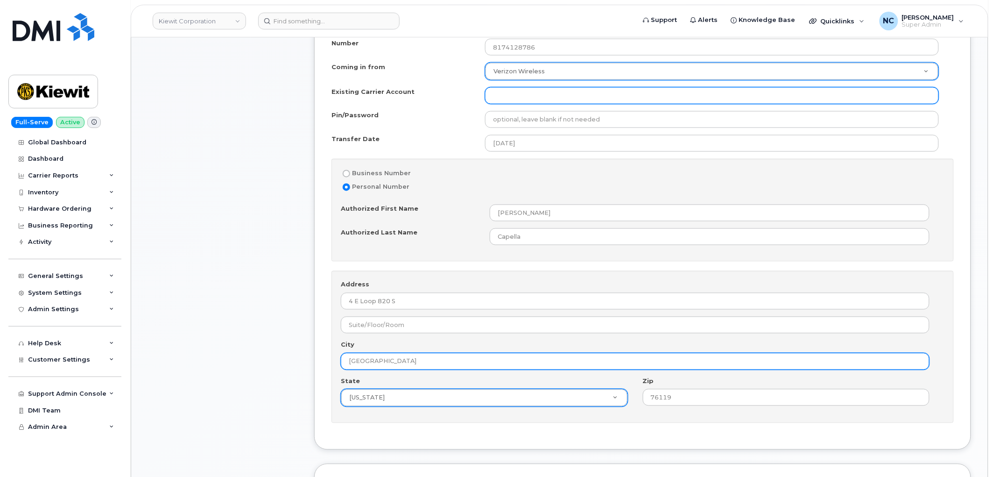
scroll to position [514, 0]
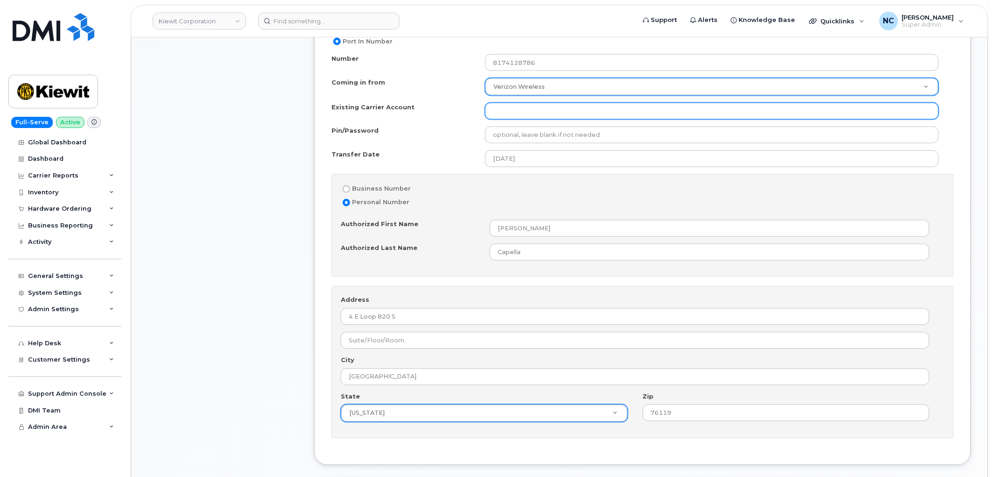
click at [575, 119] on input "Existing Carrier Account" at bounding box center [712, 111] width 454 height 17
type input "-"
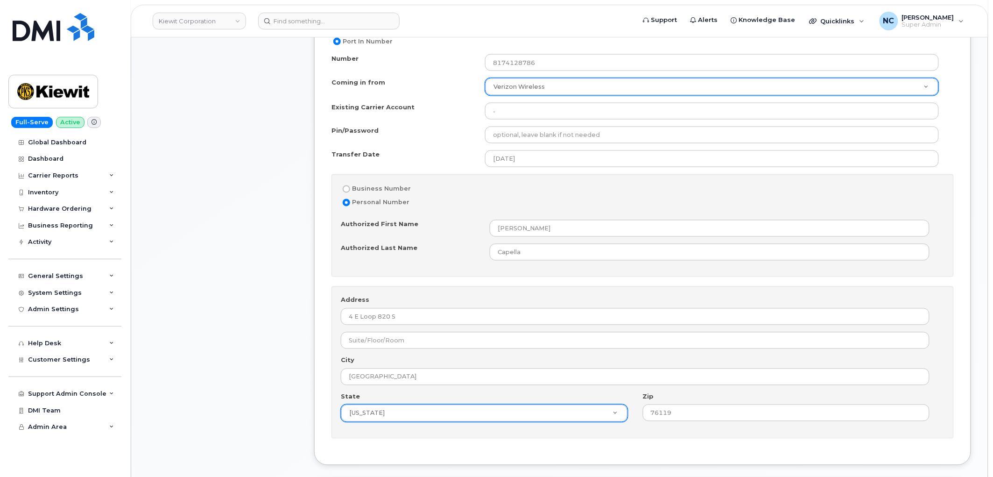
click at [229, 166] on div "Item #1 in process $108.11 New Activation iPhone 16 Pro (black) $30.99 - 2 year…" at bounding box center [222, 259] width 149 height 1208
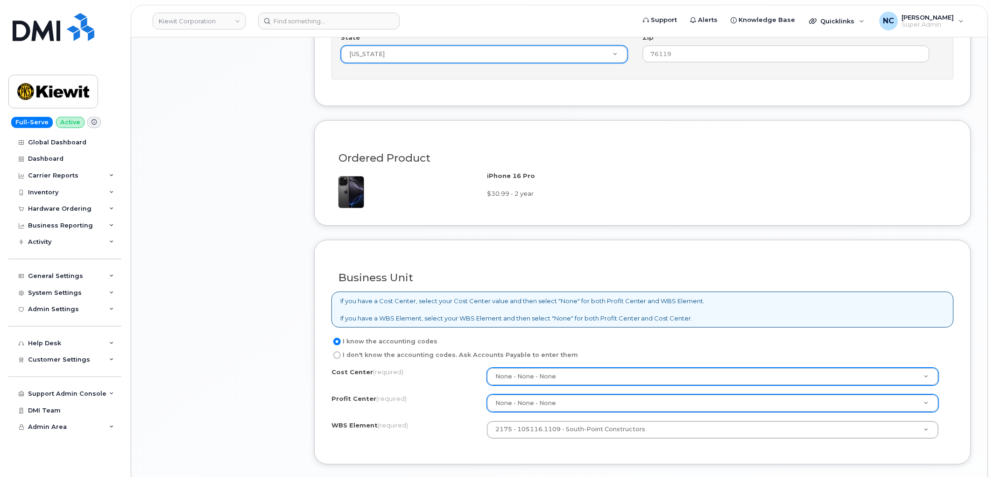
scroll to position [929, 0]
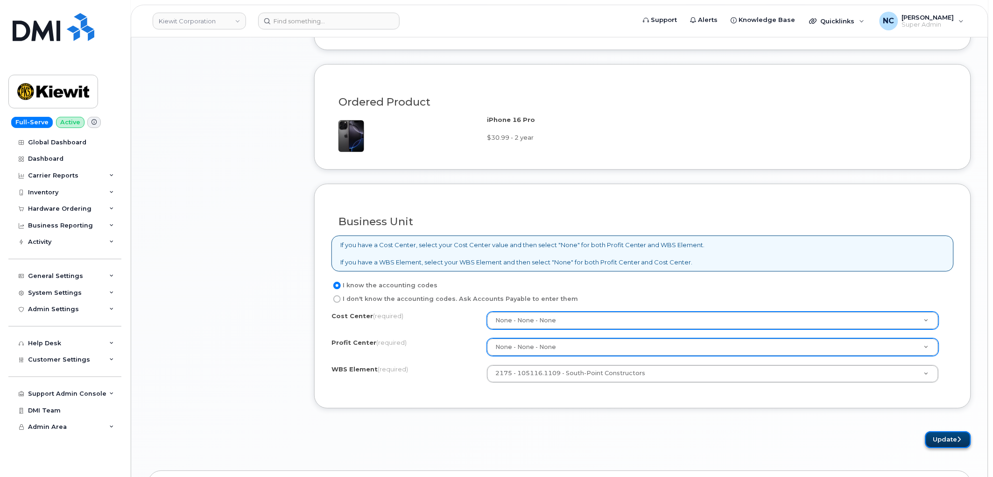
click at [932, 435] on button "Update" at bounding box center [948, 439] width 46 height 17
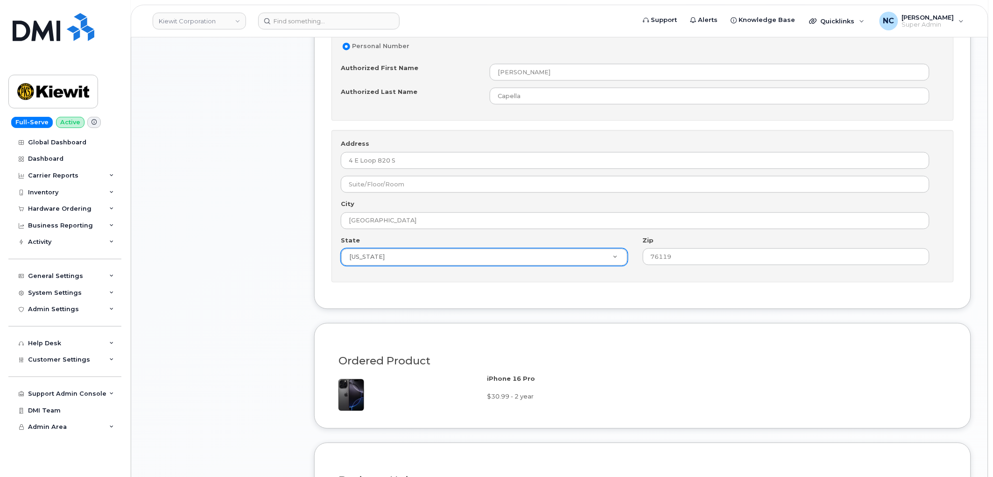
scroll to position [670, 0]
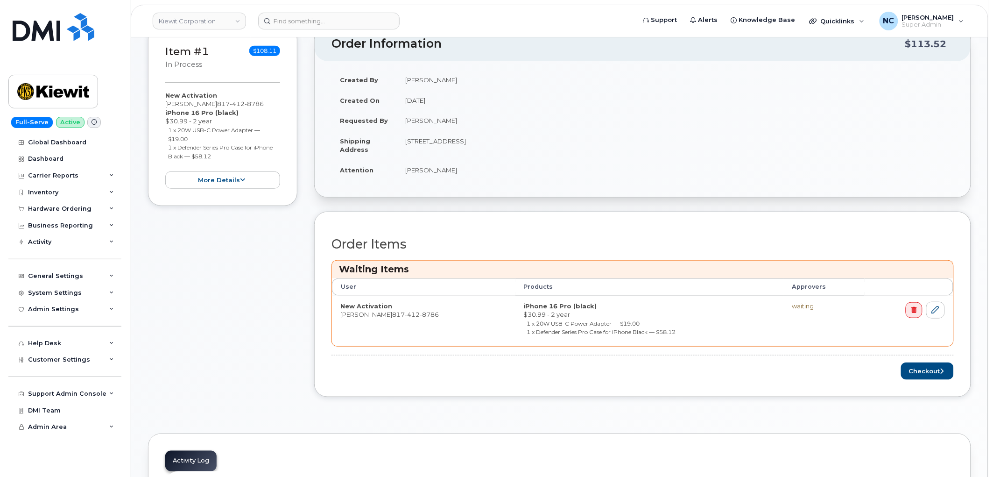
scroll to position [207, 0]
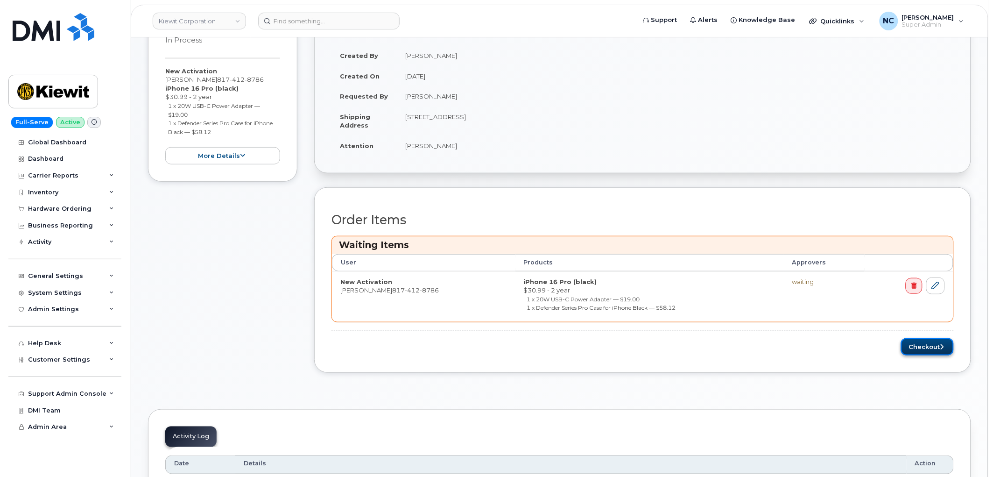
click at [922, 346] on button "Checkout" at bounding box center [927, 346] width 53 height 17
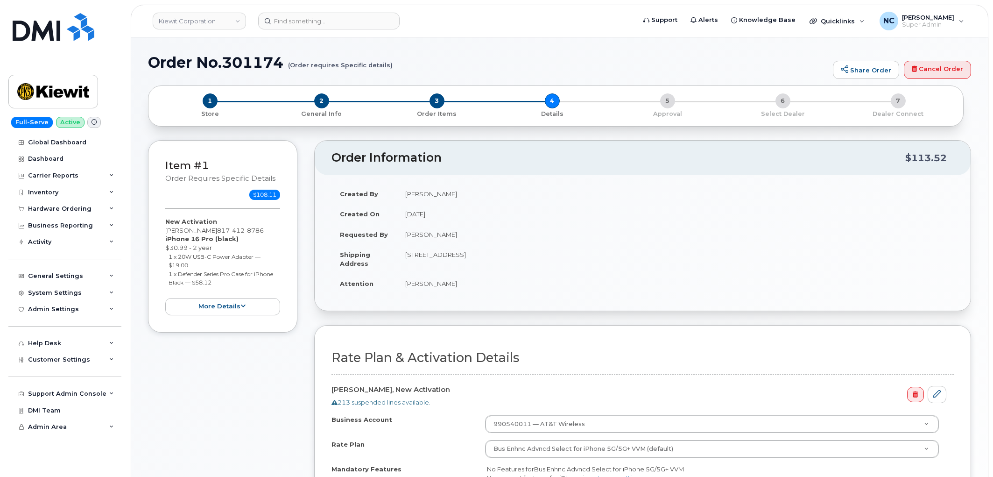
scroll to position [135, 0]
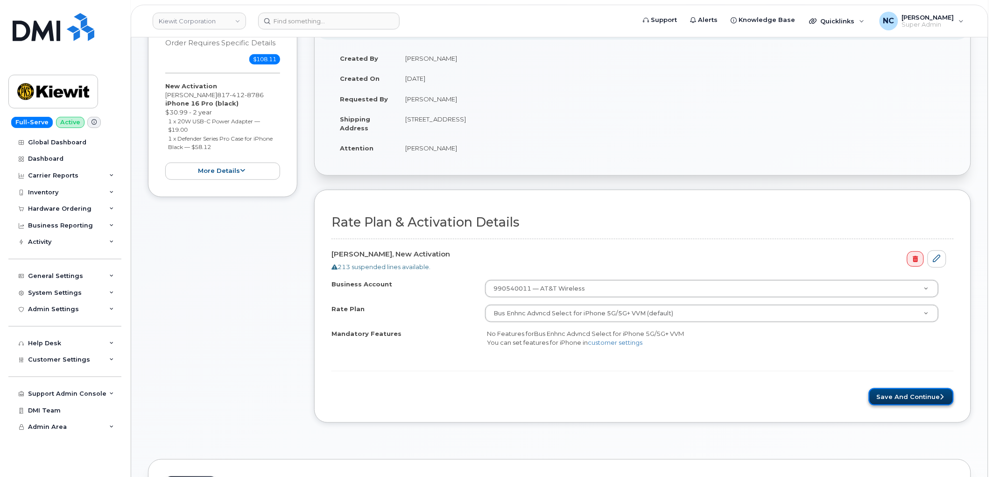
click at [904, 394] on button "Save and Continue" at bounding box center [911, 396] width 85 height 17
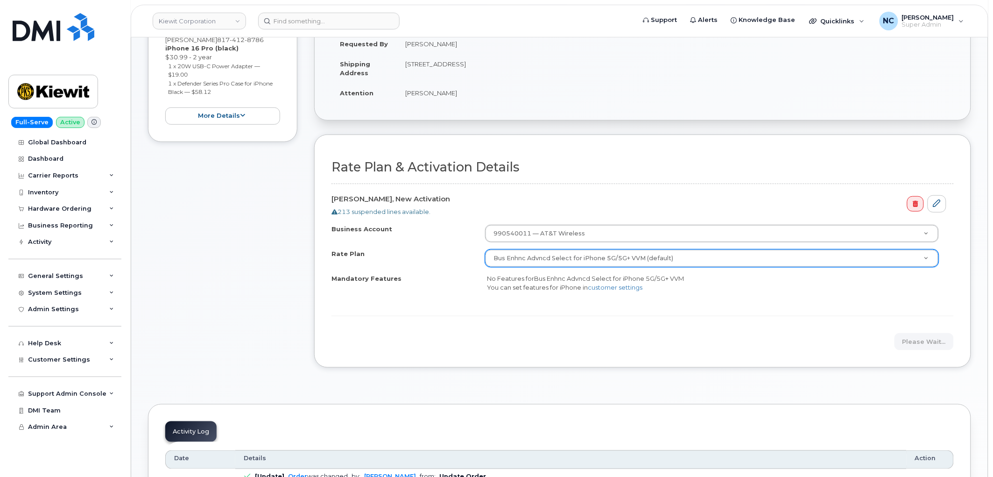
scroll to position [187, 0]
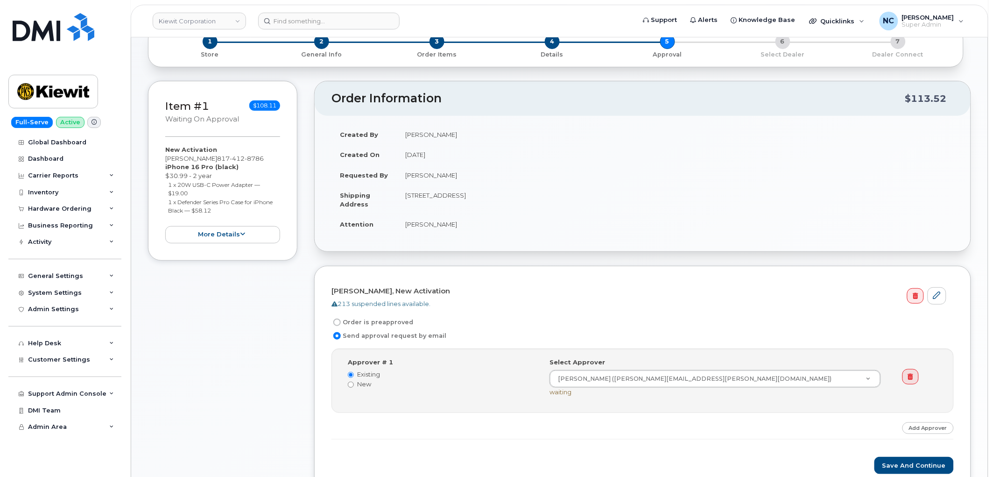
scroll to position [155, 0]
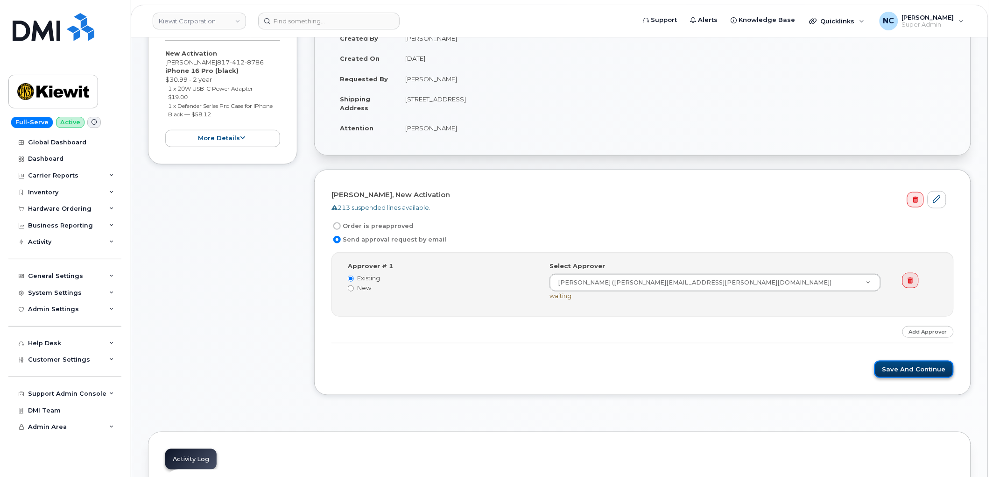
click at [897, 366] on button "Save and Continue" at bounding box center [913, 368] width 79 height 17
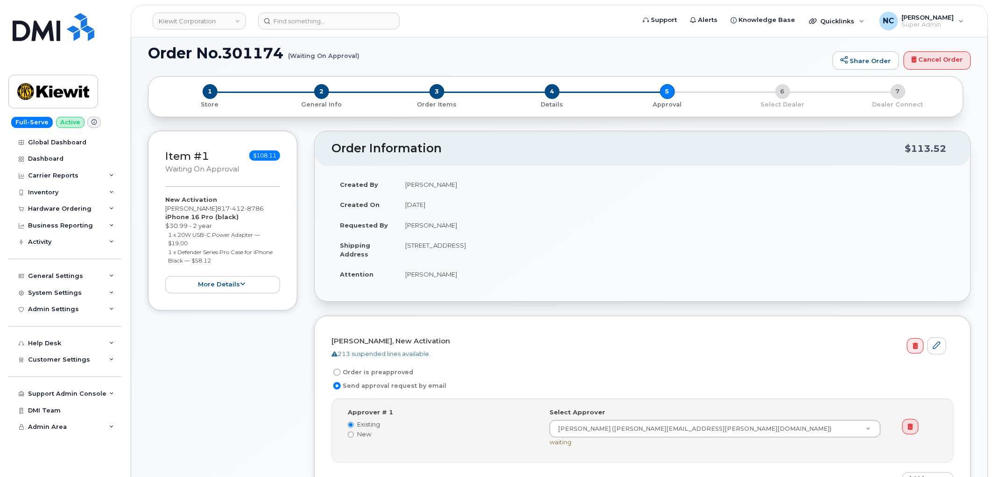
scroll to position [0, 0]
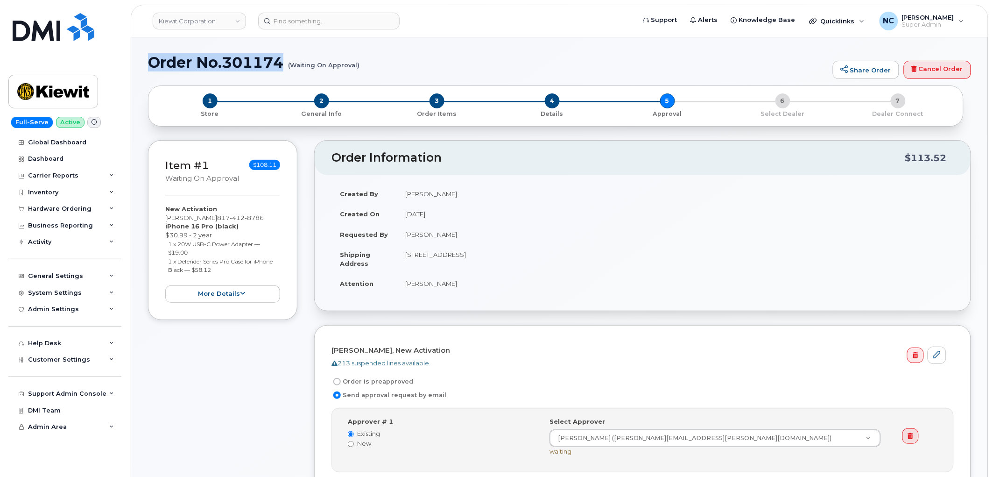
drag, startPoint x: 287, startPoint y: 64, endPoint x: 143, endPoint y: 66, distance: 143.8
copy h1 "Order No.301174"
